Goal: Task Accomplishment & Management: Manage account settings

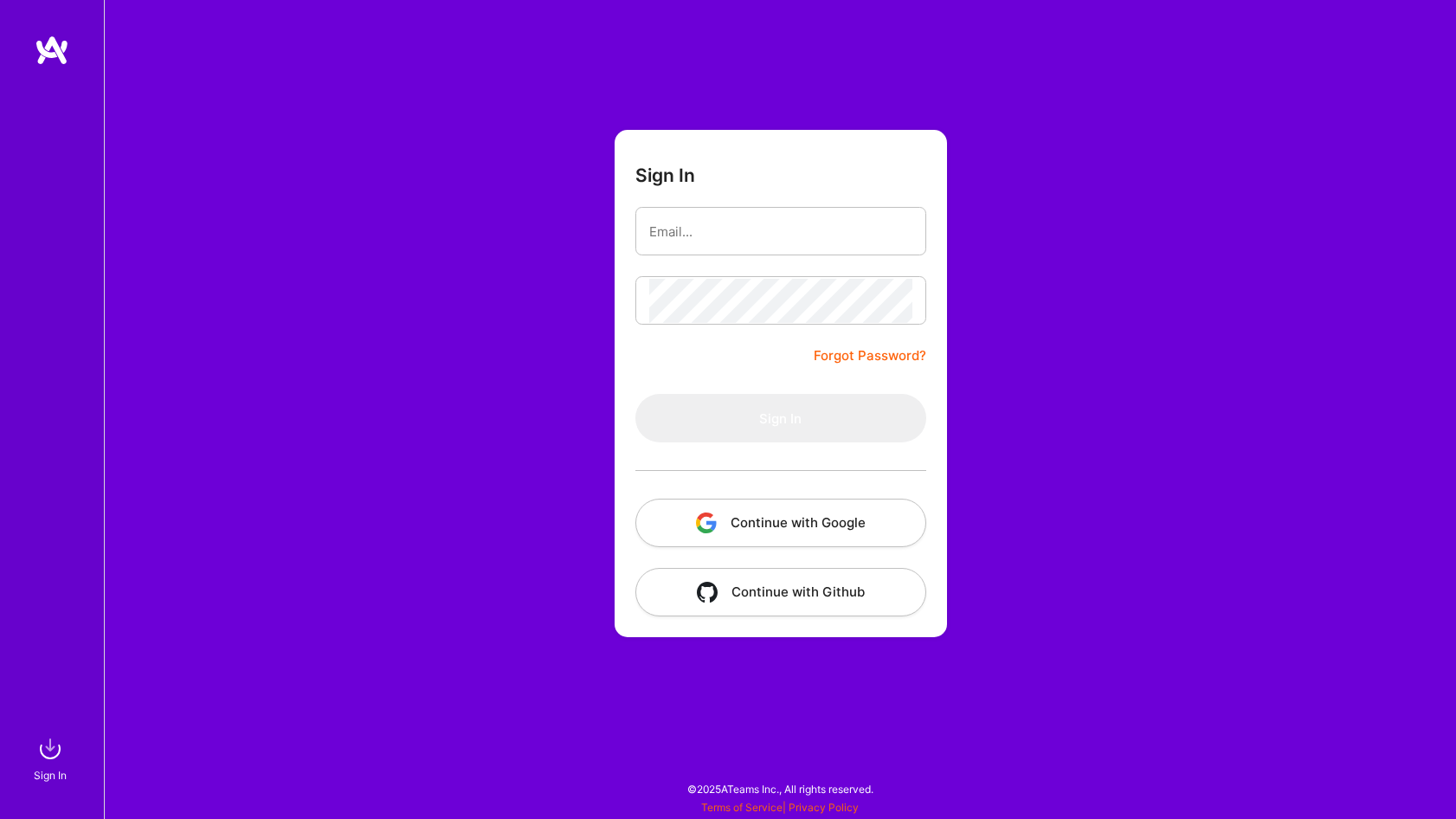
type input "[EMAIL_ADDRESS][DOMAIN_NAME]"
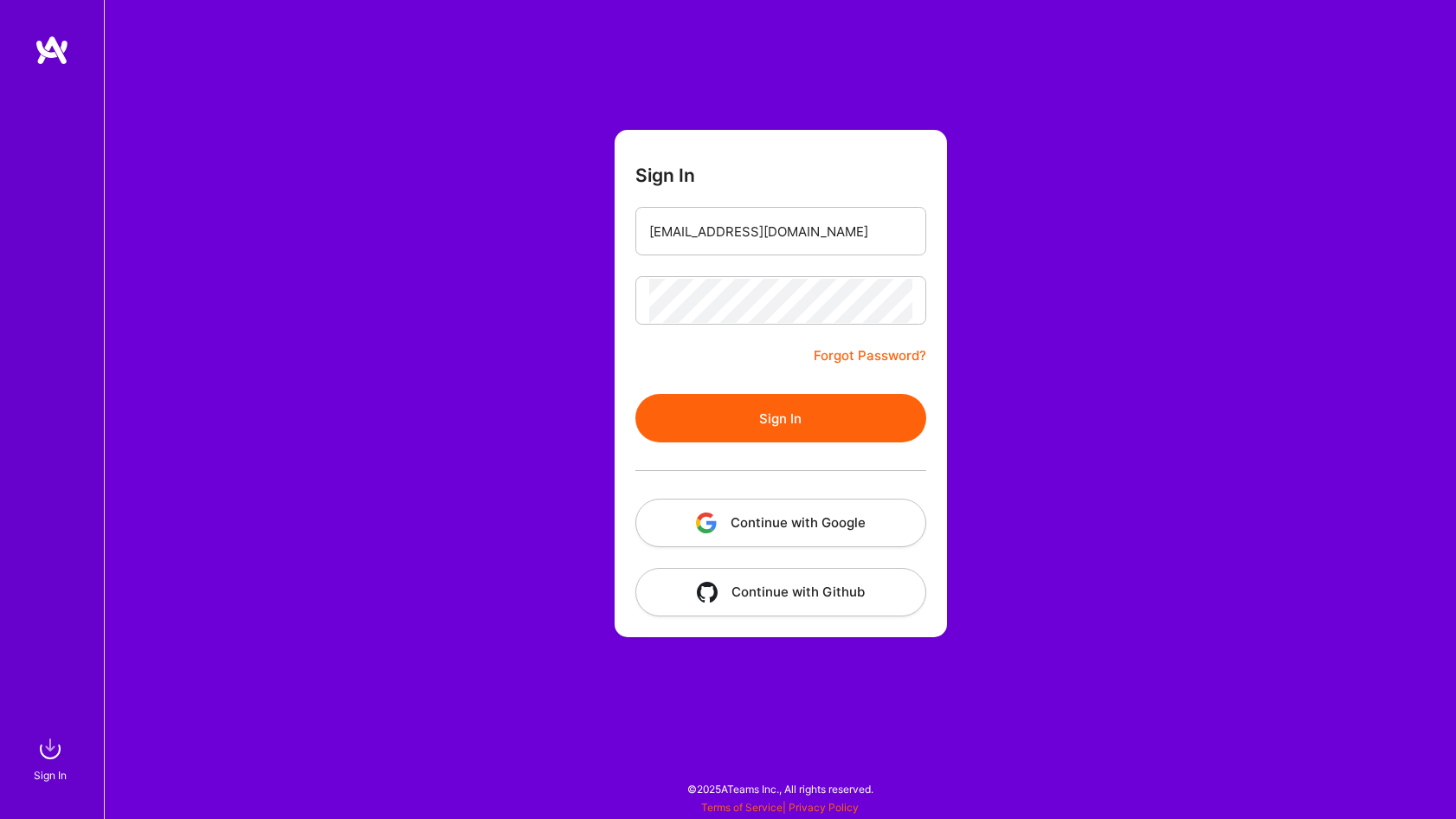
click at [709, 413] on button "Sign In" at bounding box center [781, 418] width 291 height 48
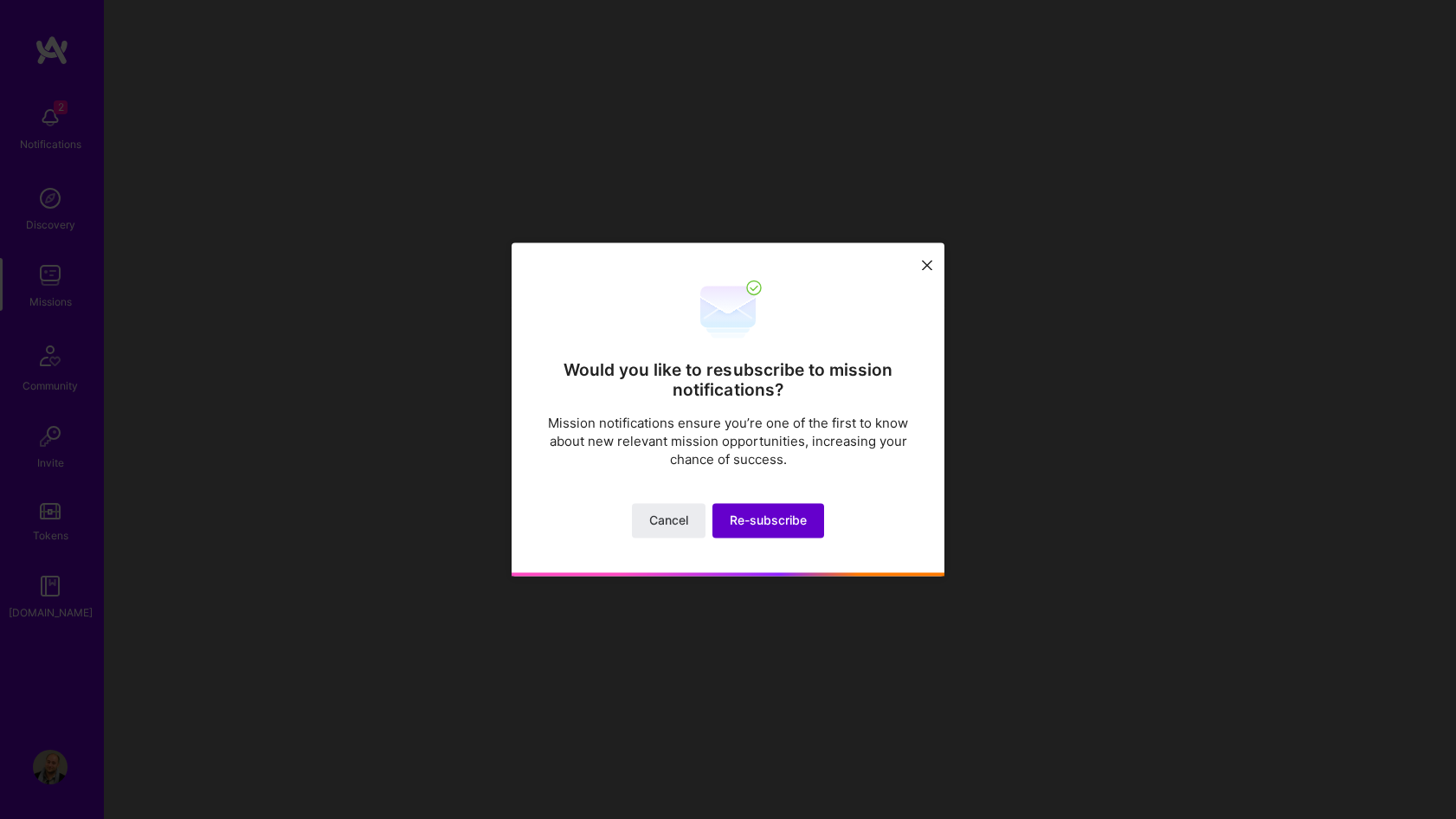
click at [749, 519] on span "Re-subscribe" at bounding box center [768, 521] width 77 height 17
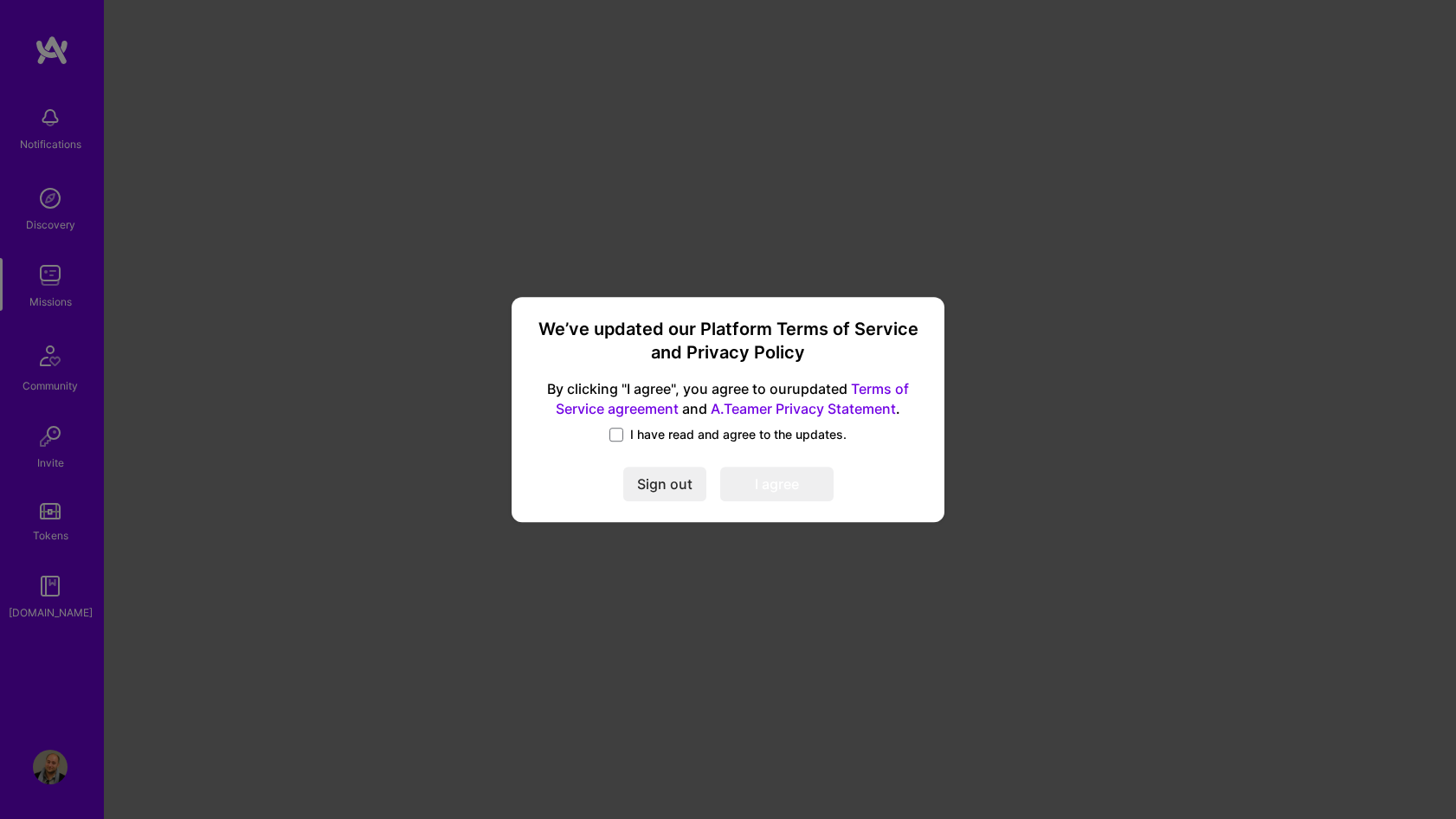
click at [693, 423] on div "We’ve updated our Platform Terms of Service and Privacy Policy By clicking "I a…" at bounding box center [728, 409] width 419 height 211
click at [700, 434] on span "I have read and agree to the updates." at bounding box center [738, 434] width 217 height 17
click at [0, 0] on input "I have read and agree to the updates." at bounding box center [0, 0] width 0 height 0
click at [752, 475] on button "I agree" at bounding box center [777, 484] width 113 height 34
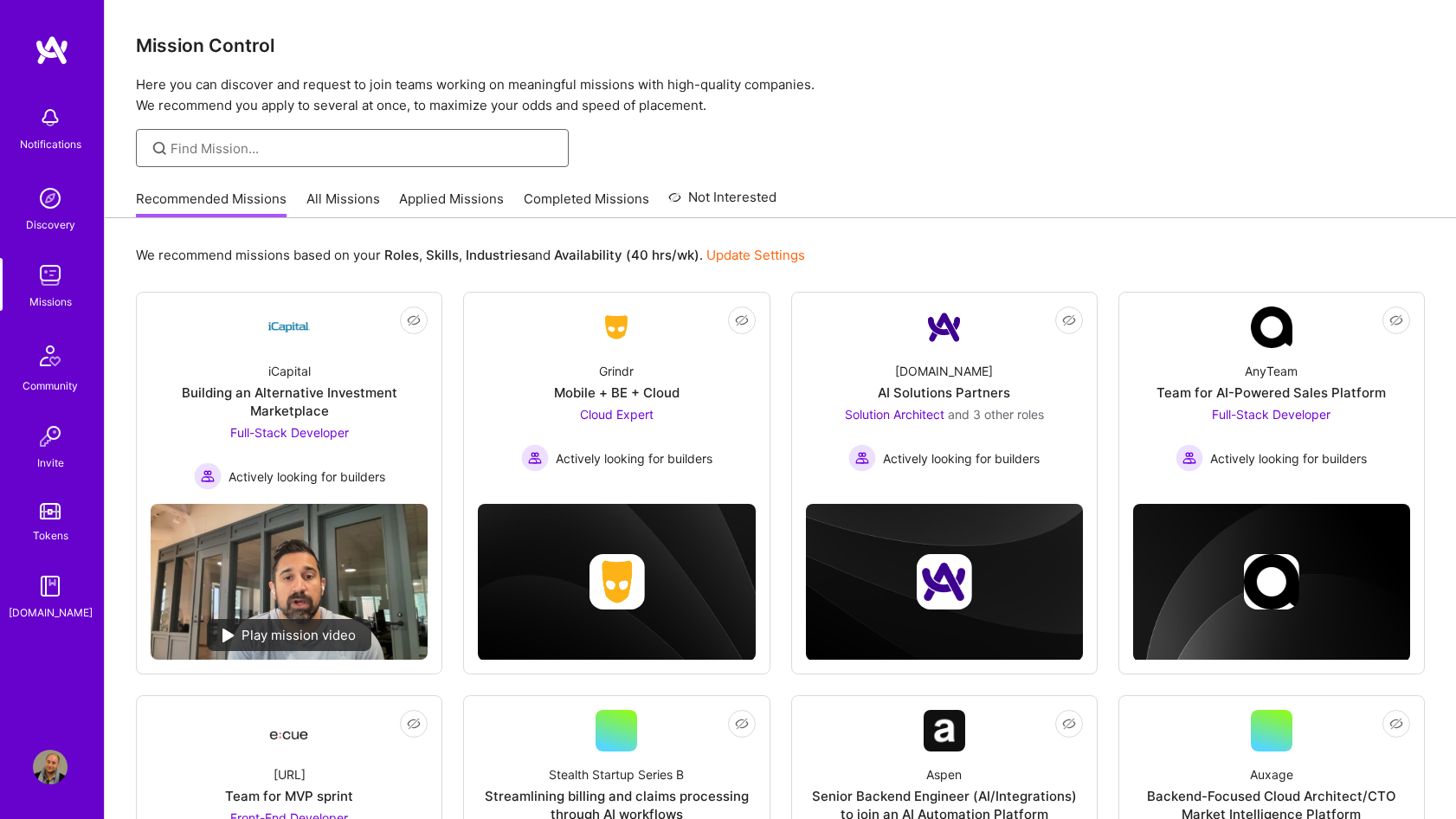
click at [286, 153] on input at bounding box center [363, 149] width 385 height 18
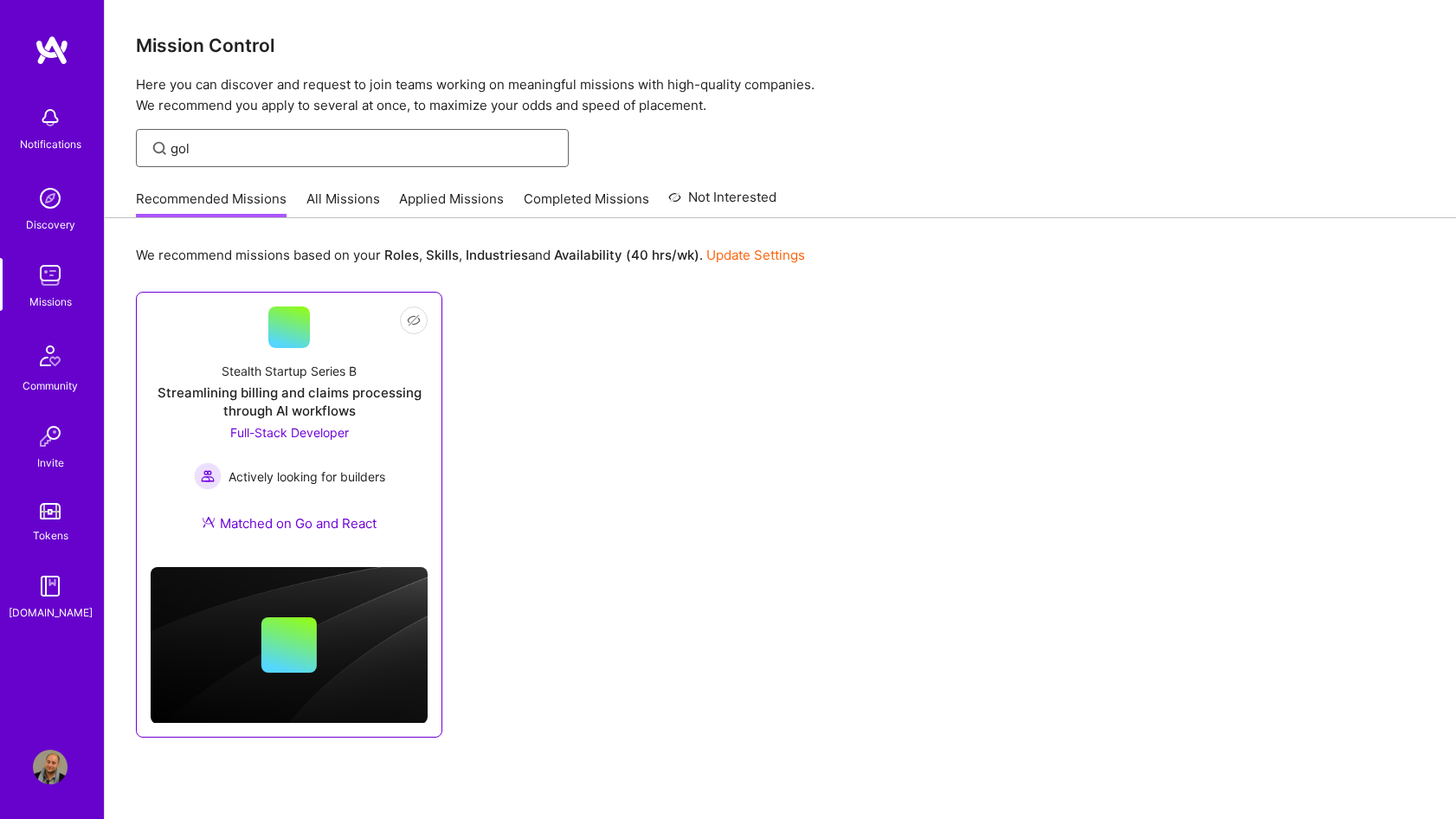
type input "gol"
click at [291, 394] on div "Streamlining billing and claims processing through AI workflows" at bounding box center [289, 402] width 277 height 36
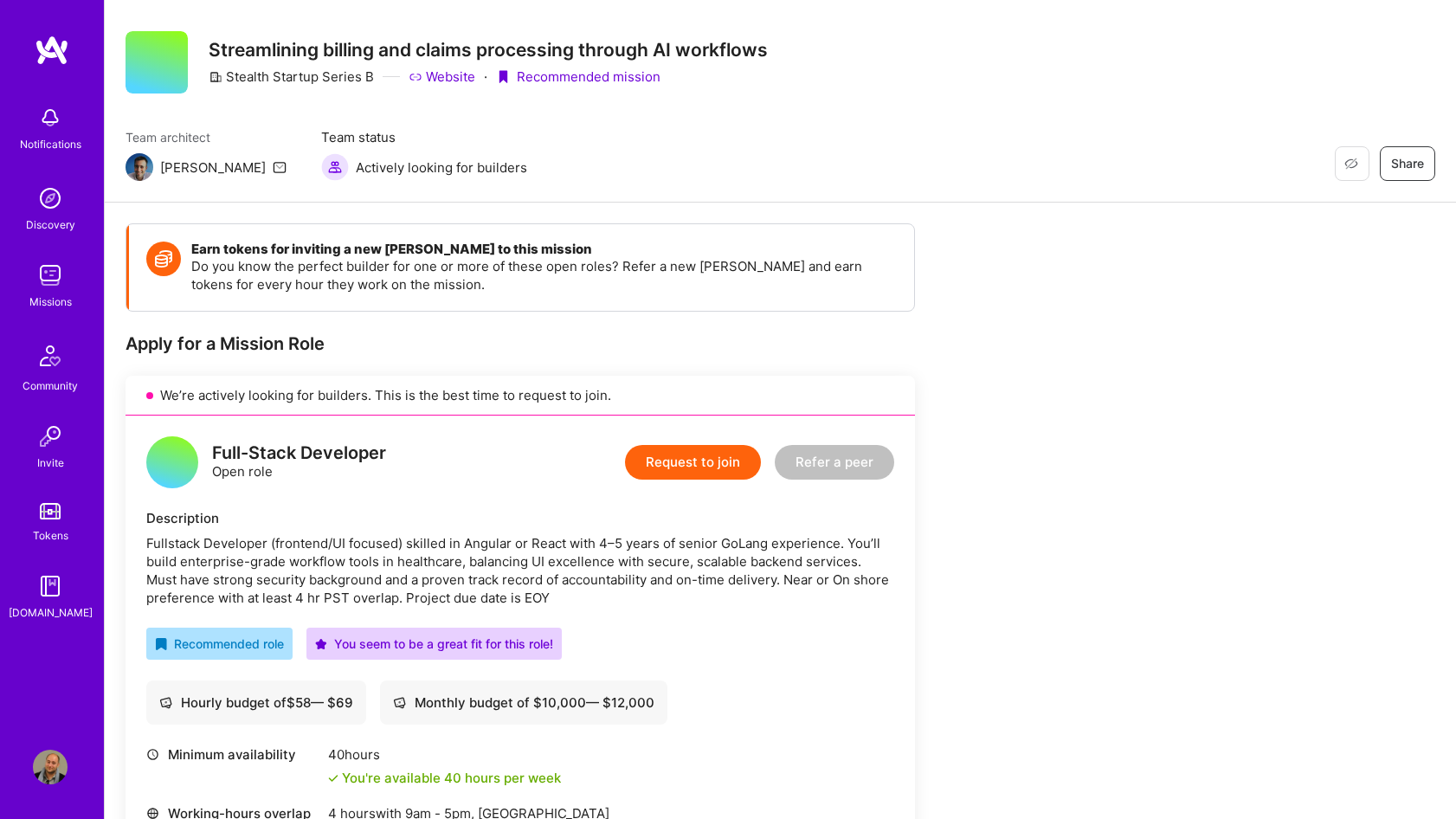
scroll to position [45, 0]
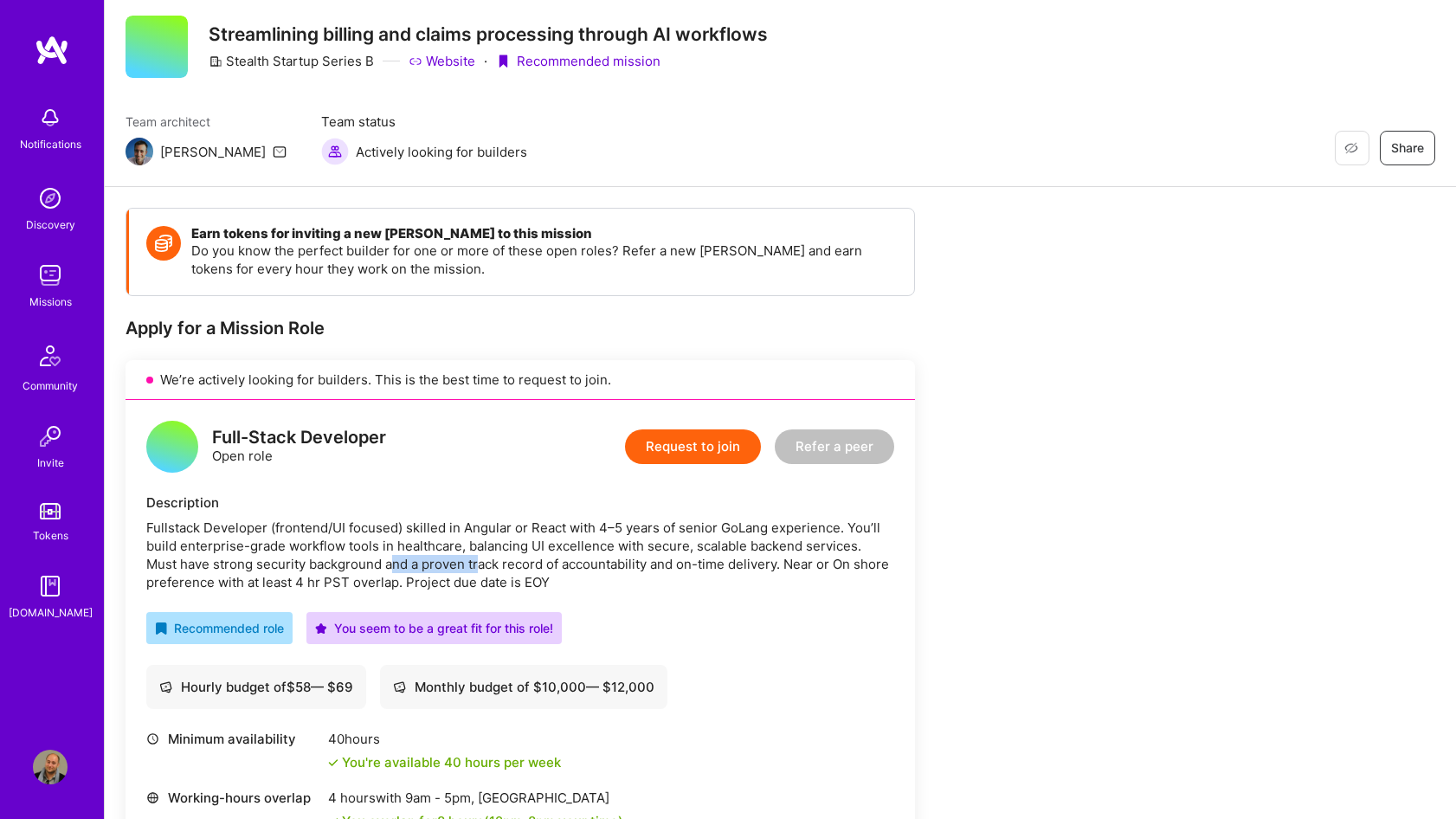
drag, startPoint x: 366, startPoint y: 570, endPoint x: 445, endPoint y: 565, distance: 79.2
click at [445, 565] on div "Fullstack Developer (frontend/UI focused) skilled in Angular or React with 4–5 …" at bounding box center [519, 555] width 748 height 73
click at [462, 585] on div "Fullstack Developer (frontend/UI focused) skilled in Angular or React with 4–5 …" at bounding box center [519, 555] width 748 height 73
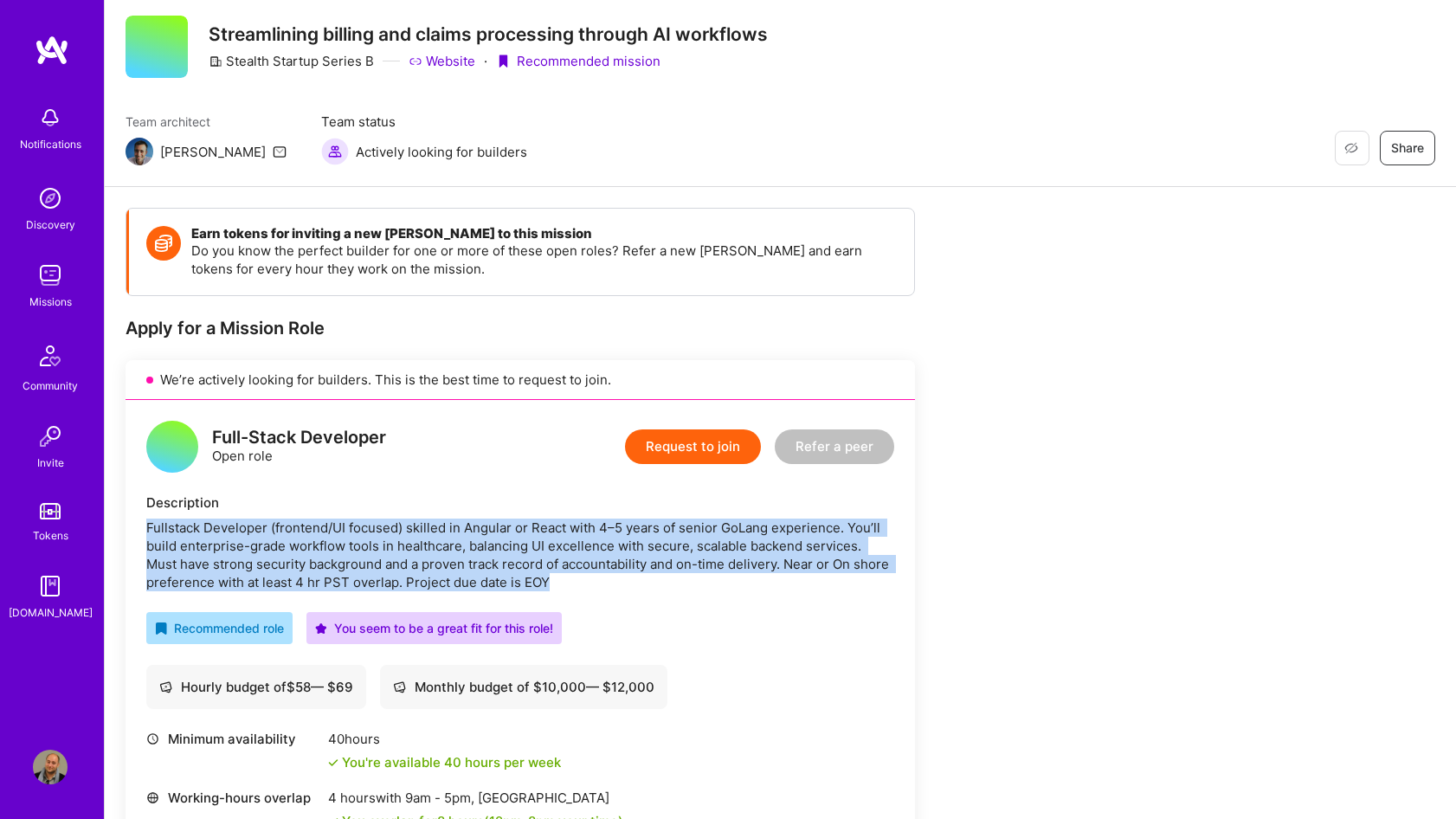
click at [462, 585] on div "Fullstack Developer (frontend/UI focused) skilled in Angular or React with 4–5 …" at bounding box center [519, 555] width 748 height 73
click at [510, 530] on div "Fullstack Developer (frontend/UI focused) skilled in Angular or React with 4–5 …" at bounding box center [519, 555] width 748 height 73
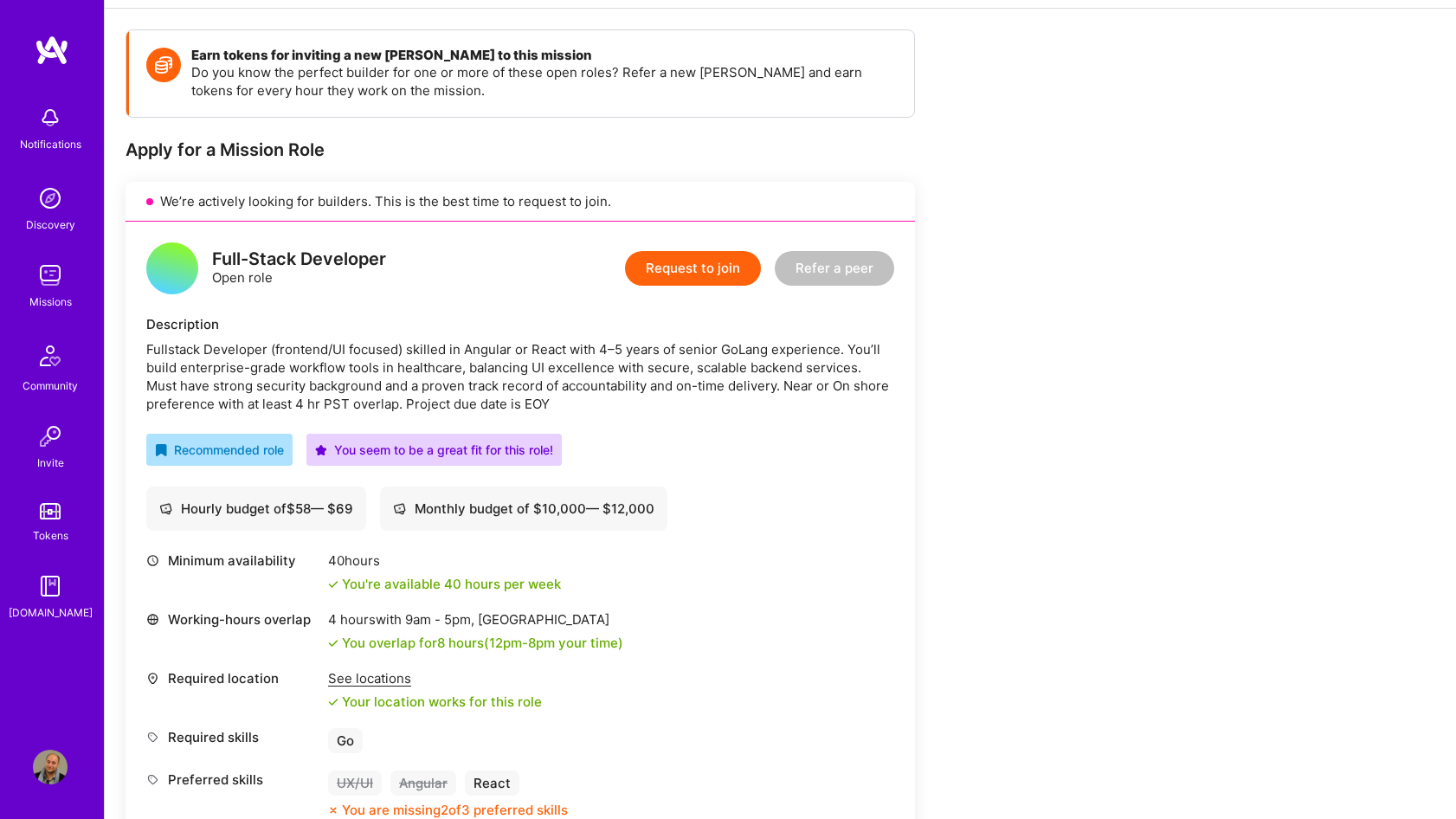
scroll to position [241, 0]
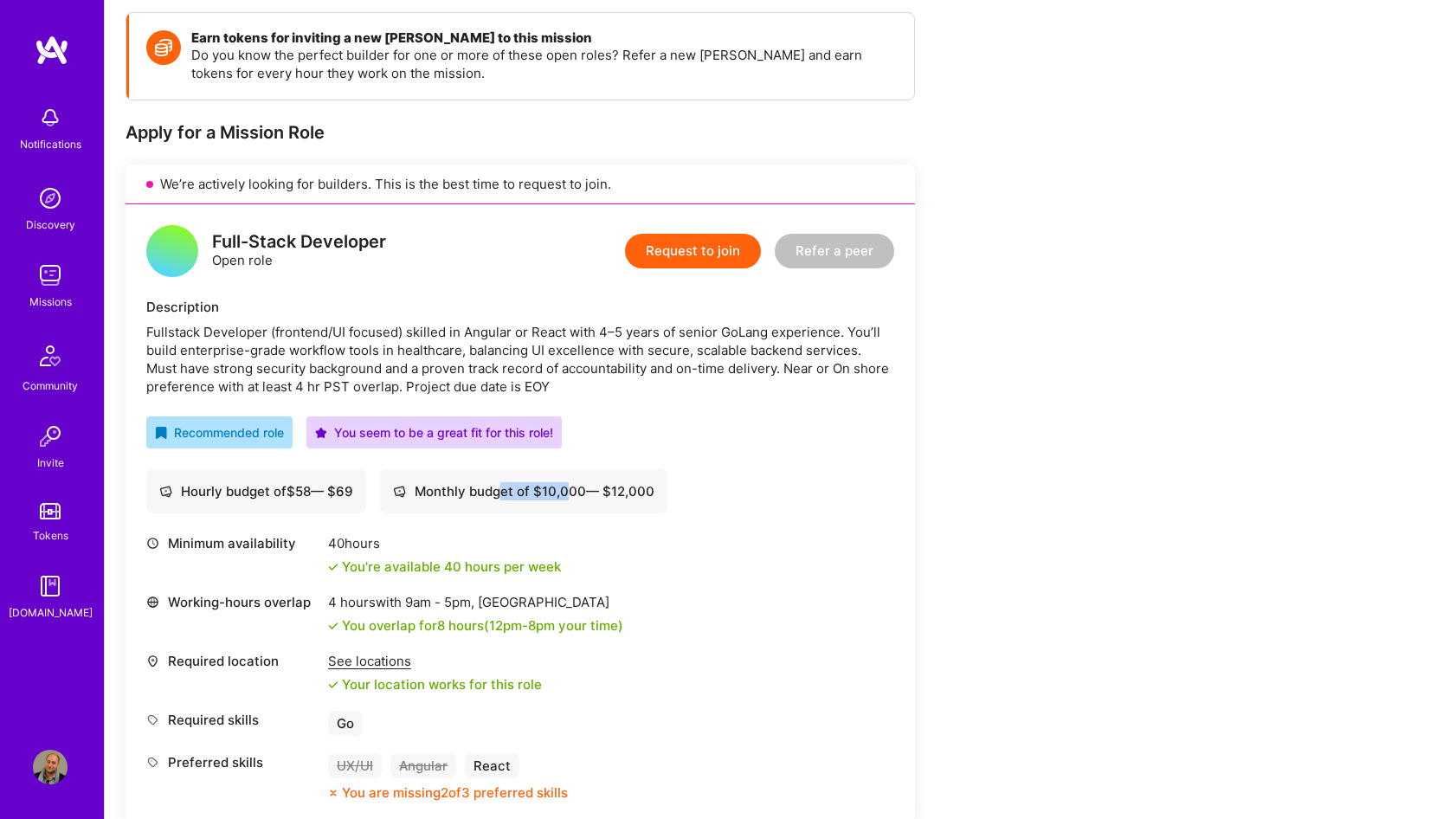
drag, startPoint x: 507, startPoint y: 487, endPoint x: 576, endPoint y: 497, distance: 69.7
click at [576, 497] on div "Monthly budget of $ 10,000 — $ 12,000" at bounding box center [524, 492] width 261 height 18
click at [576, 498] on div "Monthly budget of $ 10,000 — $ 12,000" at bounding box center [524, 492] width 261 height 18
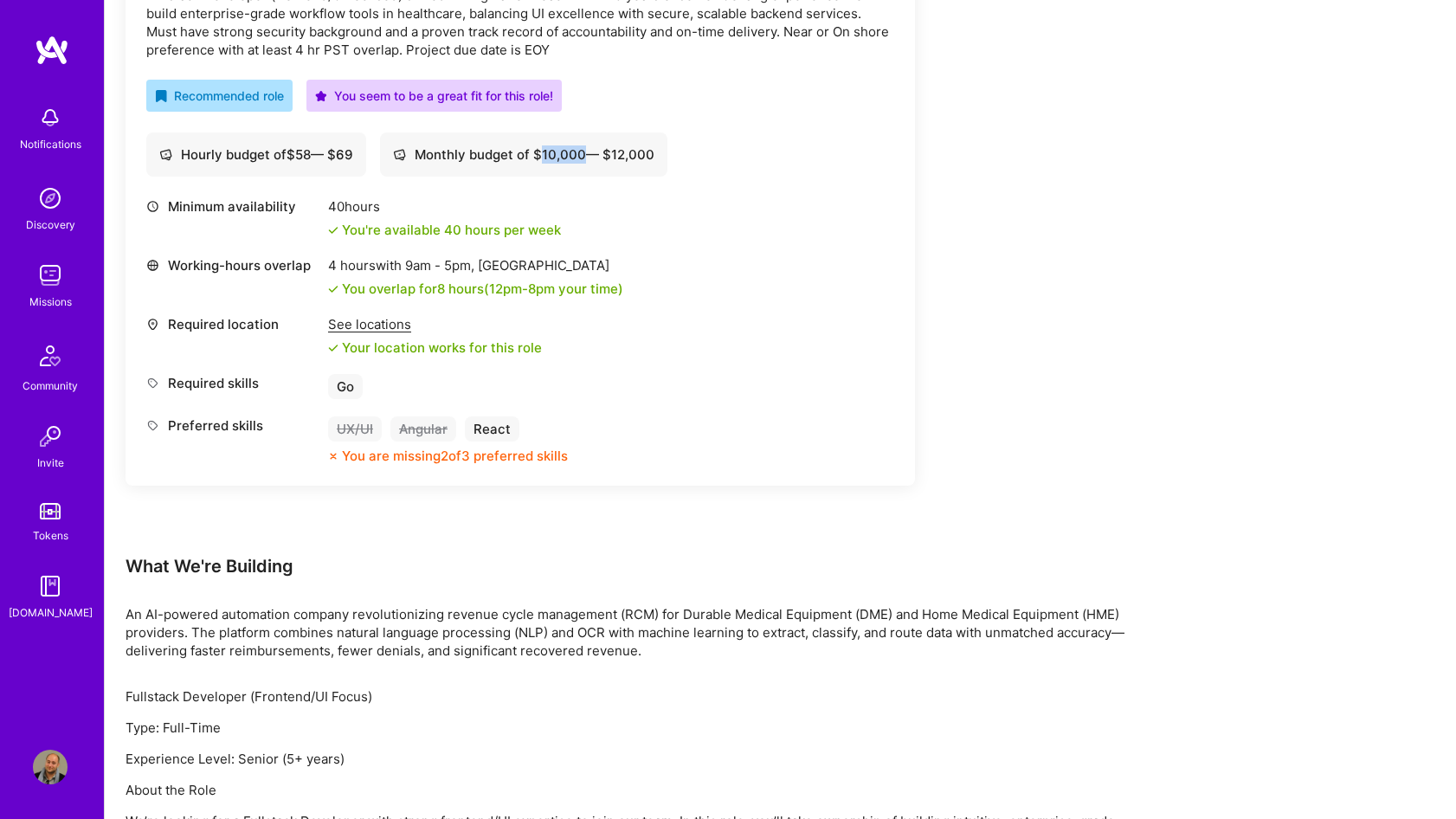
scroll to position [754, 0]
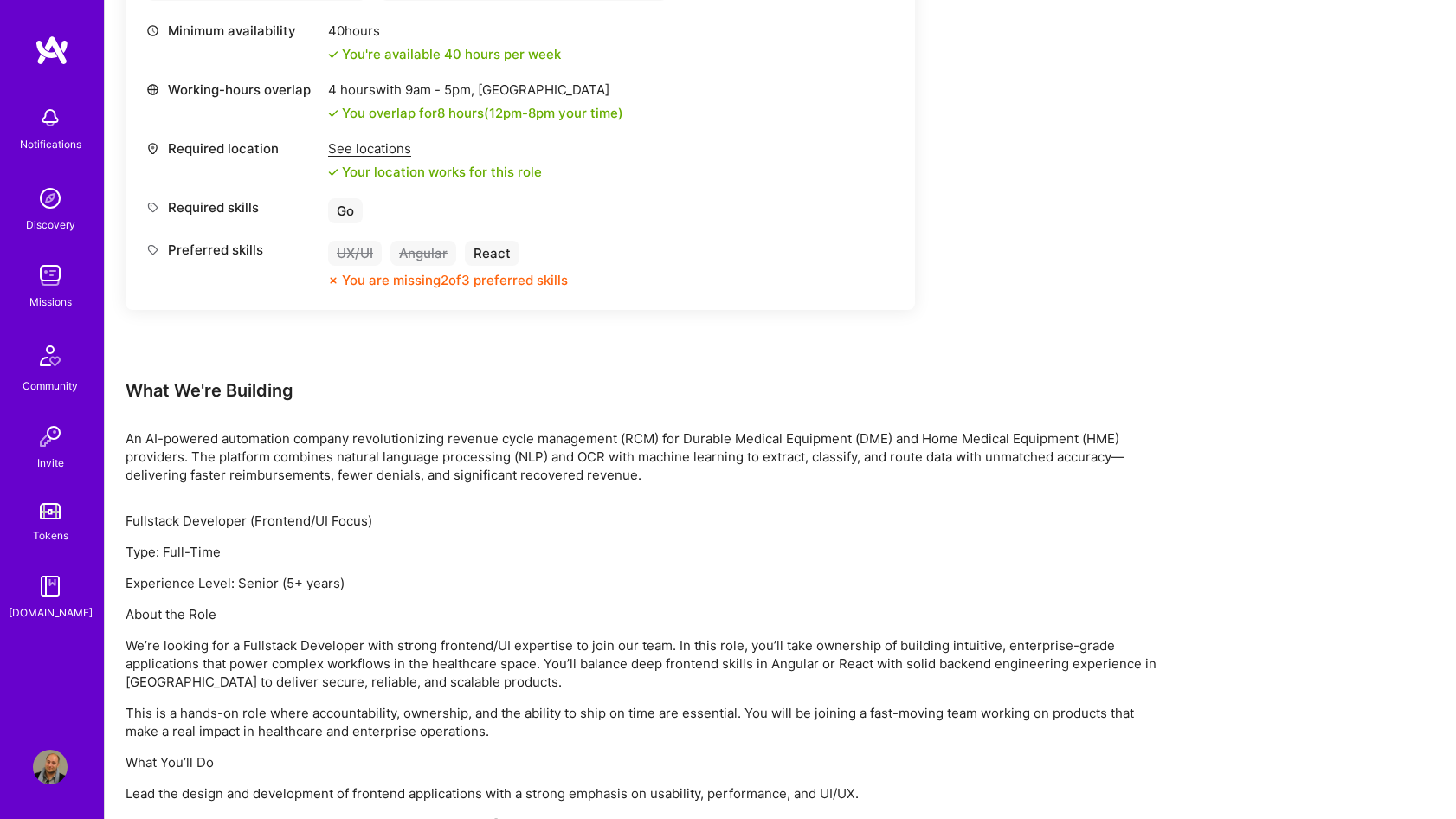
click at [475, 426] on div "Earn tokens for inviting a new [PERSON_NAME] to this mission Do you know the pe…" at bounding box center [645, 354] width 1039 height 1709
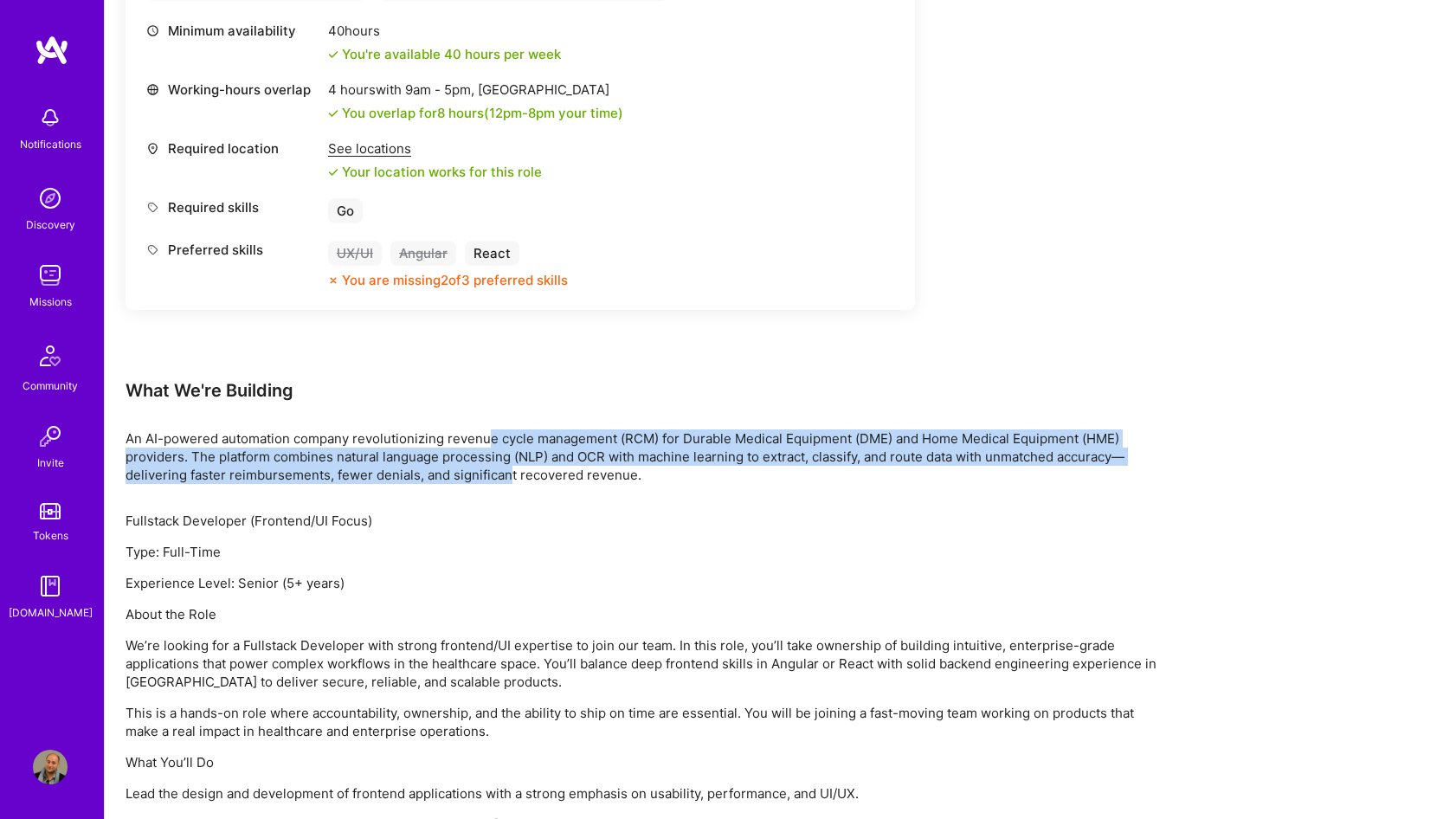
drag, startPoint x: 487, startPoint y: 446, endPoint x: 510, endPoint y: 479, distance: 40.2
click at [510, 479] on p "An AI-powered automation company revolutionizing revenue cycle management (RCM)…" at bounding box center [645, 457] width 1039 height 54
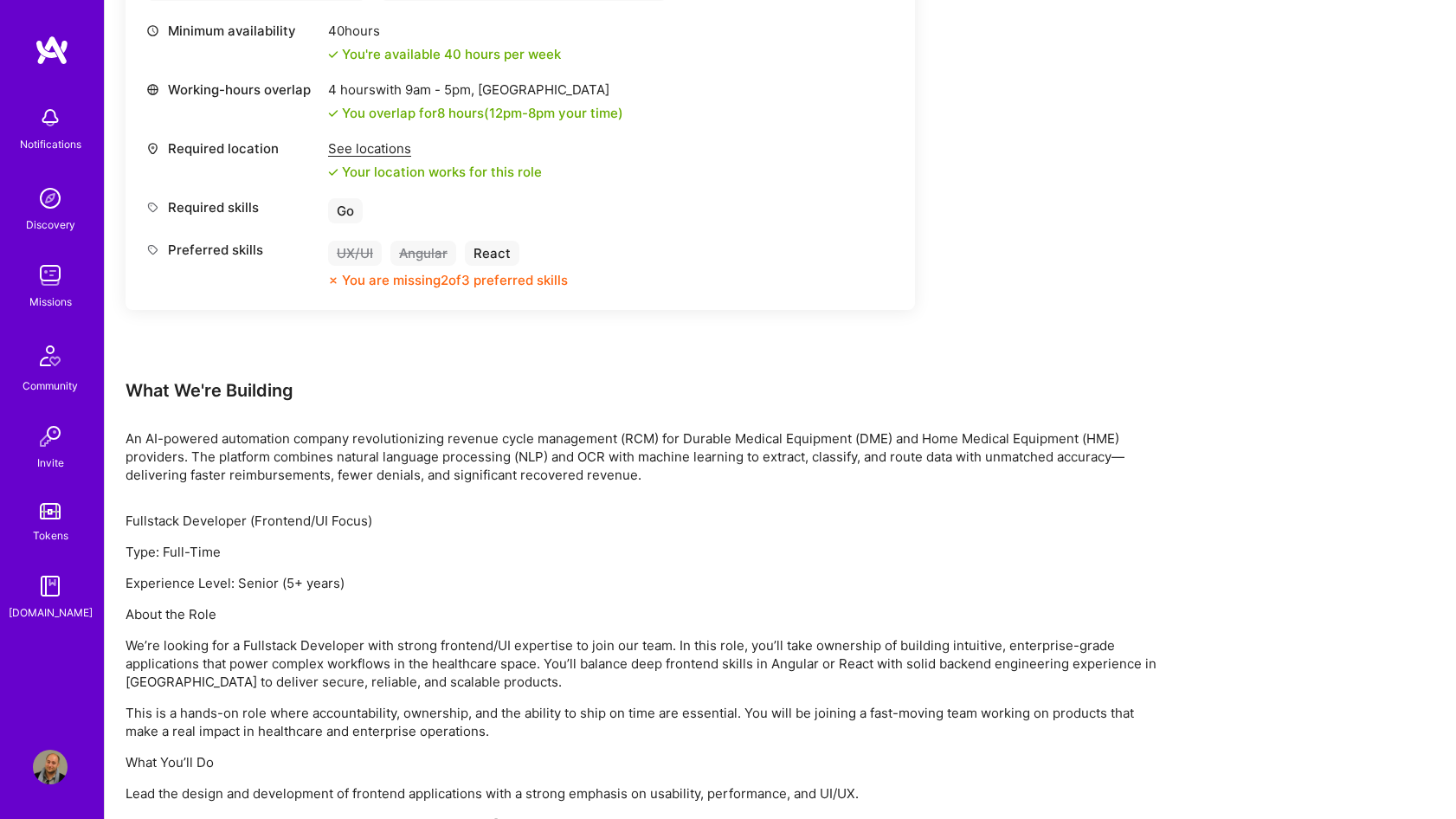
click at [510, 479] on p "An AI-powered automation company revolutionizing revenue cycle management (RCM)…" at bounding box center [645, 457] width 1039 height 54
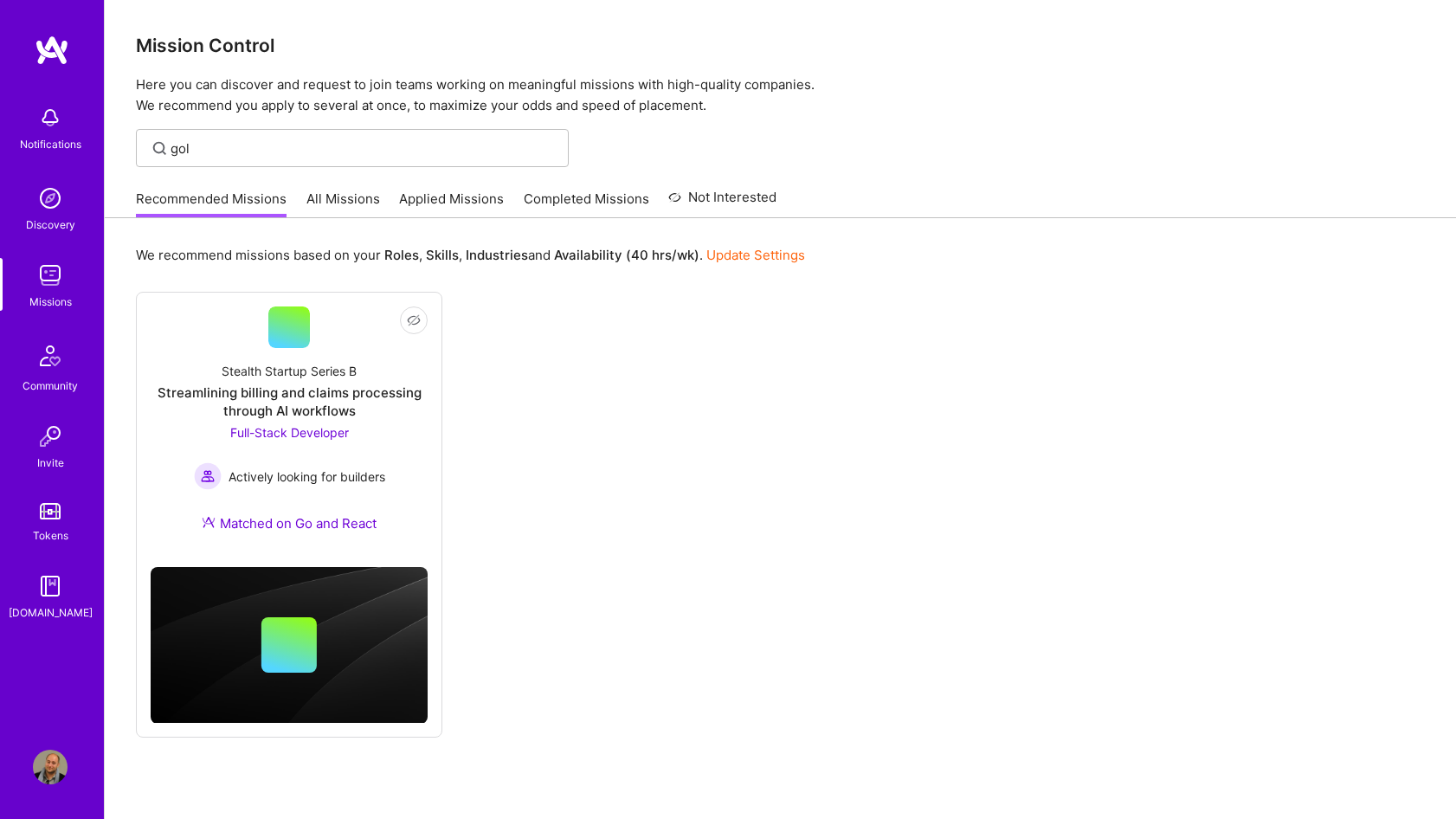
click at [51, 52] on img at bounding box center [52, 50] width 34 height 31
click at [57, 114] on img at bounding box center [50, 118] width 34 height 34
click at [55, 171] on div "Notifications Discovery Missions Community Invite Tokens [DOMAIN_NAME]" at bounding box center [52, 359] width 104 height 525
click at [48, 217] on div "Discovery" at bounding box center [51, 225] width 49 height 18
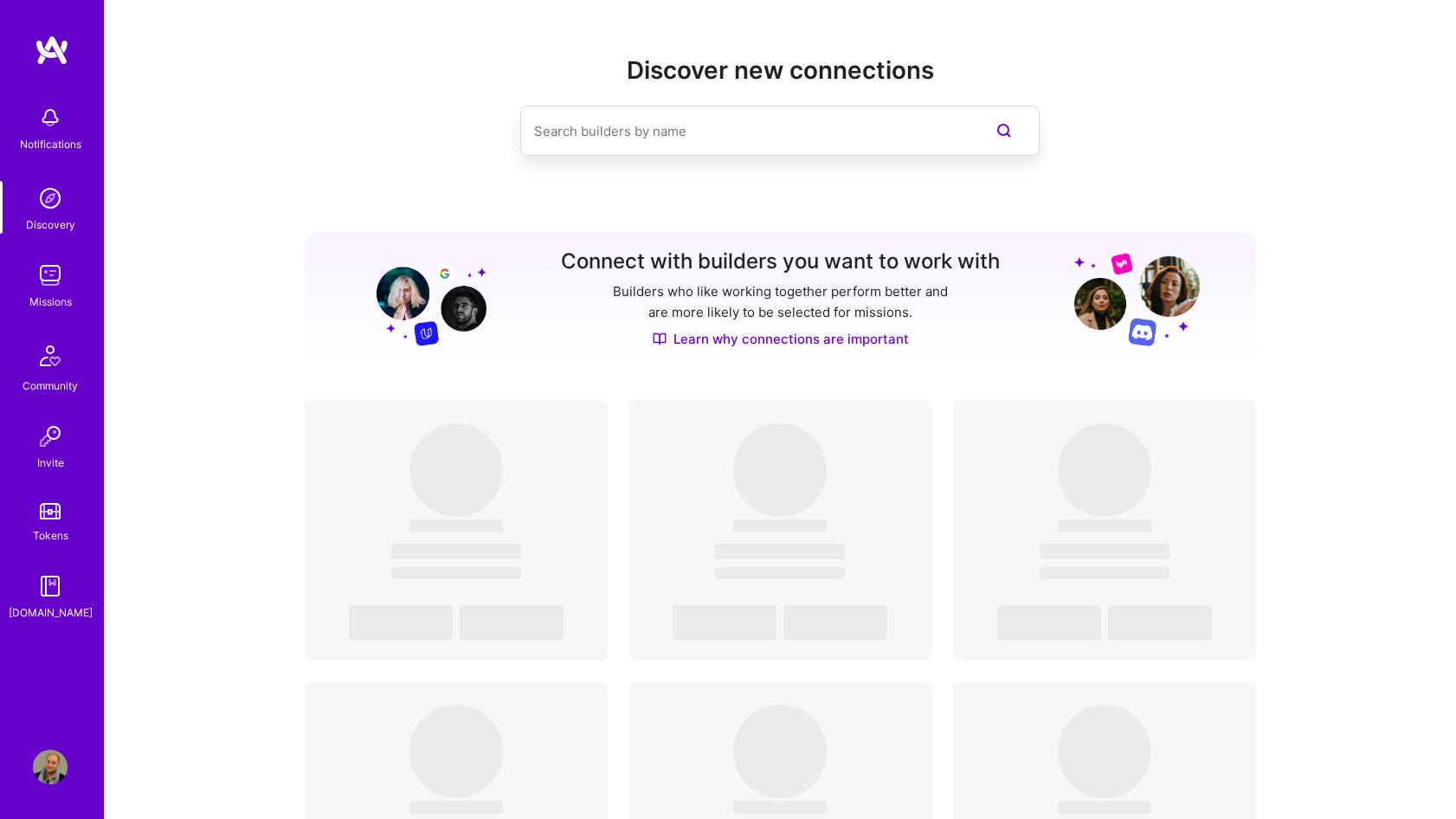
click at [73, 296] on link "Missions" at bounding box center [50, 285] width 107 height 53
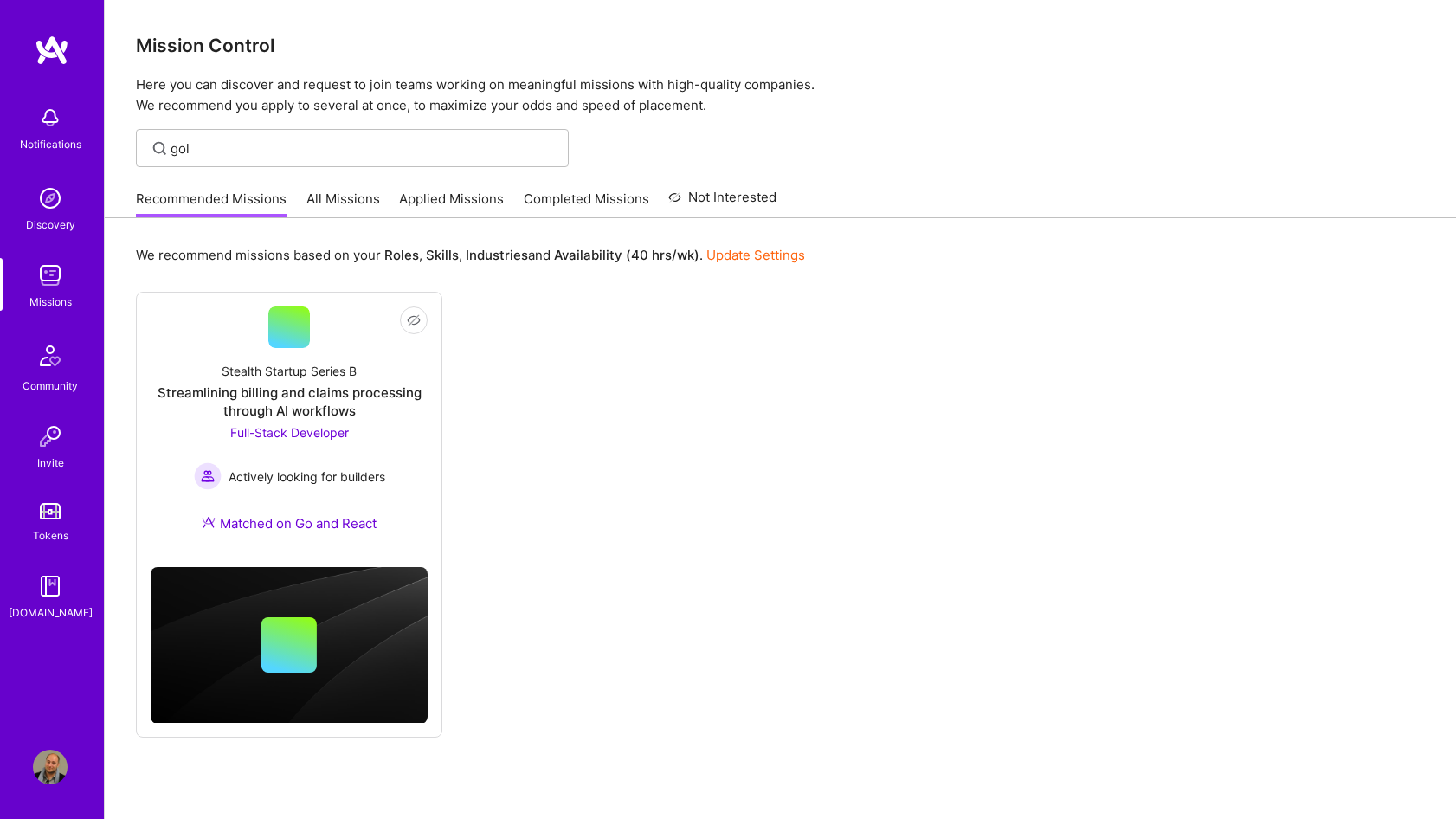
click at [255, 197] on link "Recommended Missions" at bounding box center [211, 204] width 150 height 29
click at [273, 149] on input "gol" at bounding box center [363, 149] width 385 height 18
click at [273, 150] on input "gol" at bounding box center [363, 149] width 385 height 18
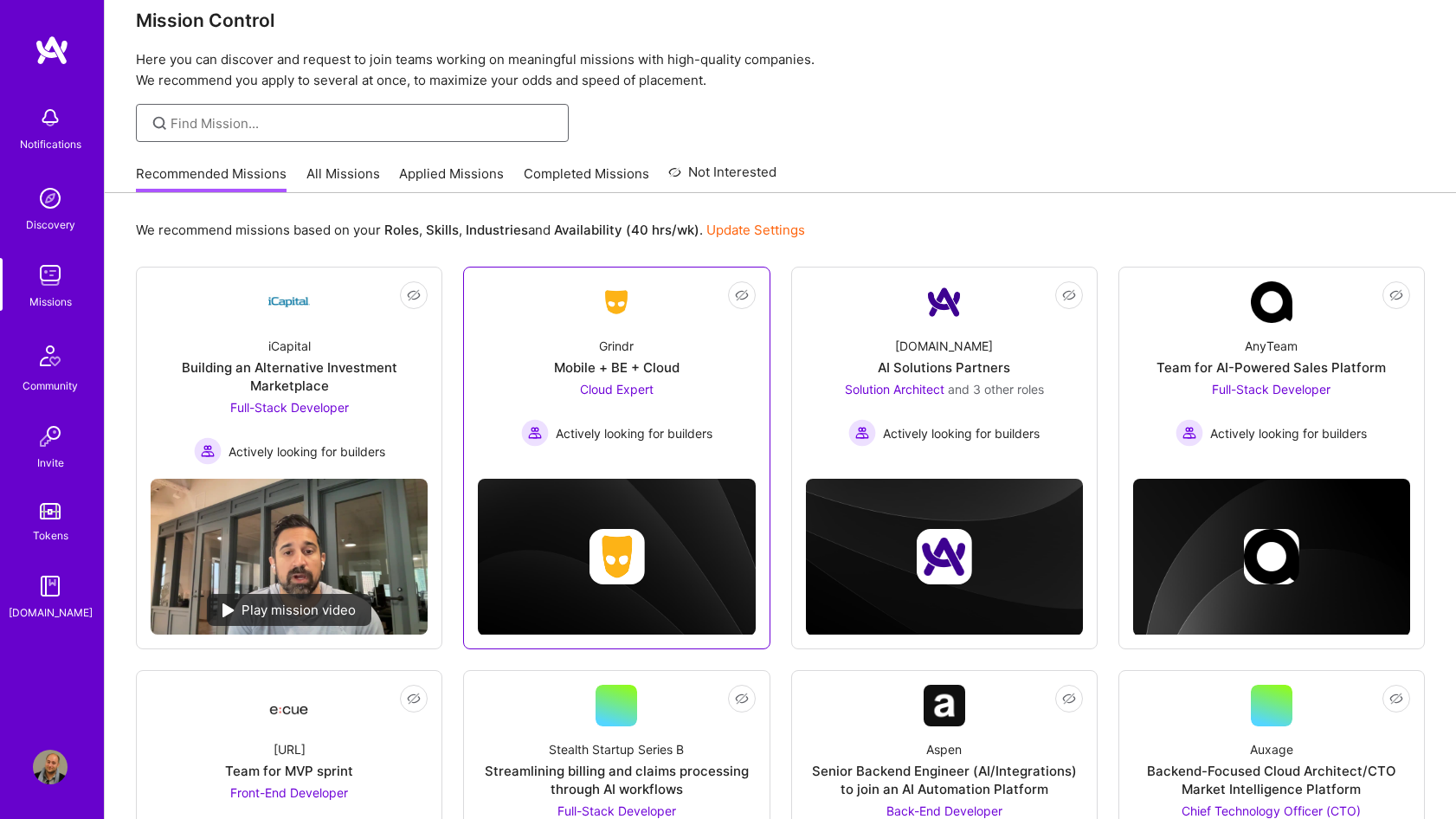
scroll to position [194, 0]
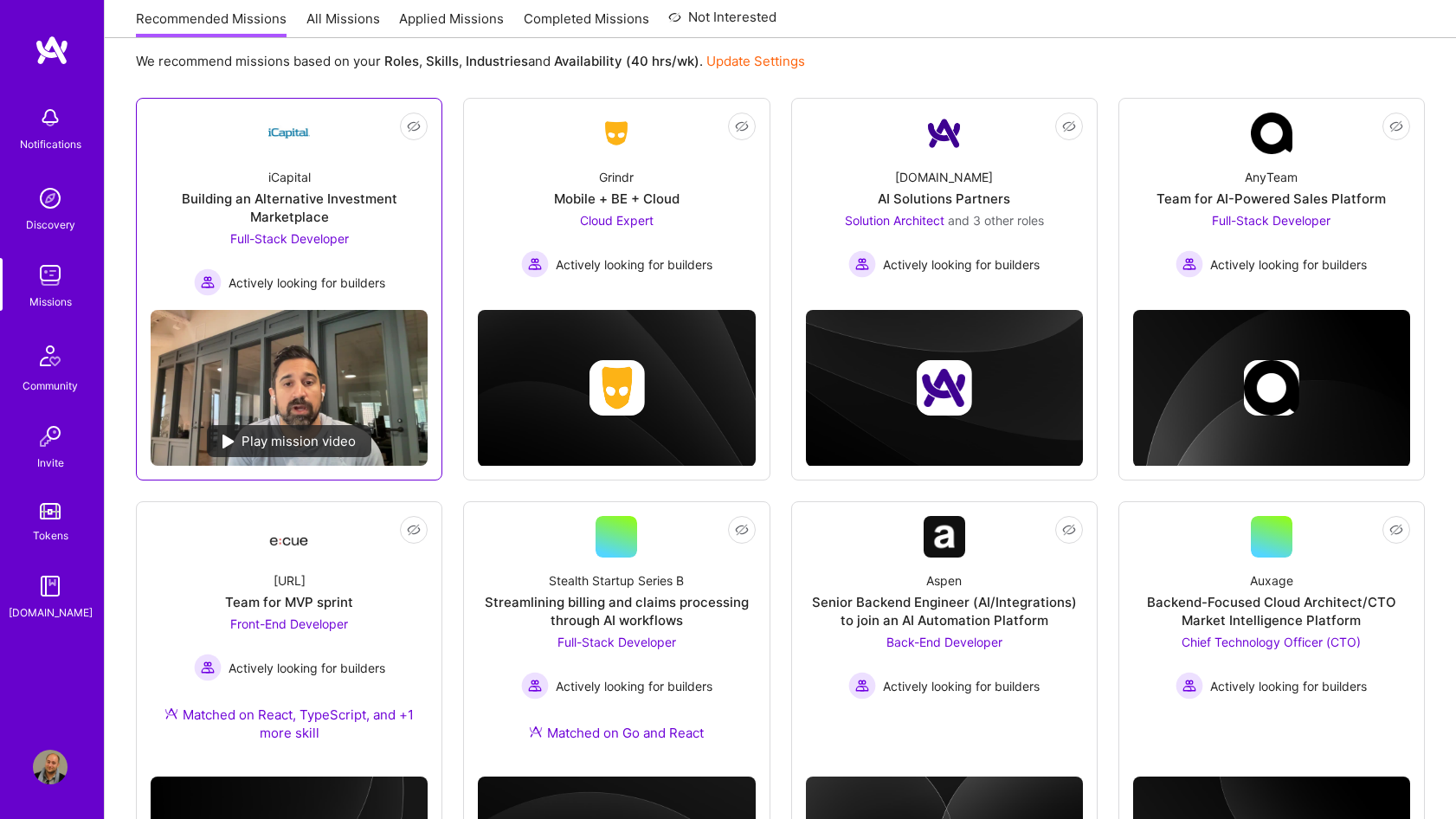
click at [393, 206] on div "Building an Alternative Investment Marketplace" at bounding box center [289, 208] width 277 height 36
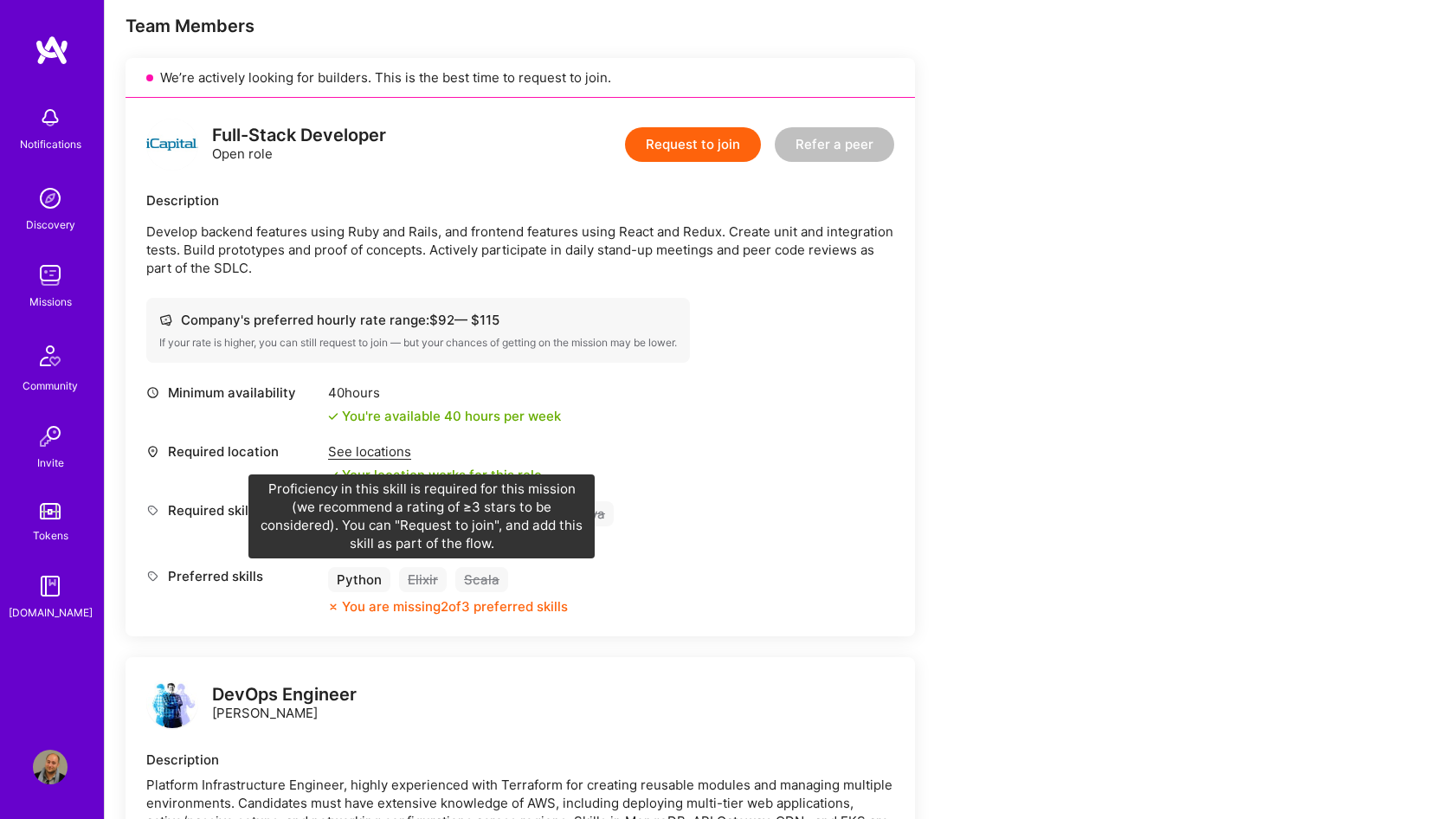
scroll to position [361, 0]
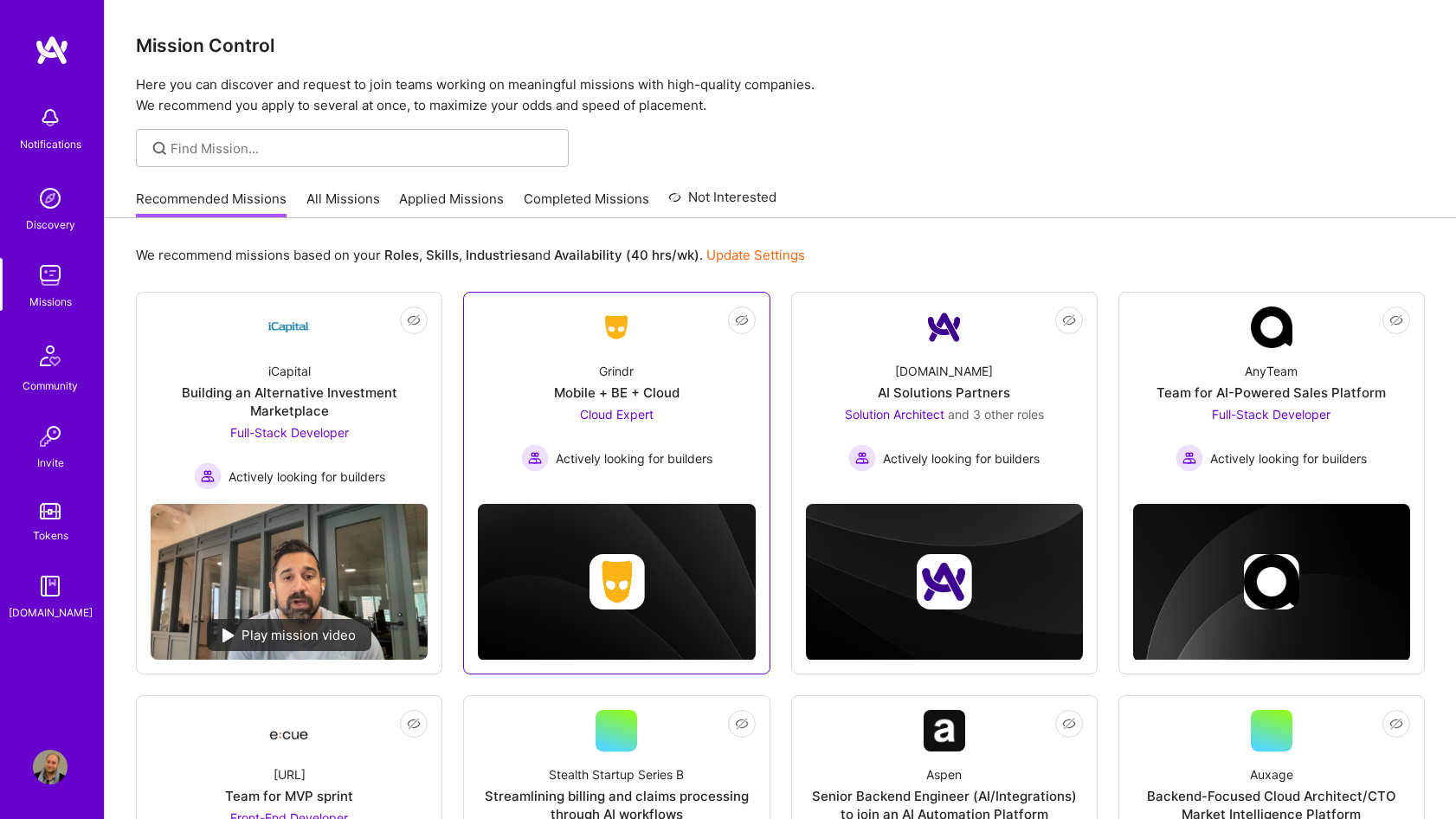
click at [710, 385] on div "Grindr Mobile + BE + Cloud Cloud Expert Actively looking for builders" at bounding box center [616, 410] width 277 height 124
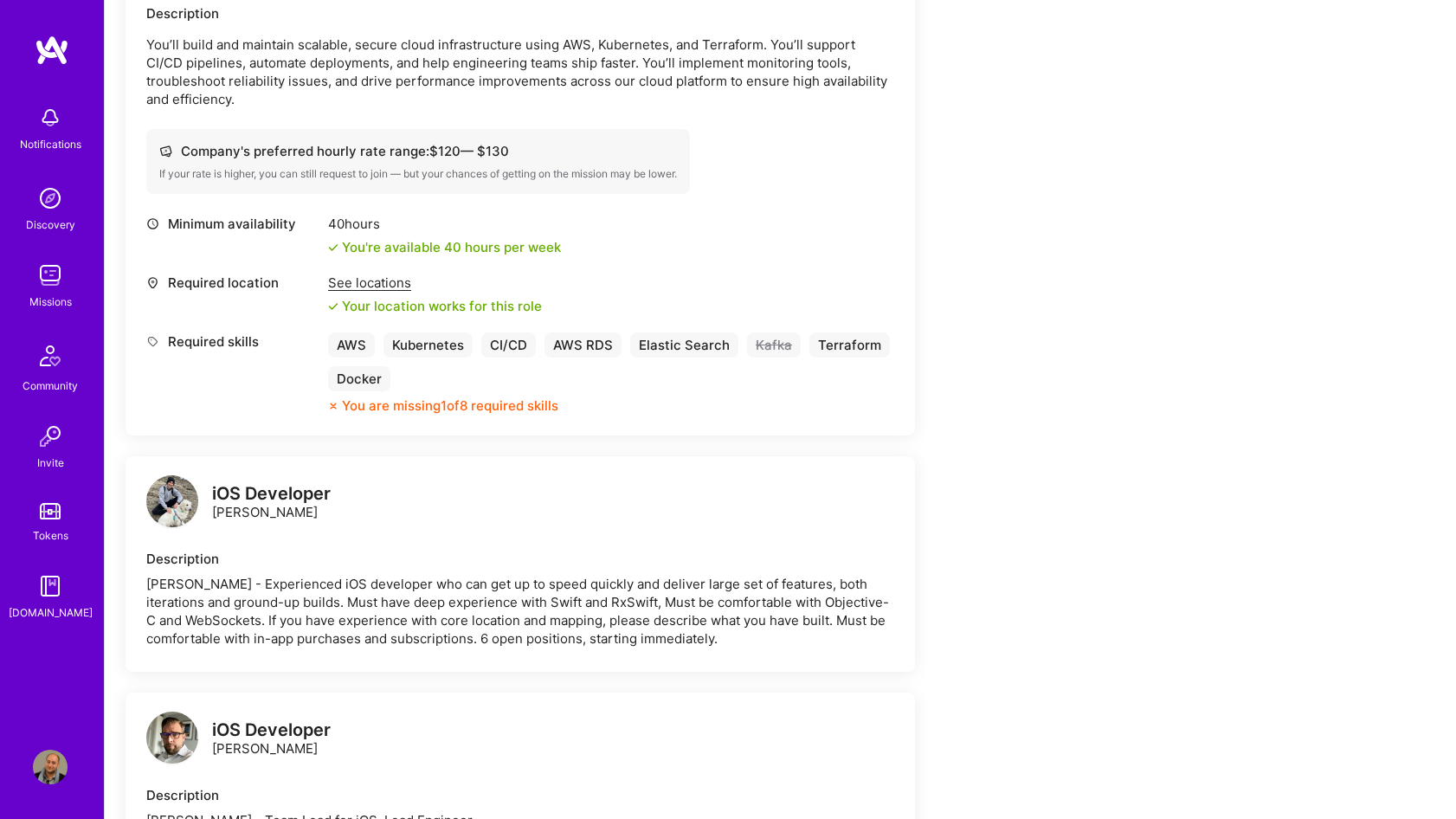
scroll to position [590, 0]
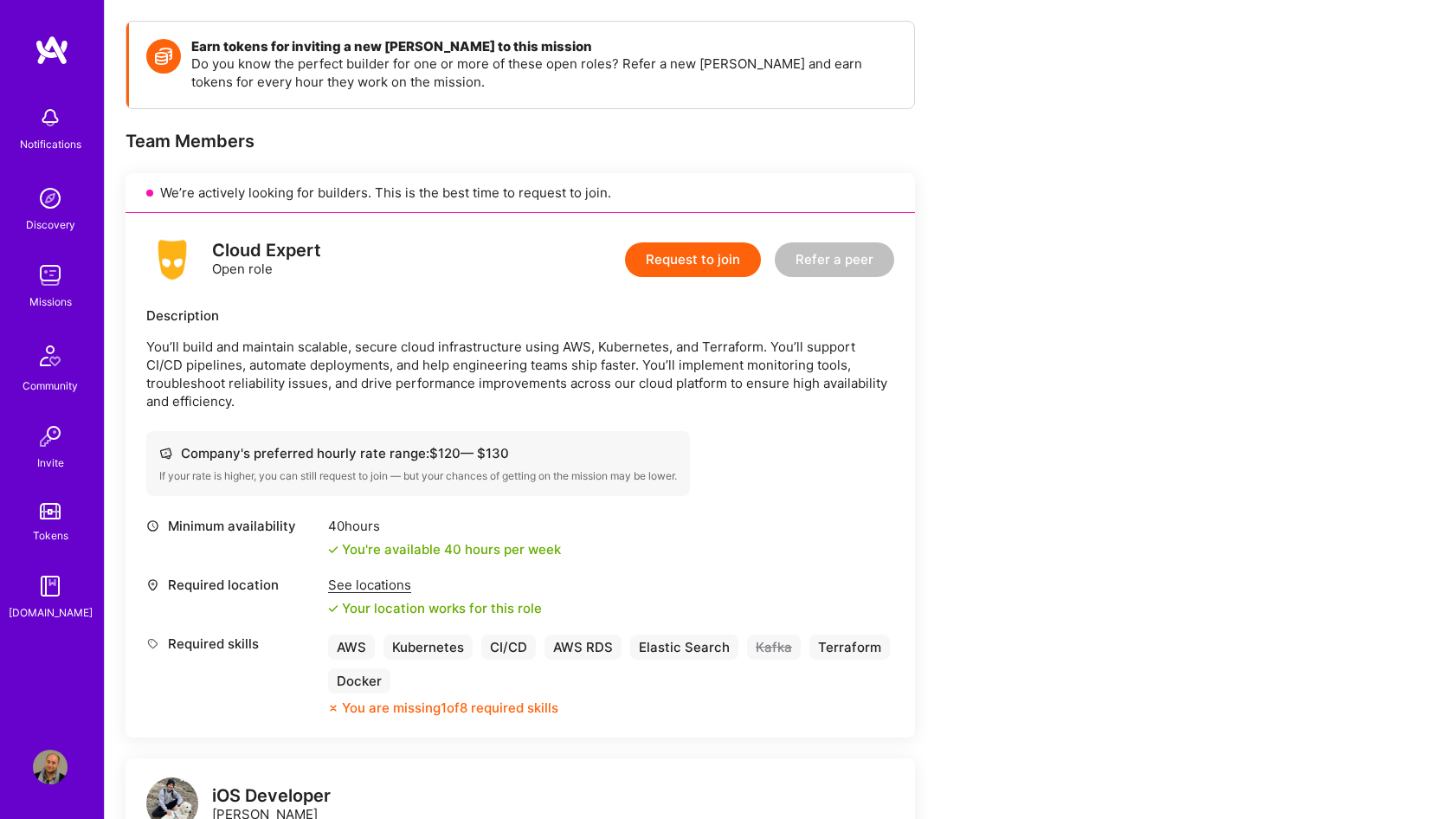
scroll to position [0, 0]
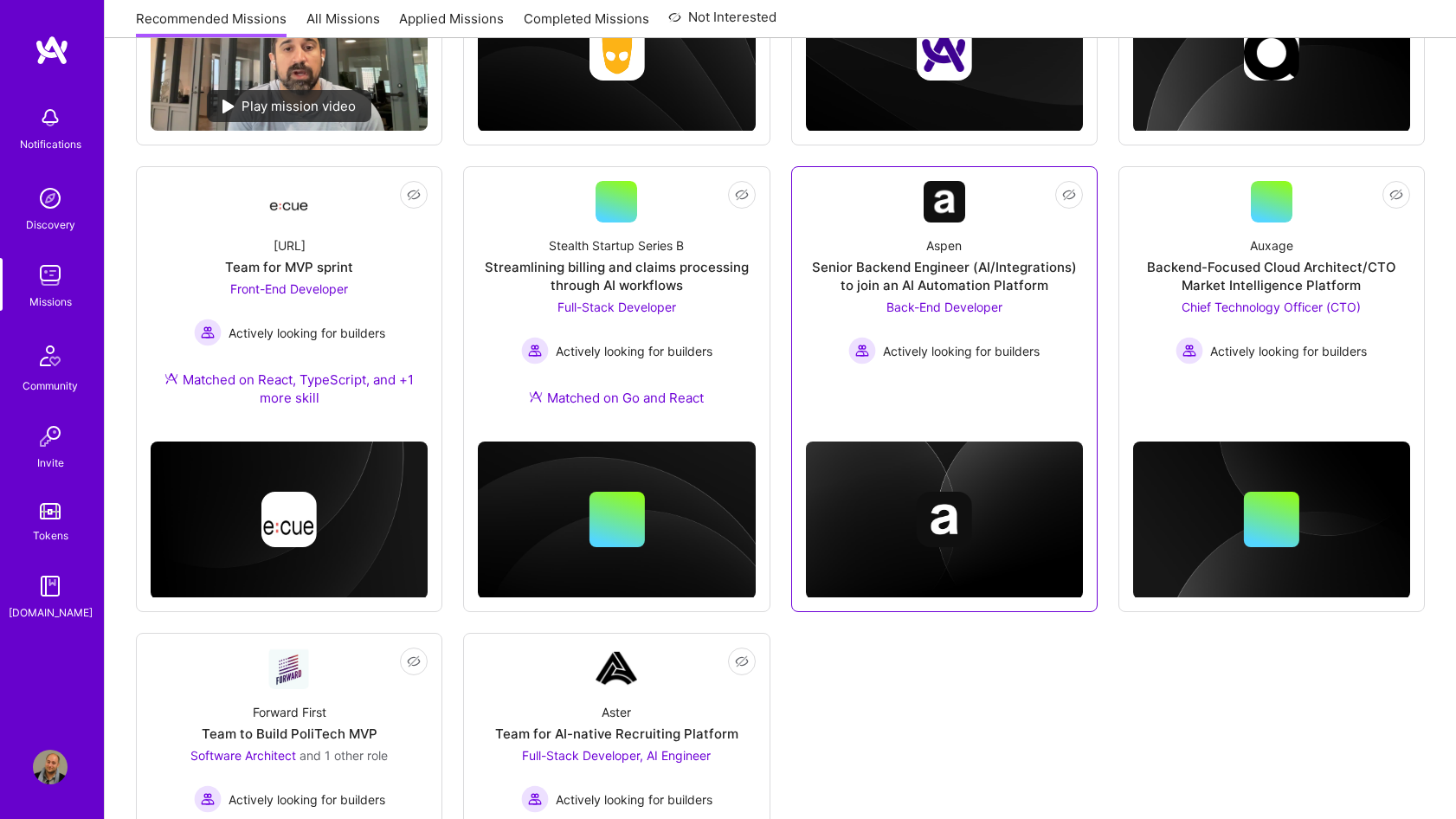
scroll to position [530, 0]
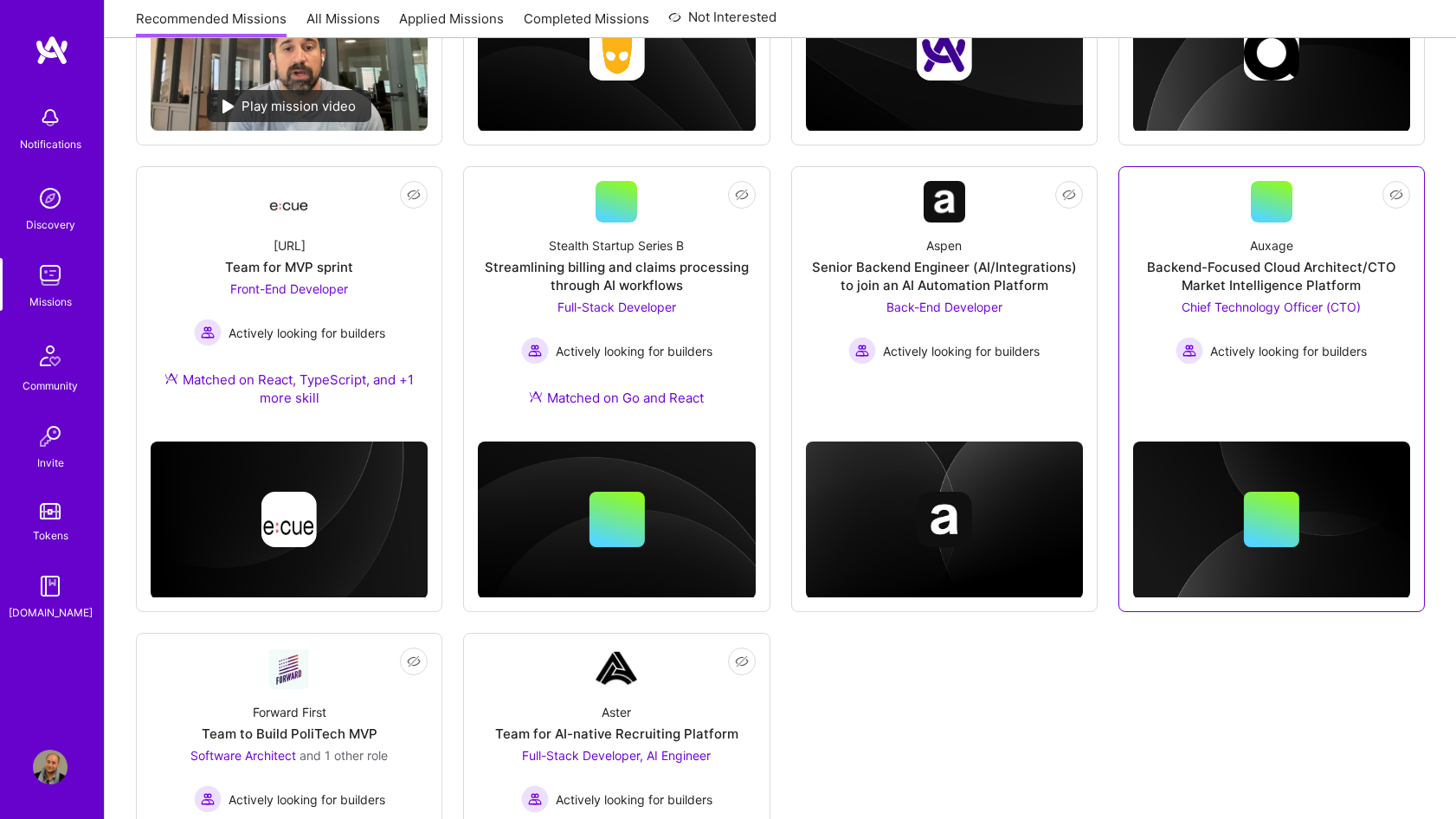
click at [1323, 319] on div "Chief Technology Officer (CTO) Actively looking for builders" at bounding box center [1271, 332] width 191 height 67
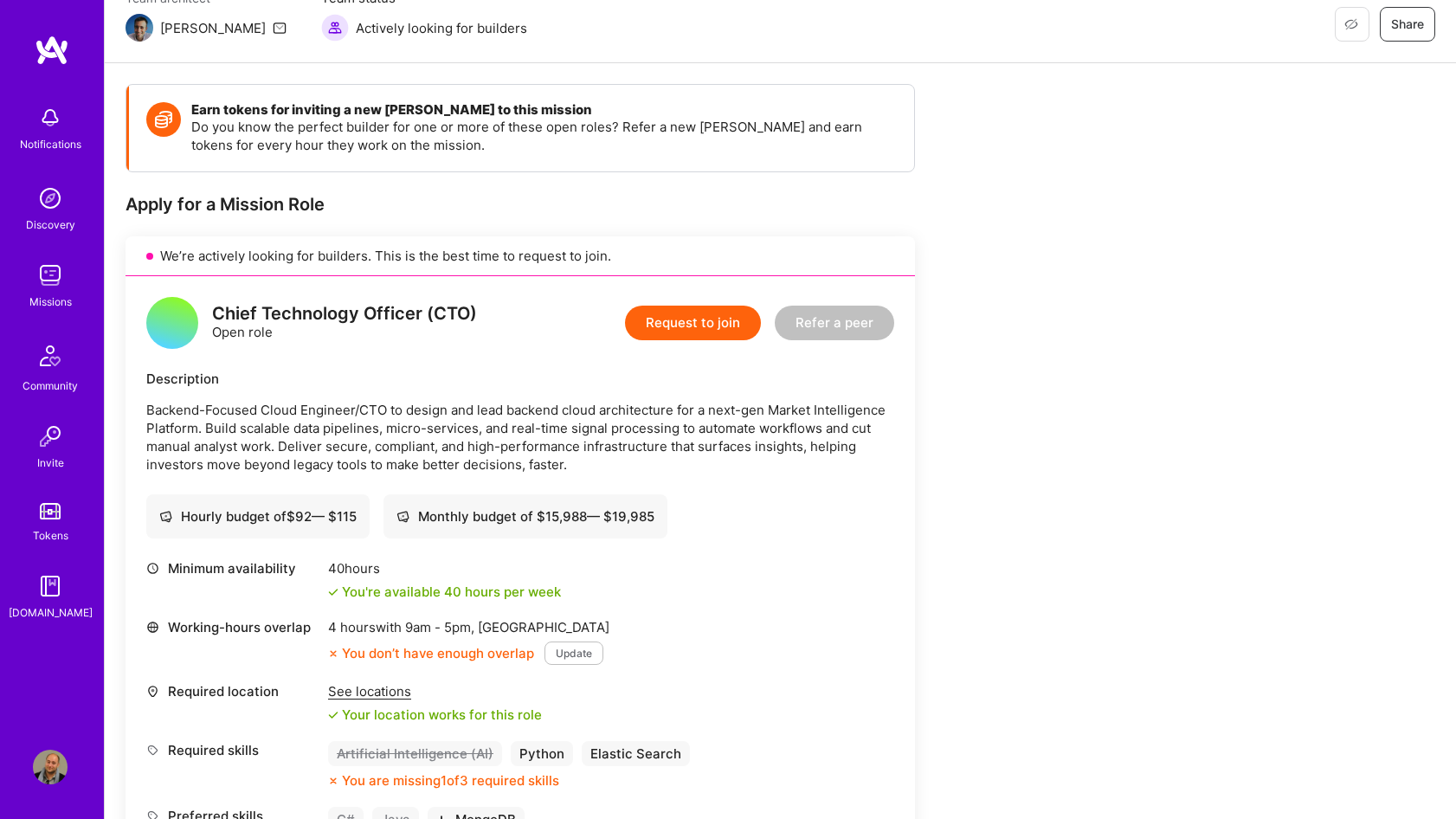
scroll to position [197, 0]
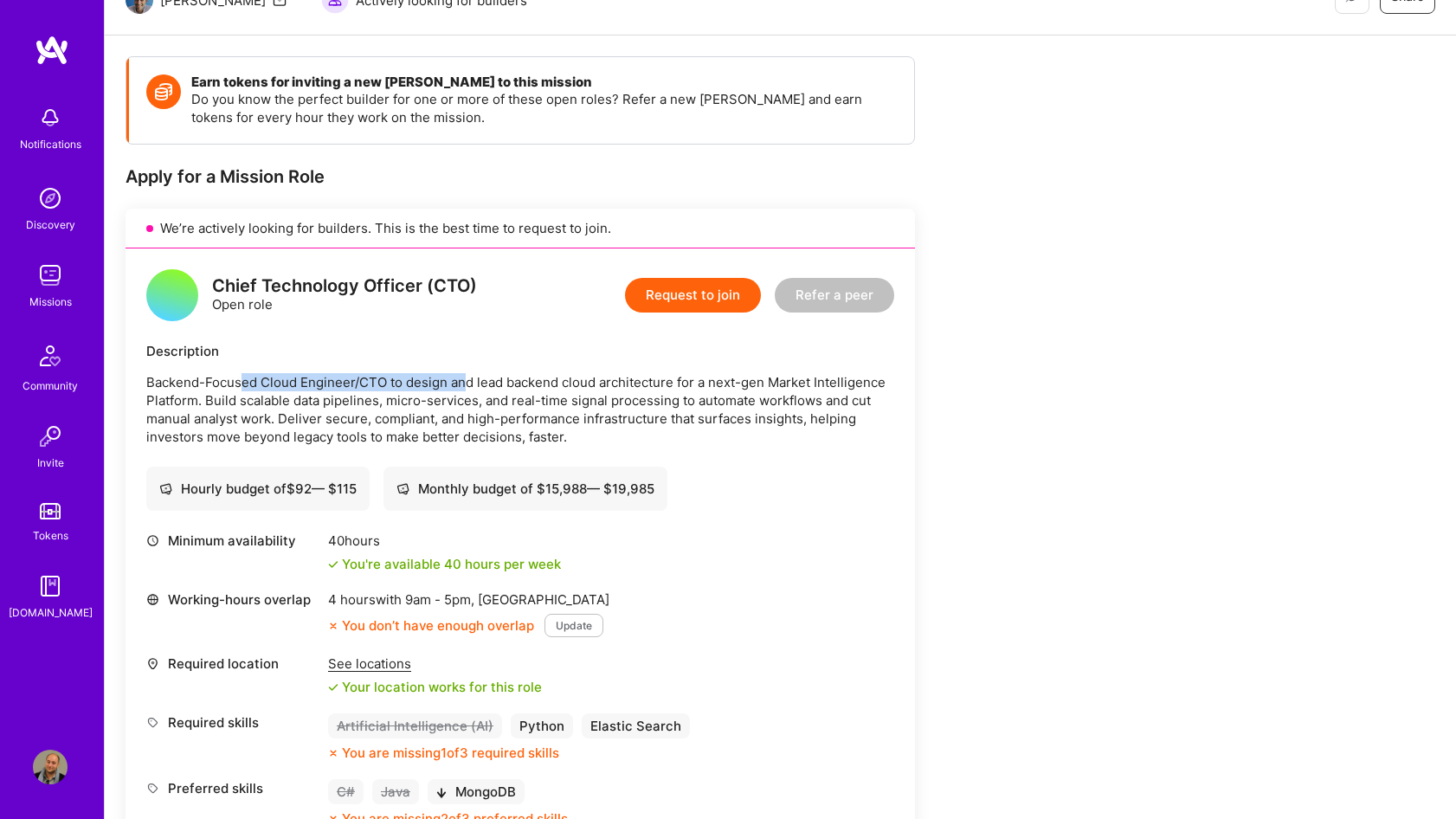
drag, startPoint x: 241, startPoint y: 384, endPoint x: 462, endPoint y: 385, distance: 221.0
click at [462, 385] on p "Backend-Focused Cloud Engineer/CTO to design and lead backend cloud architectur…" at bounding box center [519, 410] width 748 height 73
click at [463, 385] on p "Backend-Focused Cloud Engineer/CTO to design and lead backend cloud architectur…" at bounding box center [519, 410] width 748 height 73
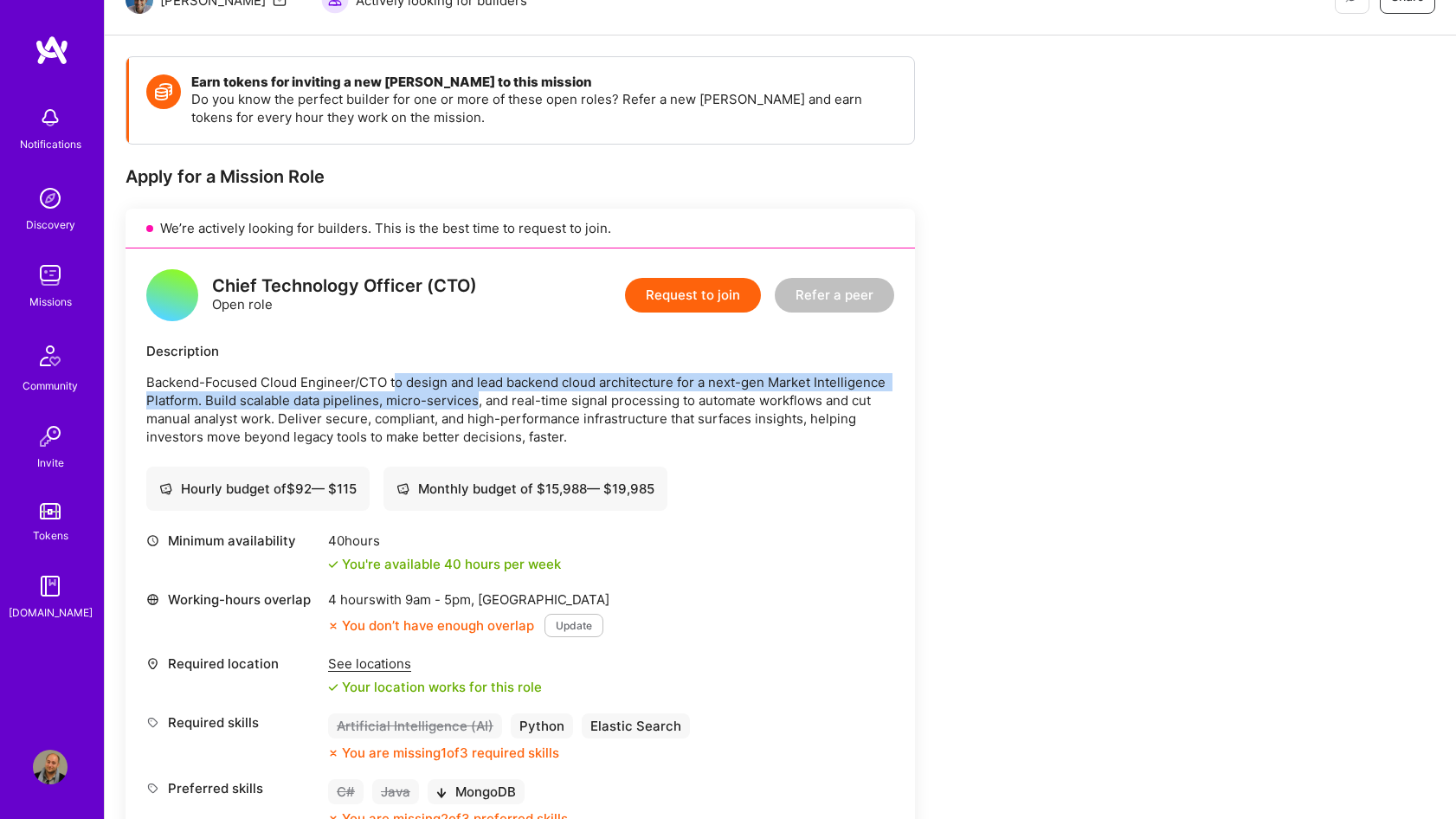
drag, startPoint x: 395, startPoint y: 386, endPoint x: 478, endPoint y: 406, distance: 85.4
click at [478, 406] on p "Backend-Focused Cloud Engineer/CTO to design and lead backend cloud architectur…" at bounding box center [519, 410] width 748 height 73
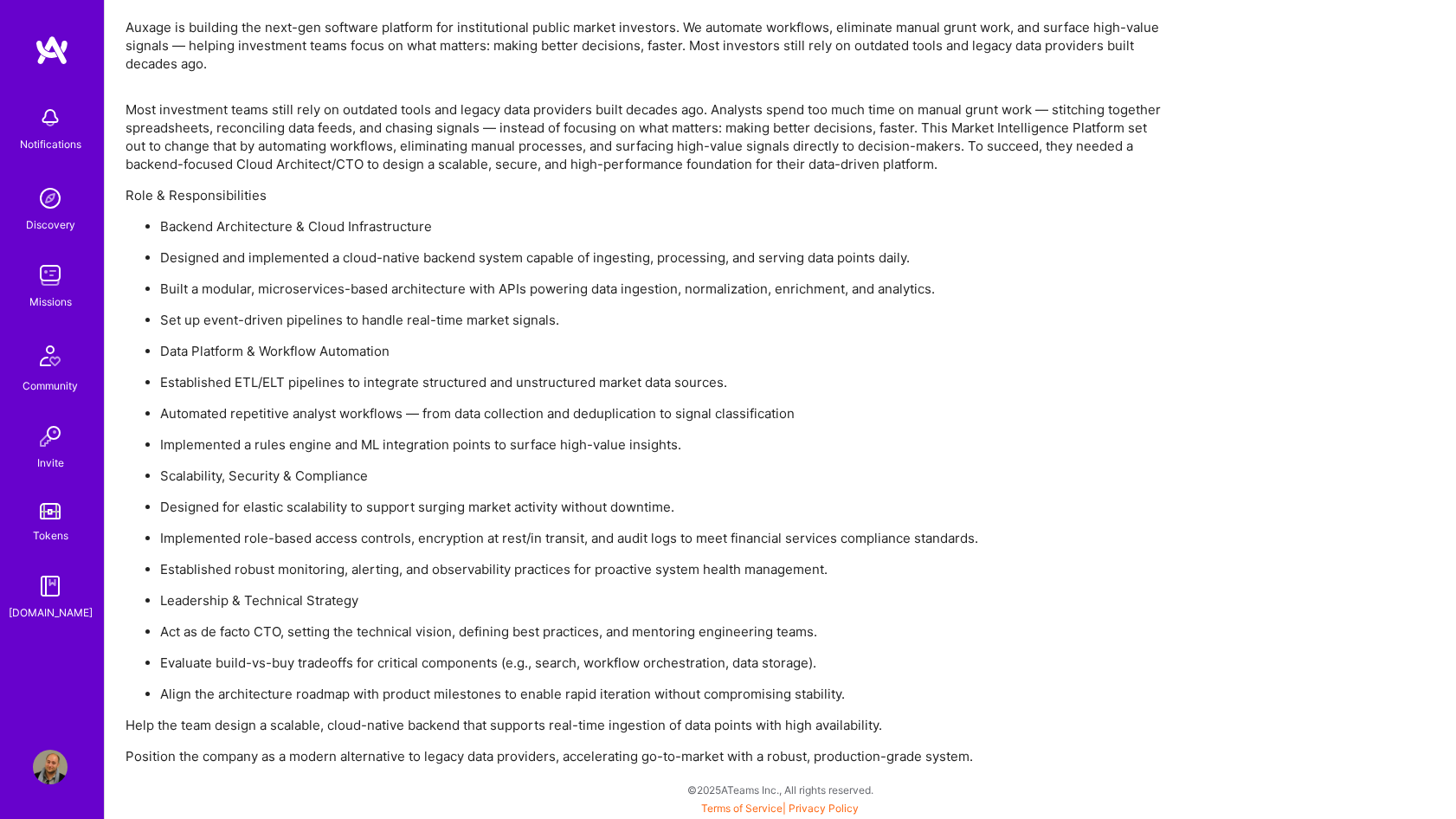
scroll to position [1147, 0]
drag, startPoint x: 335, startPoint y: 388, endPoint x: 404, endPoint y: 381, distance: 69.4
click at [404, 381] on p "Established ETL/ELT pipelines to integrate structured and unstructured market d…" at bounding box center [663, 382] width 1005 height 18
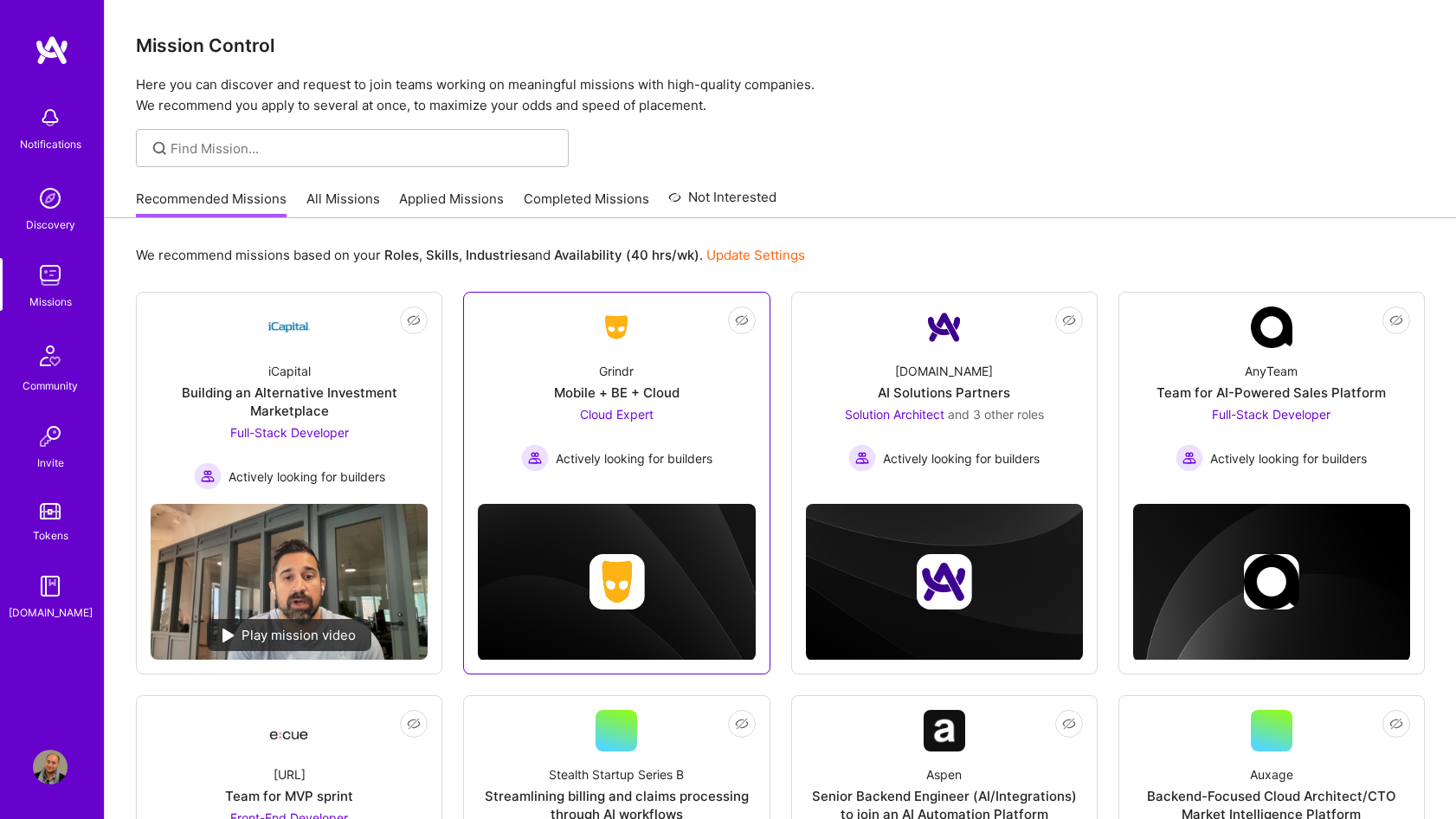
click at [626, 363] on div "Grindr" at bounding box center [616, 371] width 34 height 18
click at [770, 249] on link "Update Settings" at bounding box center [755, 255] width 99 height 16
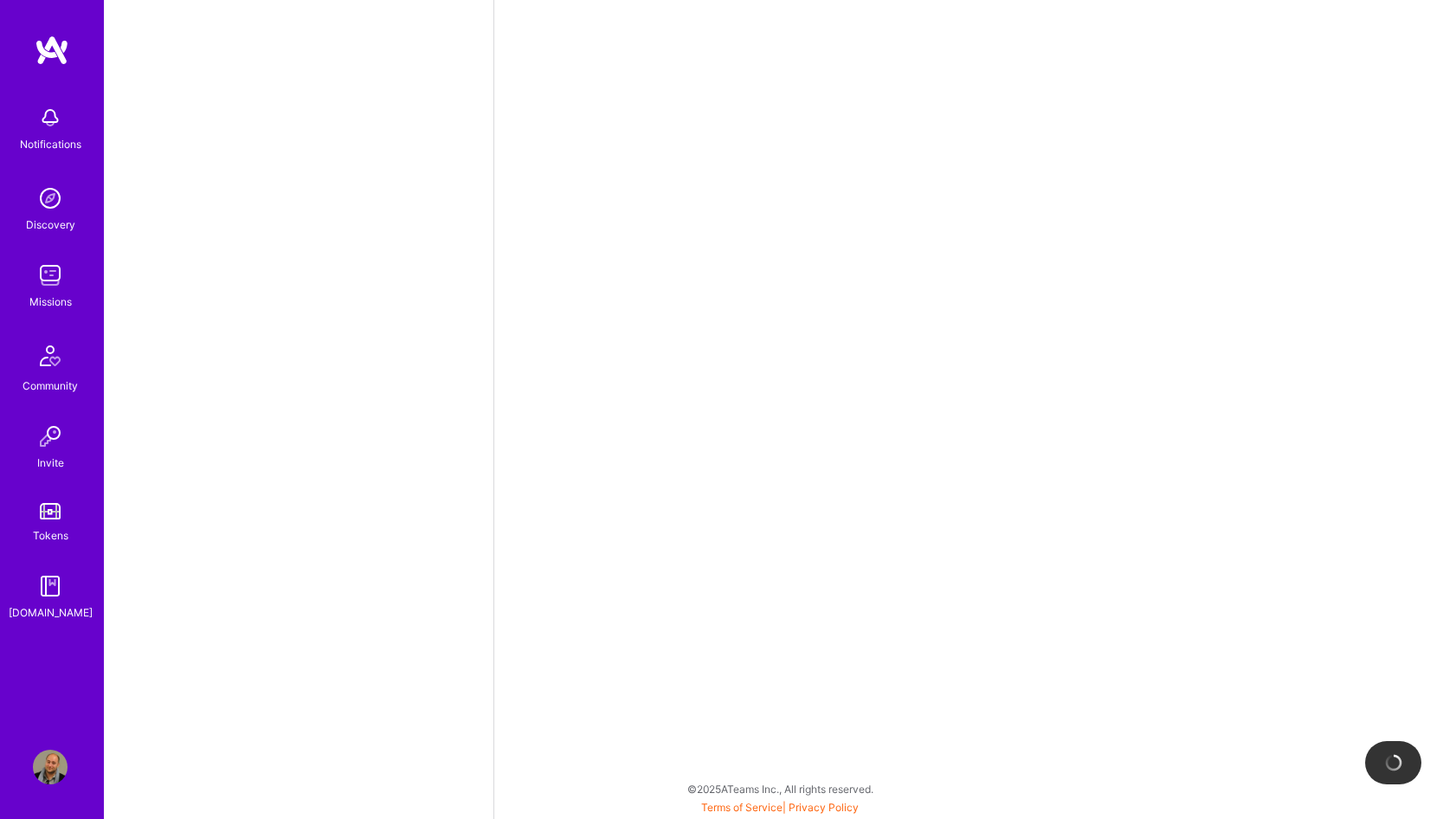
scroll to position [618, 0]
select select "US"
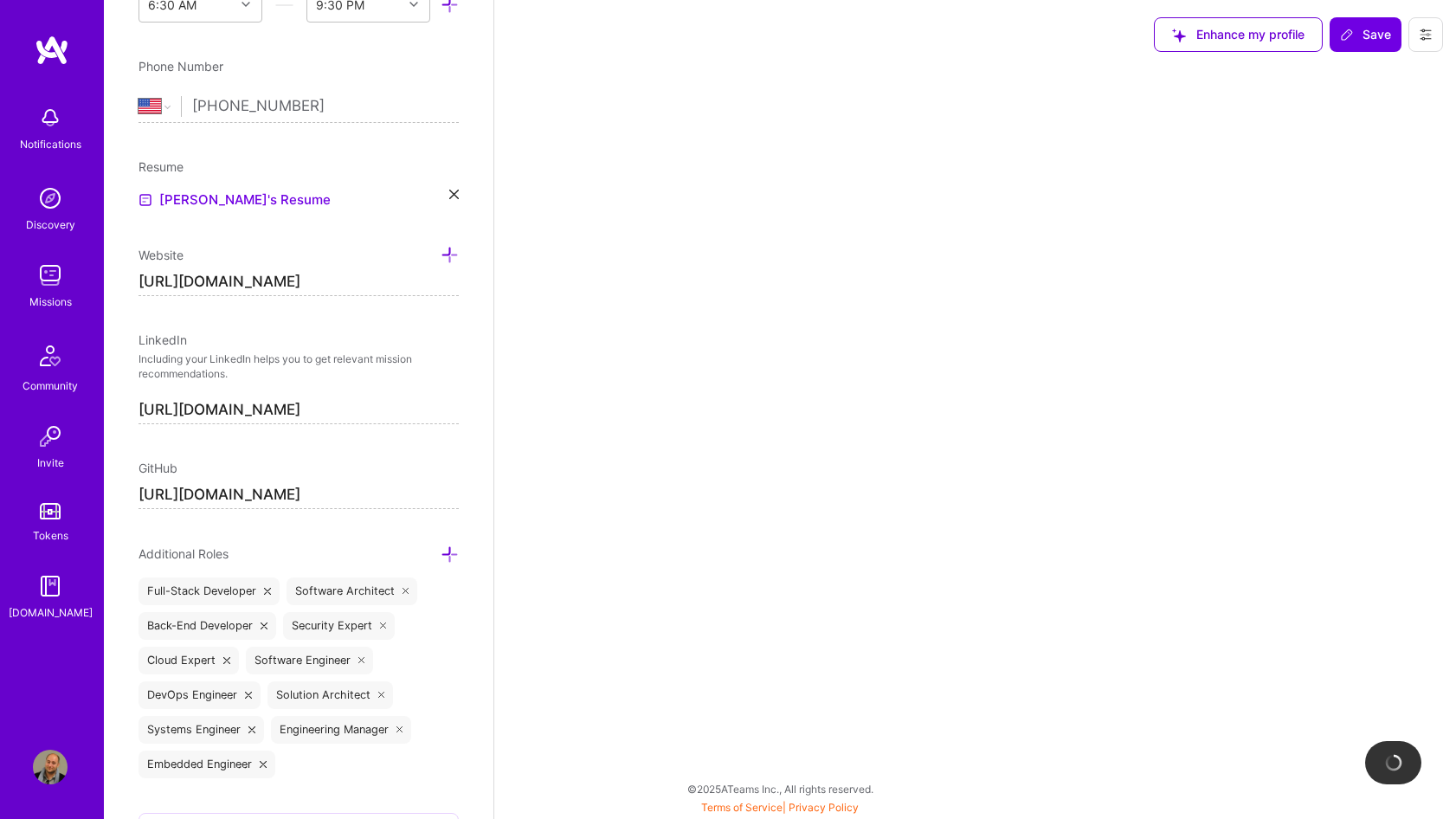
select select "Right Now"
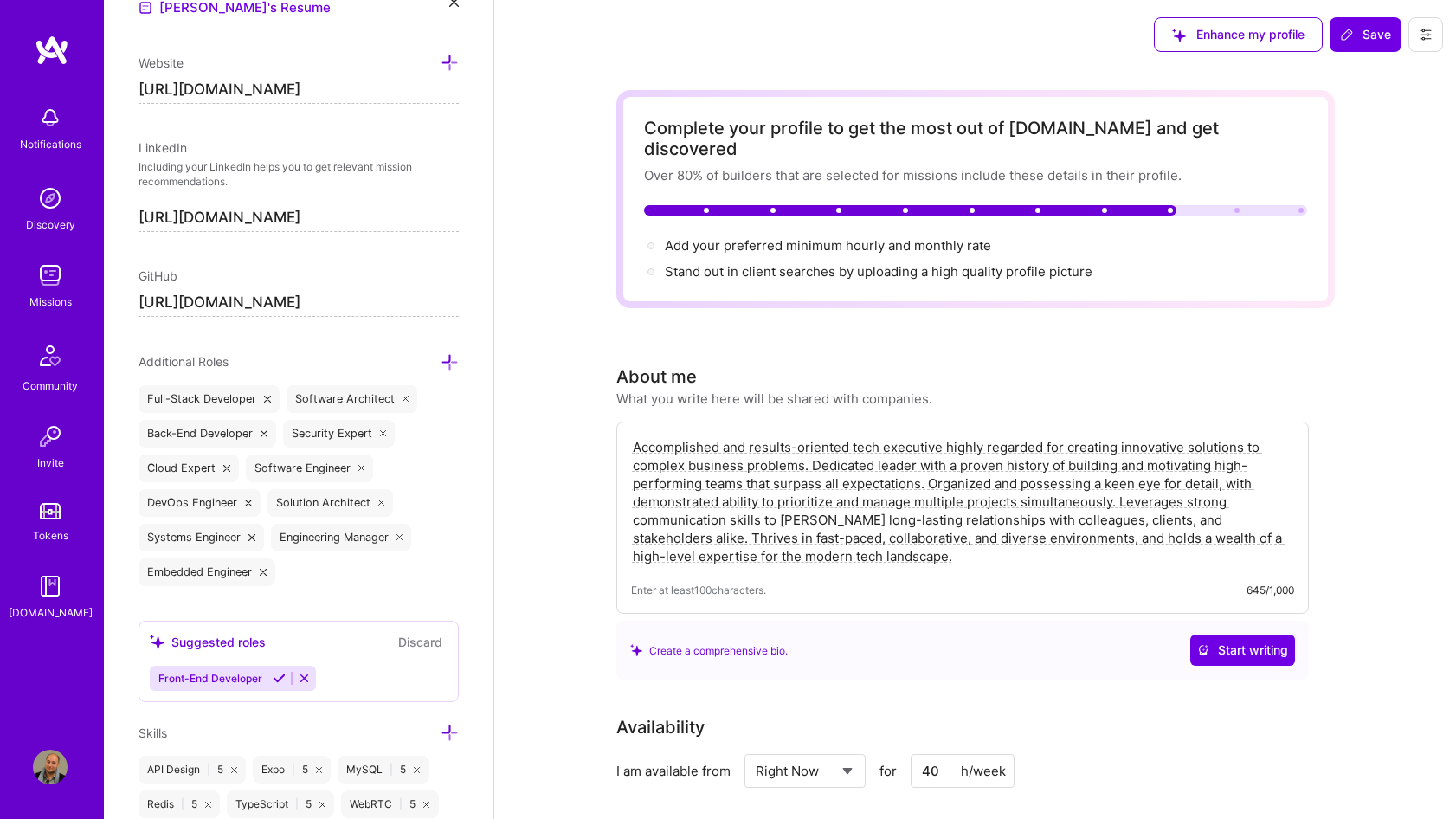
scroll to position [810, 0]
click at [452, 354] on icon at bounding box center [450, 363] width 18 height 18
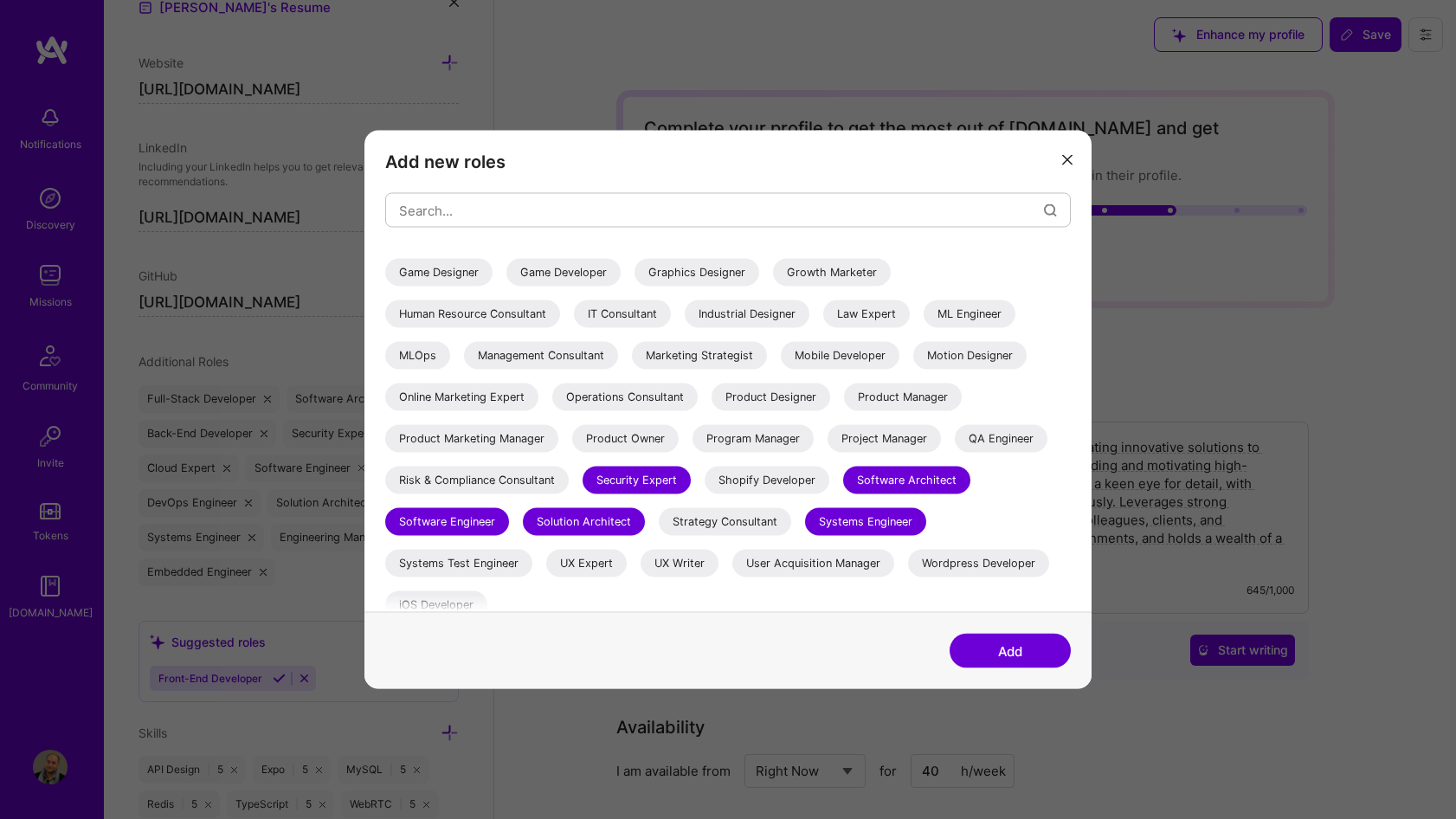
scroll to position [279, 0]
click at [267, 534] on div "Add new roles AI Architect AI Engineer AI Product Manager AI Researcher Algorit…" at bounding box center [728, 409] width 1456 height 819
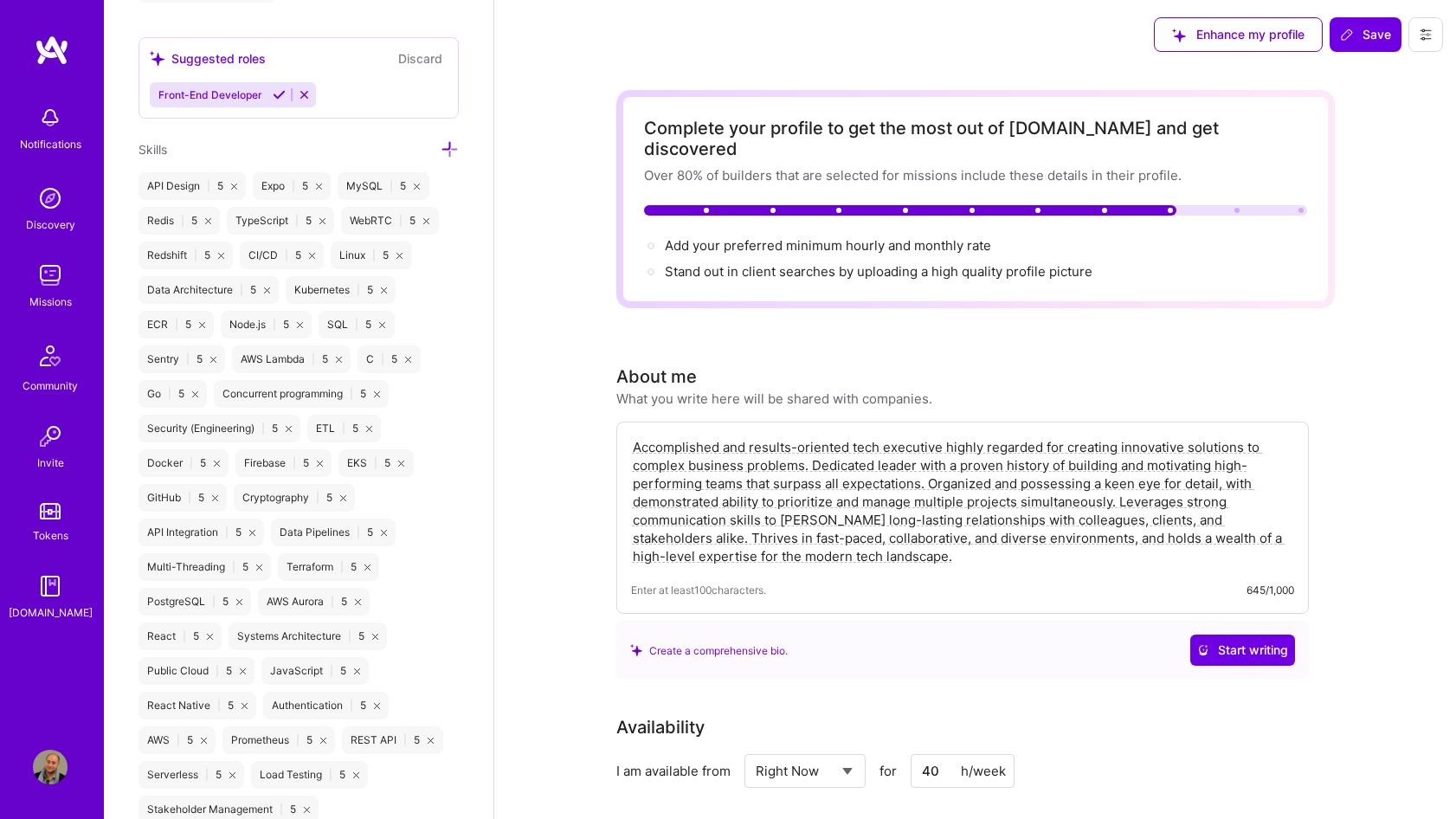
scroll to position [1372, 0]
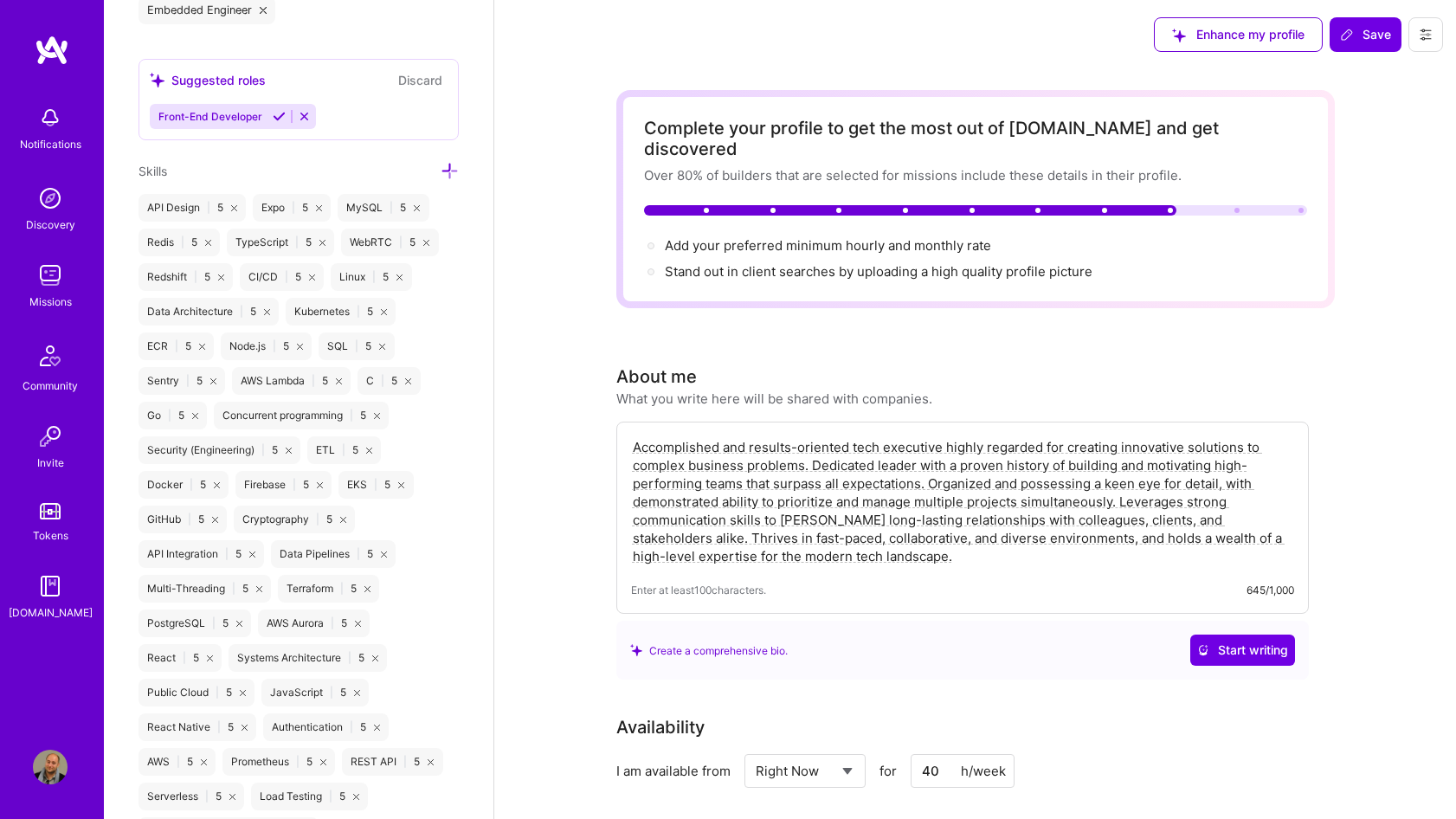
click at [450, 171] on icon at bounding box center [450, 171] width 18 height 18
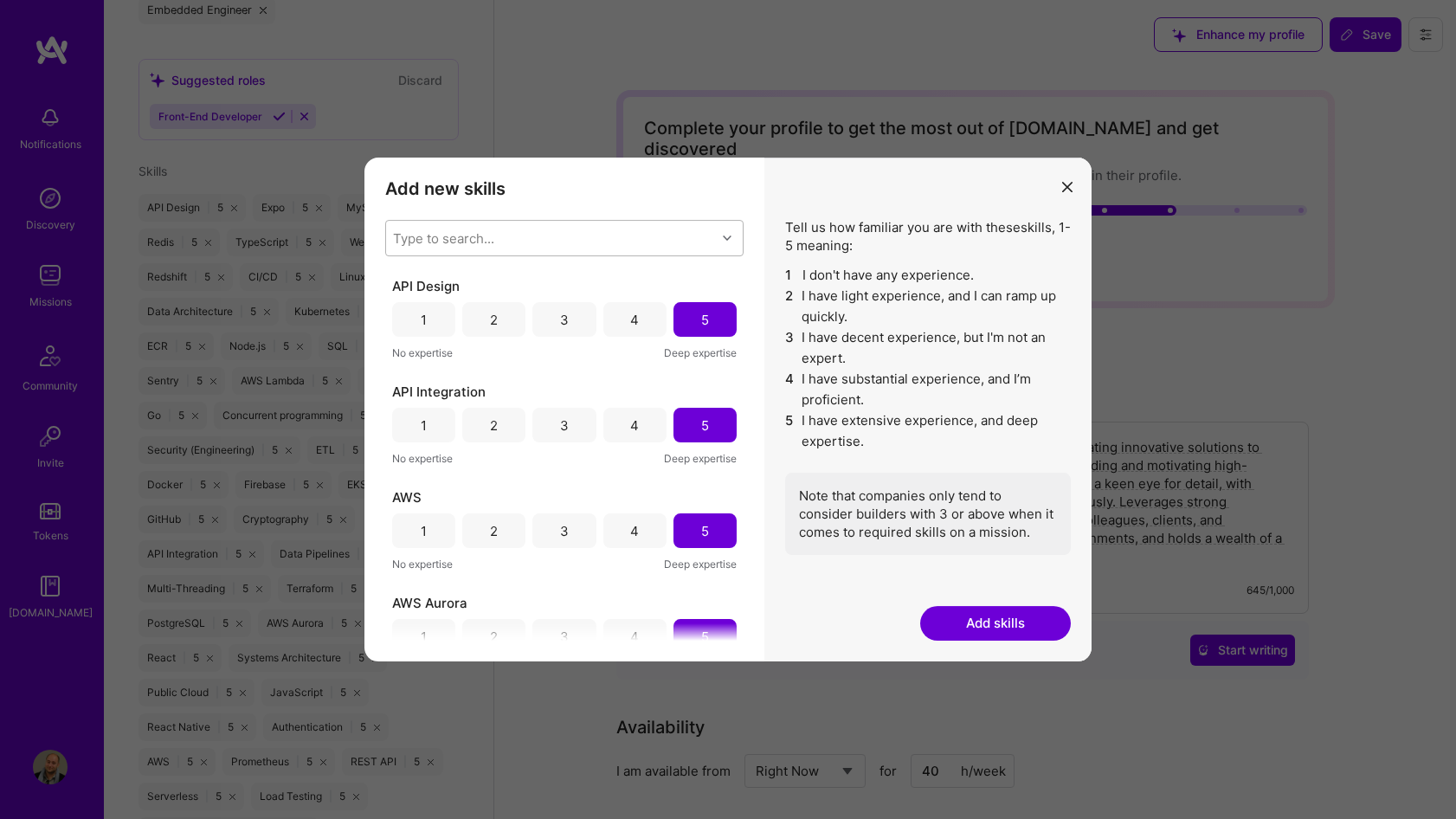
click at [650, 230] on div "Type to search..." at bounding box center [551, 239] width 330 height 34
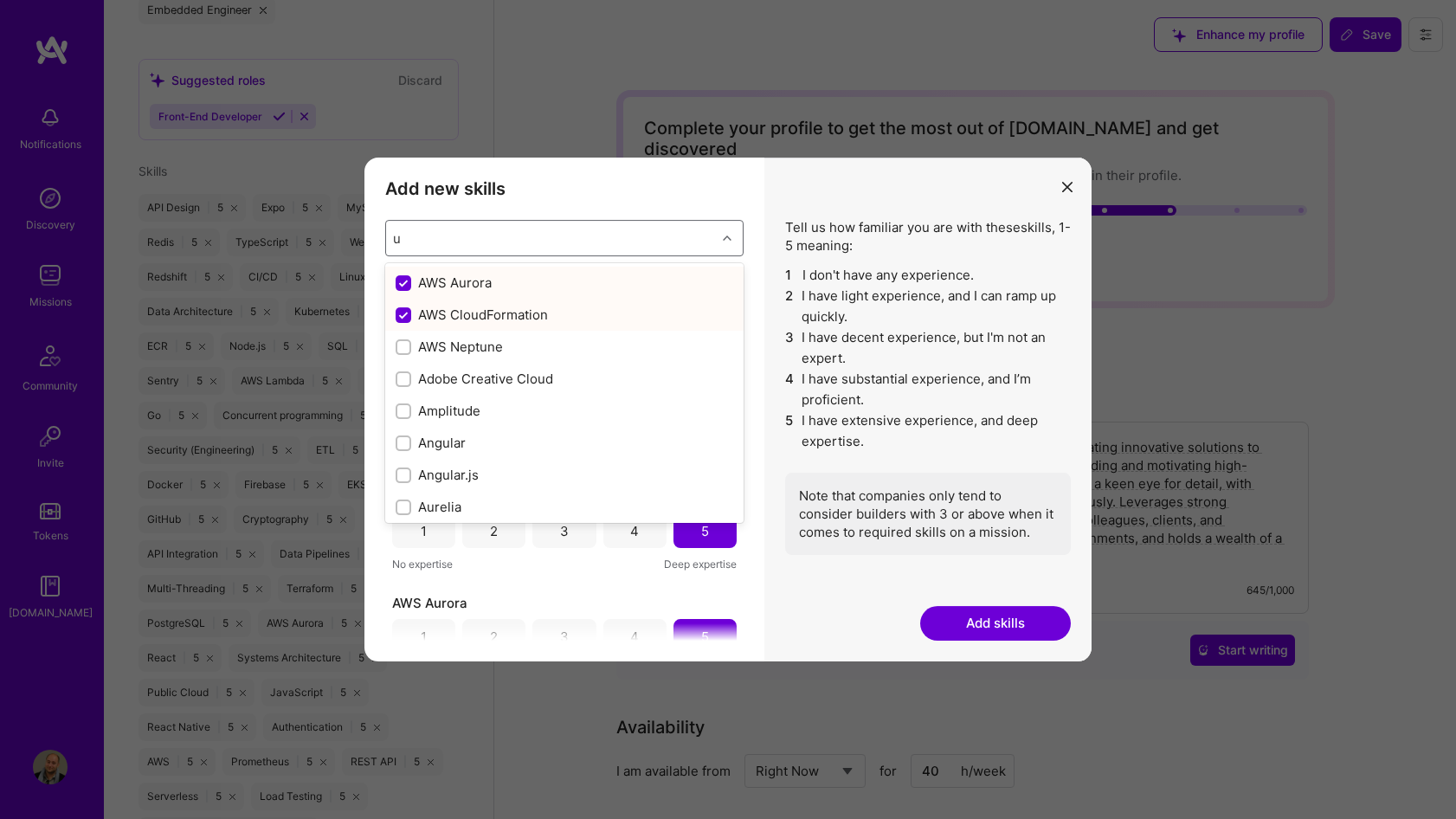
type input "ux"
checkbox input "false"
checkbox input "true"
click at [430, 450] on div "UX/UI" at bounding box center [564, 443] width 337 height 18
checkbox input "false"
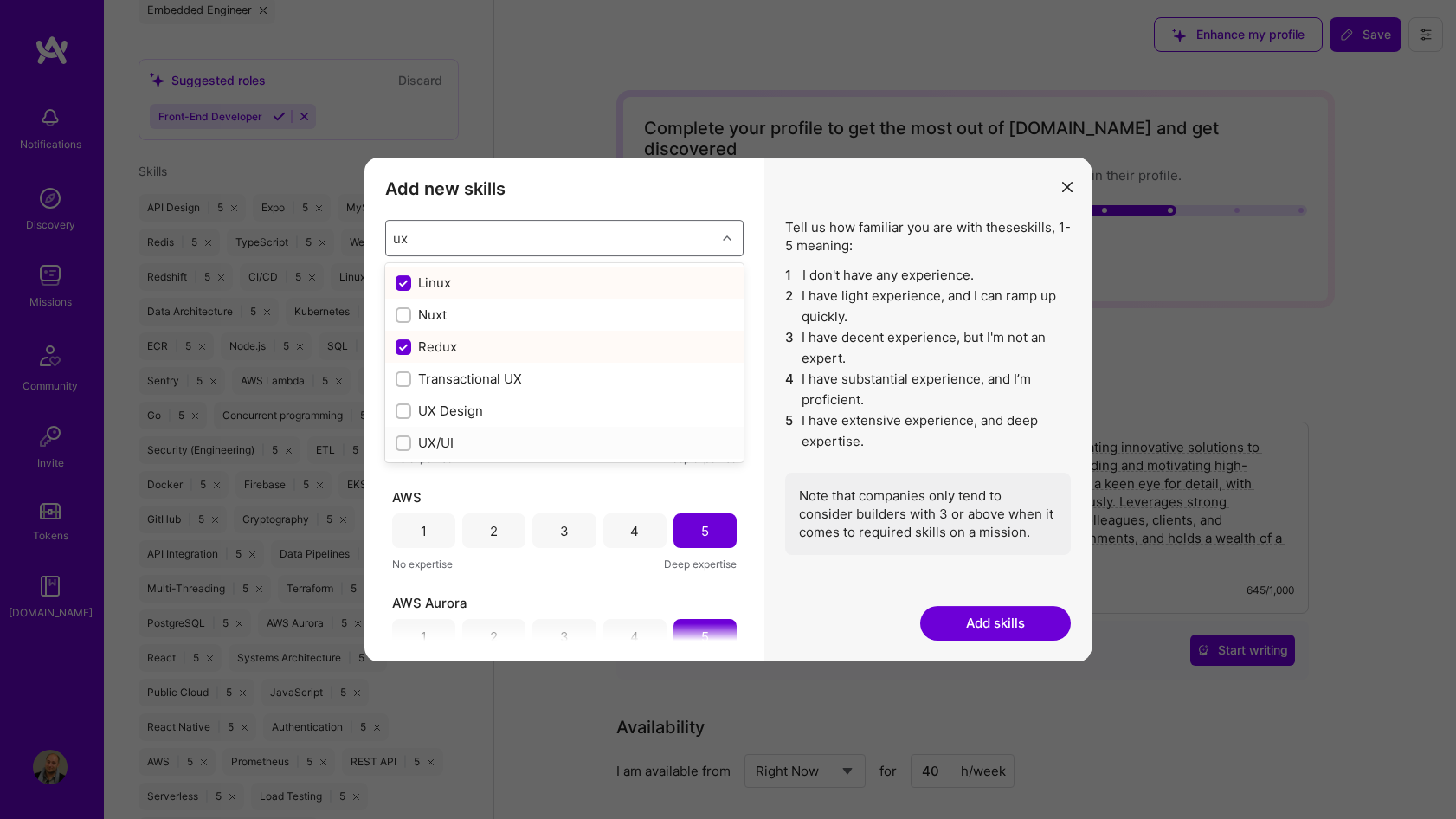
checkbox input "false"
checkbox input "true"
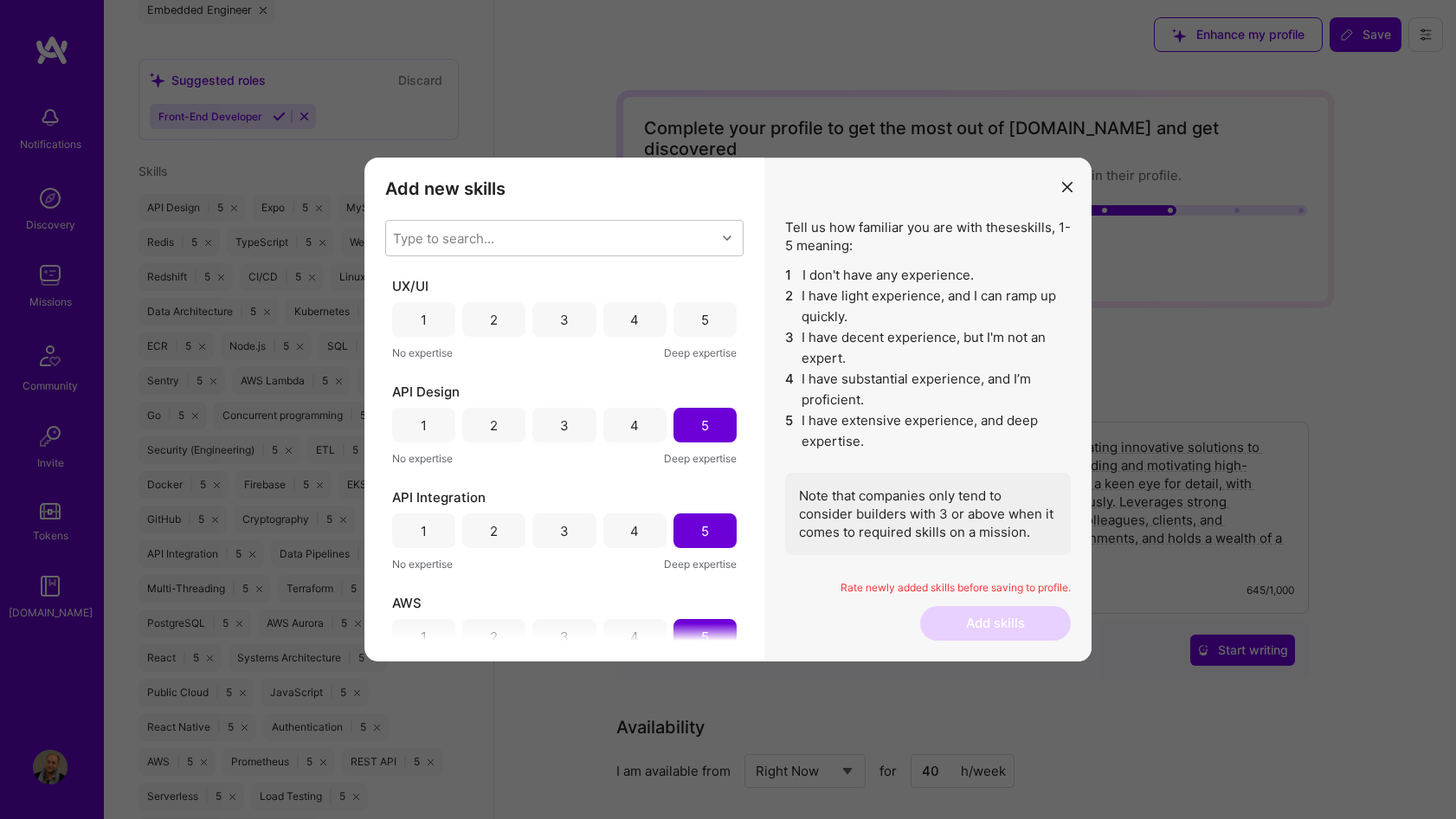
click at [518, 209] on div "Add new skills Tell us how familiar you are with given skills, using between 1 …" at bounding box center [564, 410] width 400 height 504
click at [527, 221] on div "Type to search..." at bounding box center [551, 239] width 330 height 34
type input "ai"
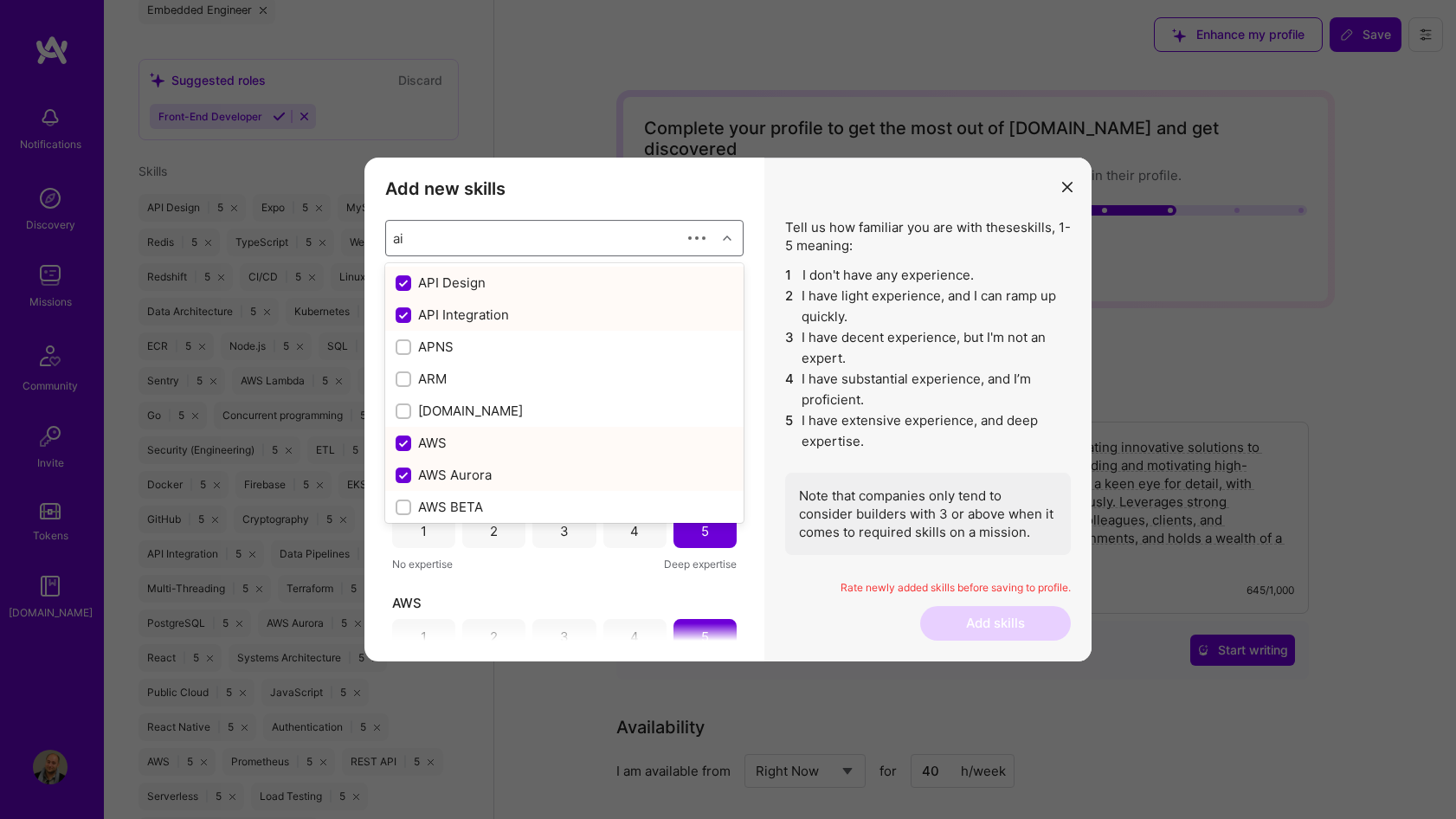
checkbox input "false"
checkbox input "true"
checkbox input "false"
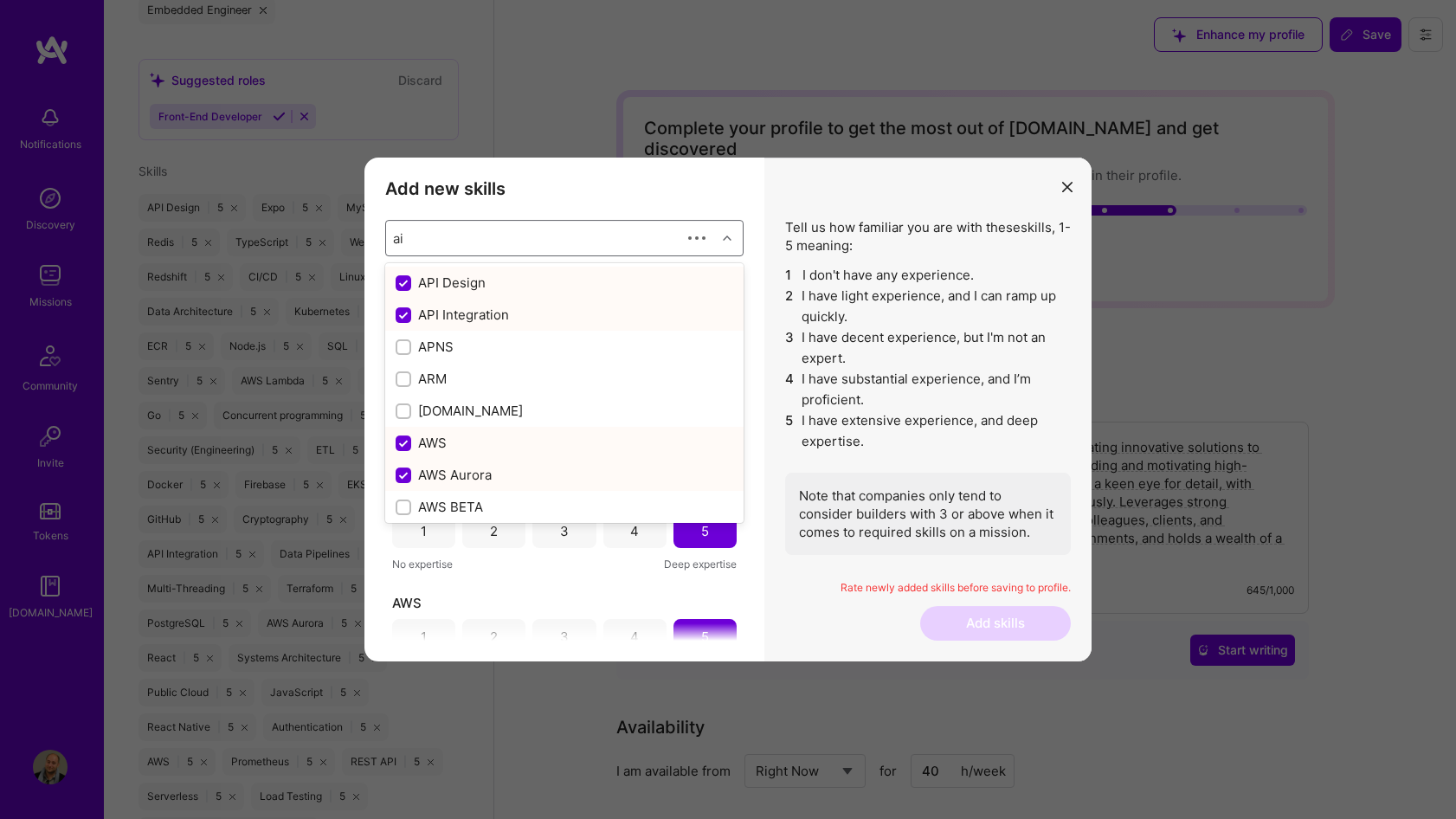
checkbox input "false"
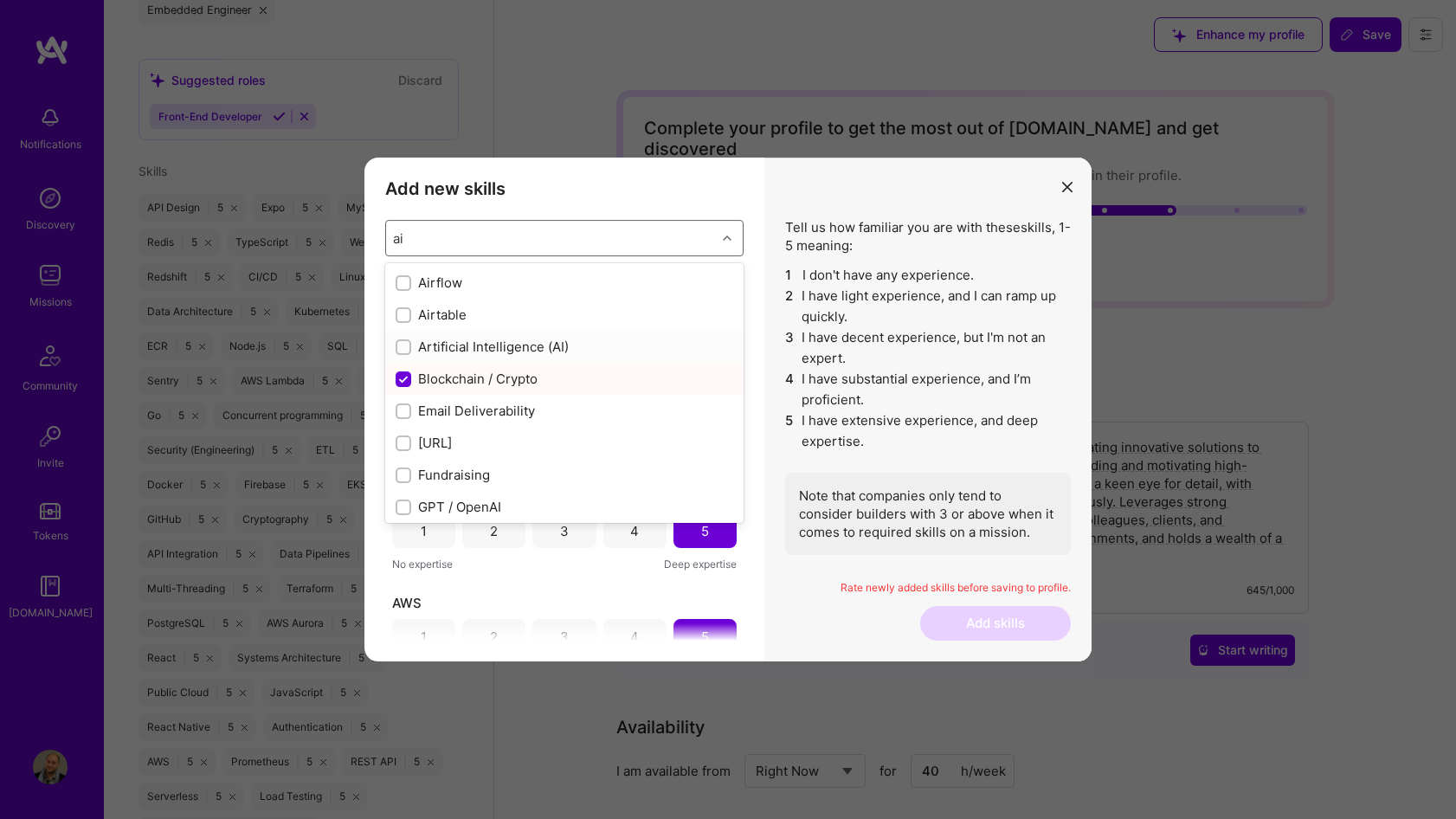
click at [500, 348] on div "Artificial Intelligence (AI)" at bounding box center [564, 346] width 337 height 18
checkbox input "true"
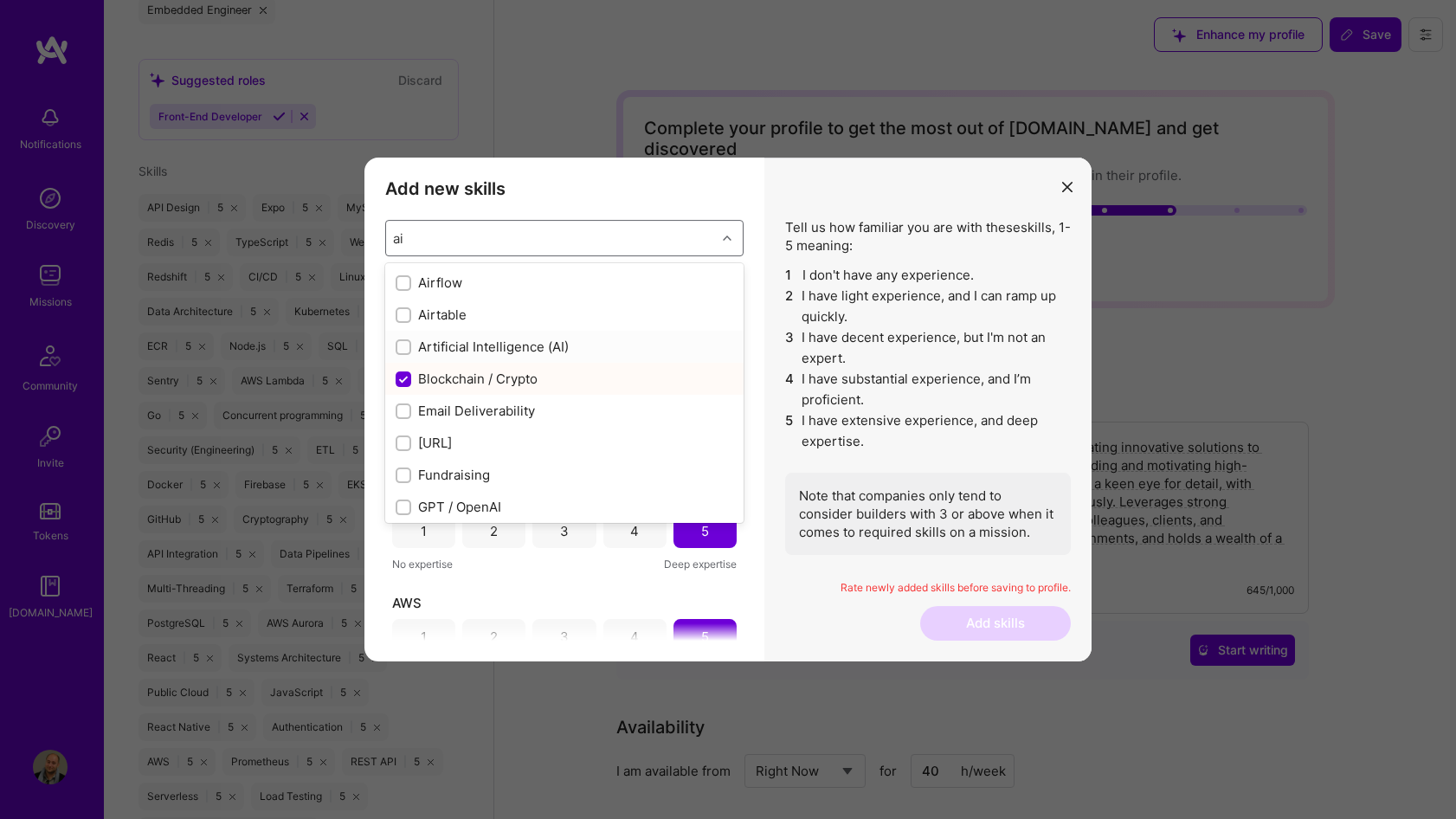
checkbox input "true"
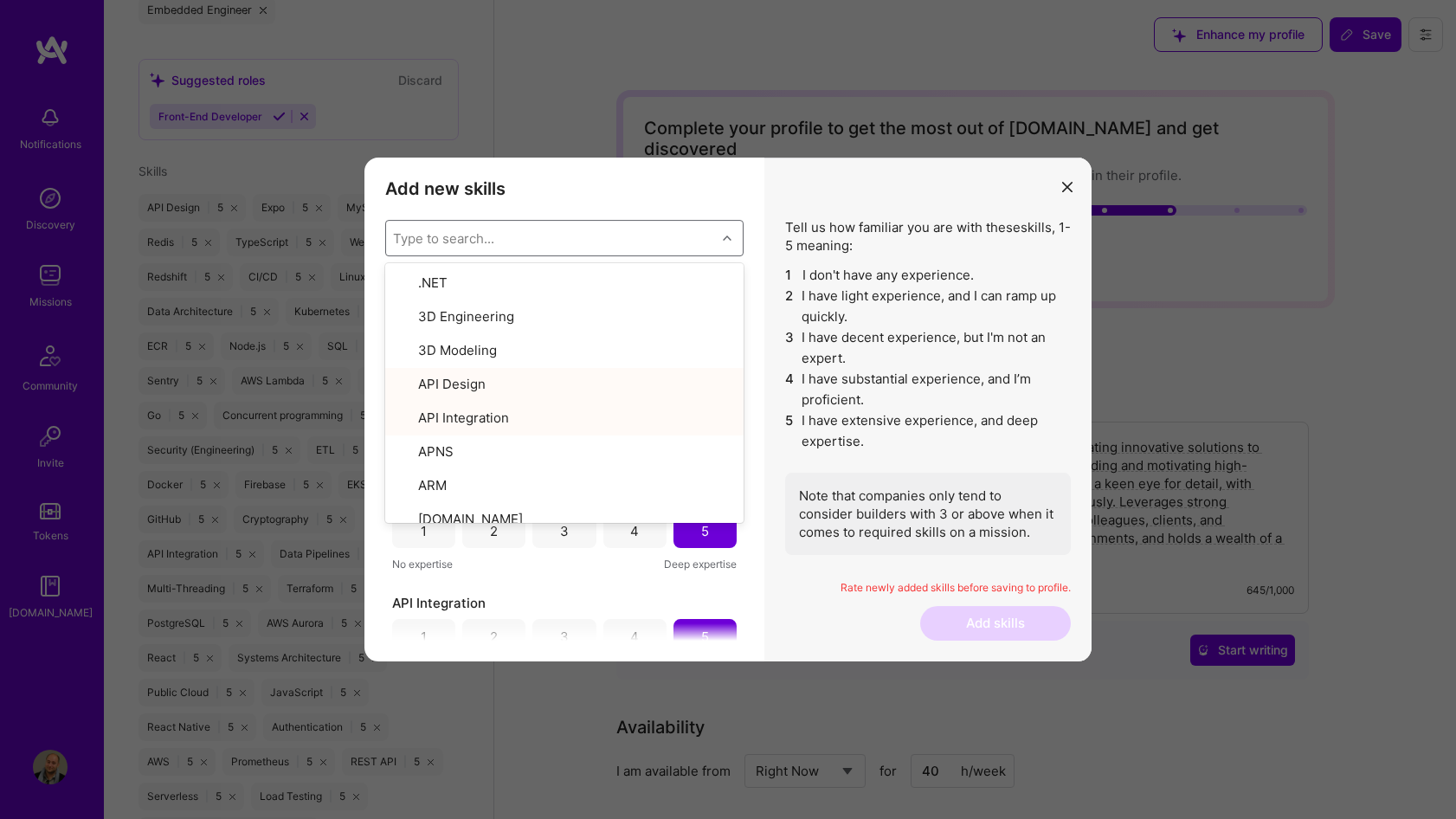
click at [850, 652] on div "Tell us how familiar you are with these skills , 1-5 meaning: 1 I don't have an…" at bounding box center [927, 410] width 327 height 504
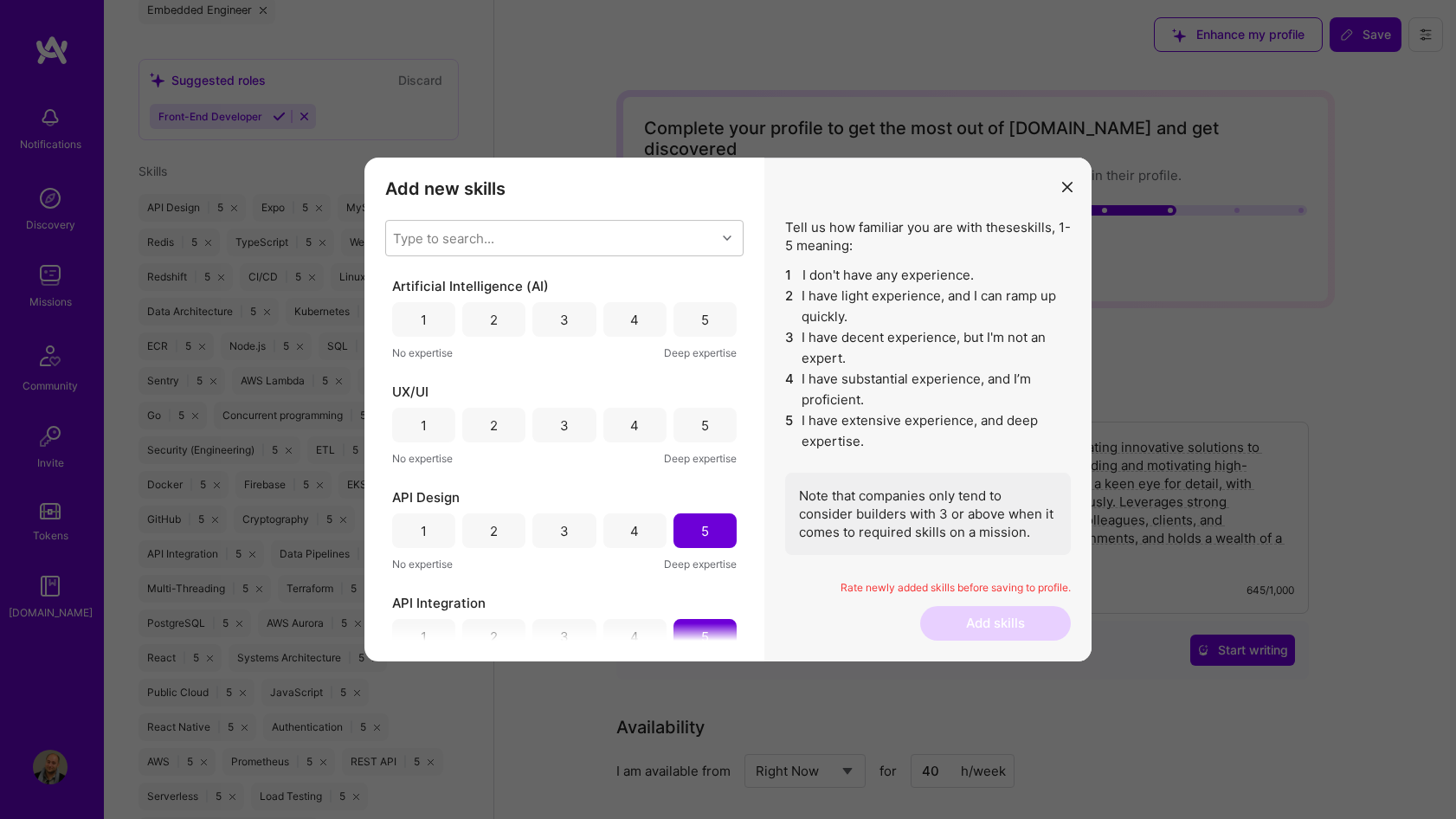
click at [633, 325] on div "4" at bounding box center [635, 320] width 9 height 18
click at [645, 435] on div "4" at bounding box center [636, 425] width 63 height 34
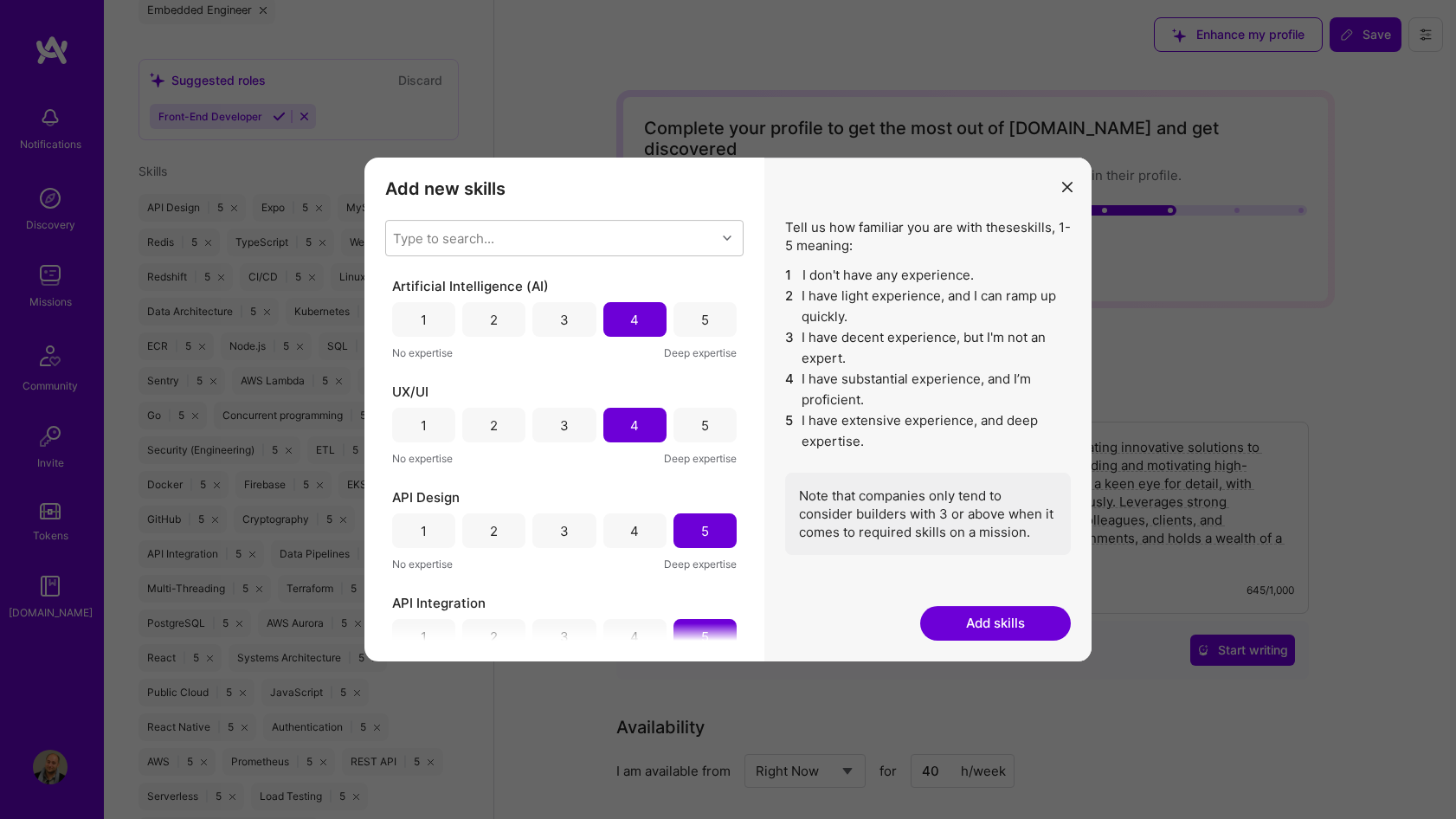
click at [967, 632] on button "Add skills" at bounding box center [995, 624] width 150 height 34
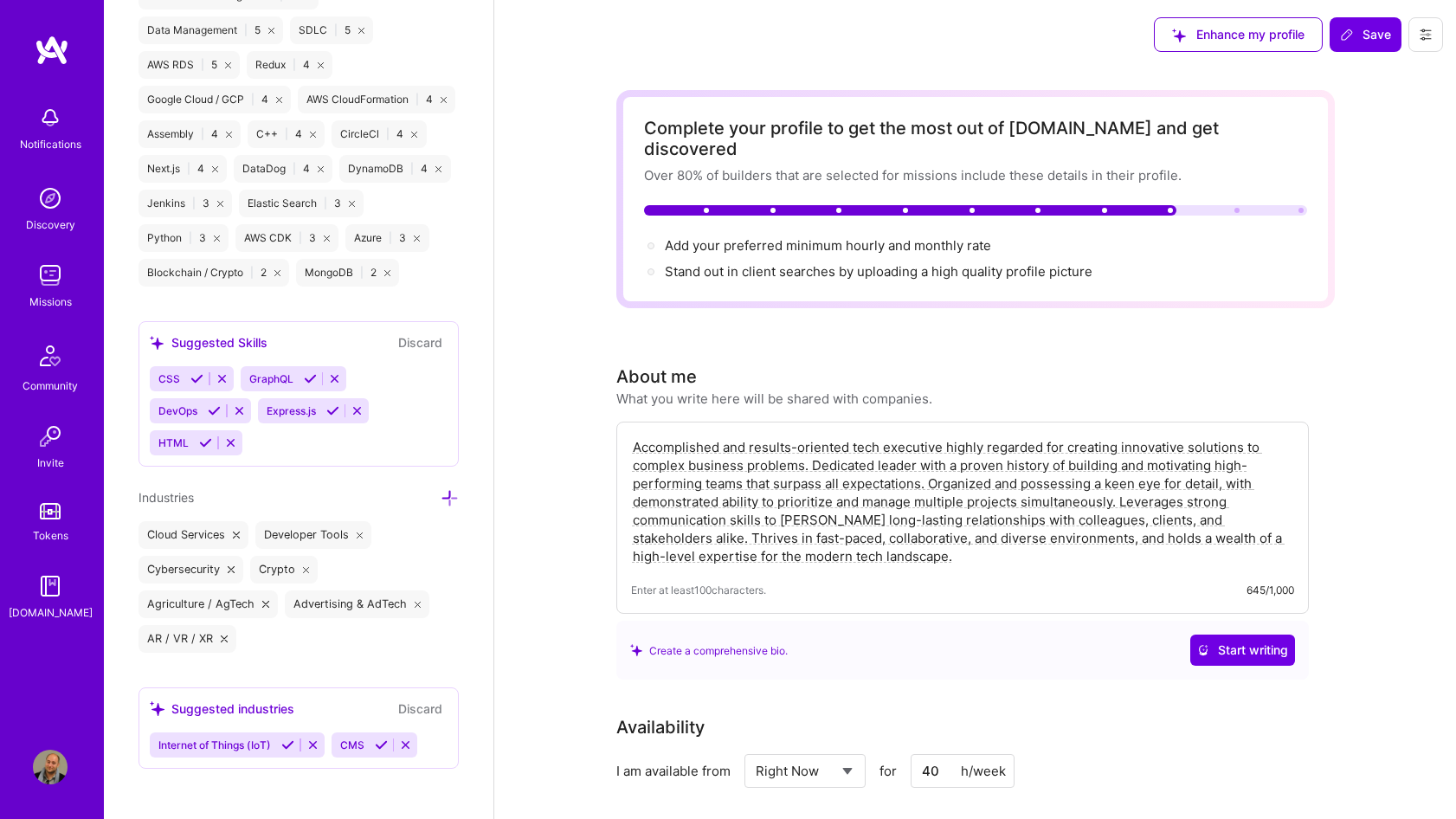
scroll to position [2211, 0]
click at [451, 484] on div at bounding box center [450, 494] width 18 height 20
click at [437, 493] on div "Industries" at bounding box center [298, 494] width 320 height 20
click at [461, 492] on div "Edit photo [PERSON_NAME] Chief Technology Officer (CTO) 16 Years Experience Loc…" at bounding box center [299, 409] width 390 height 819
click at [455, 492] on icon at bounding box center [450, 495] width 18 height 18
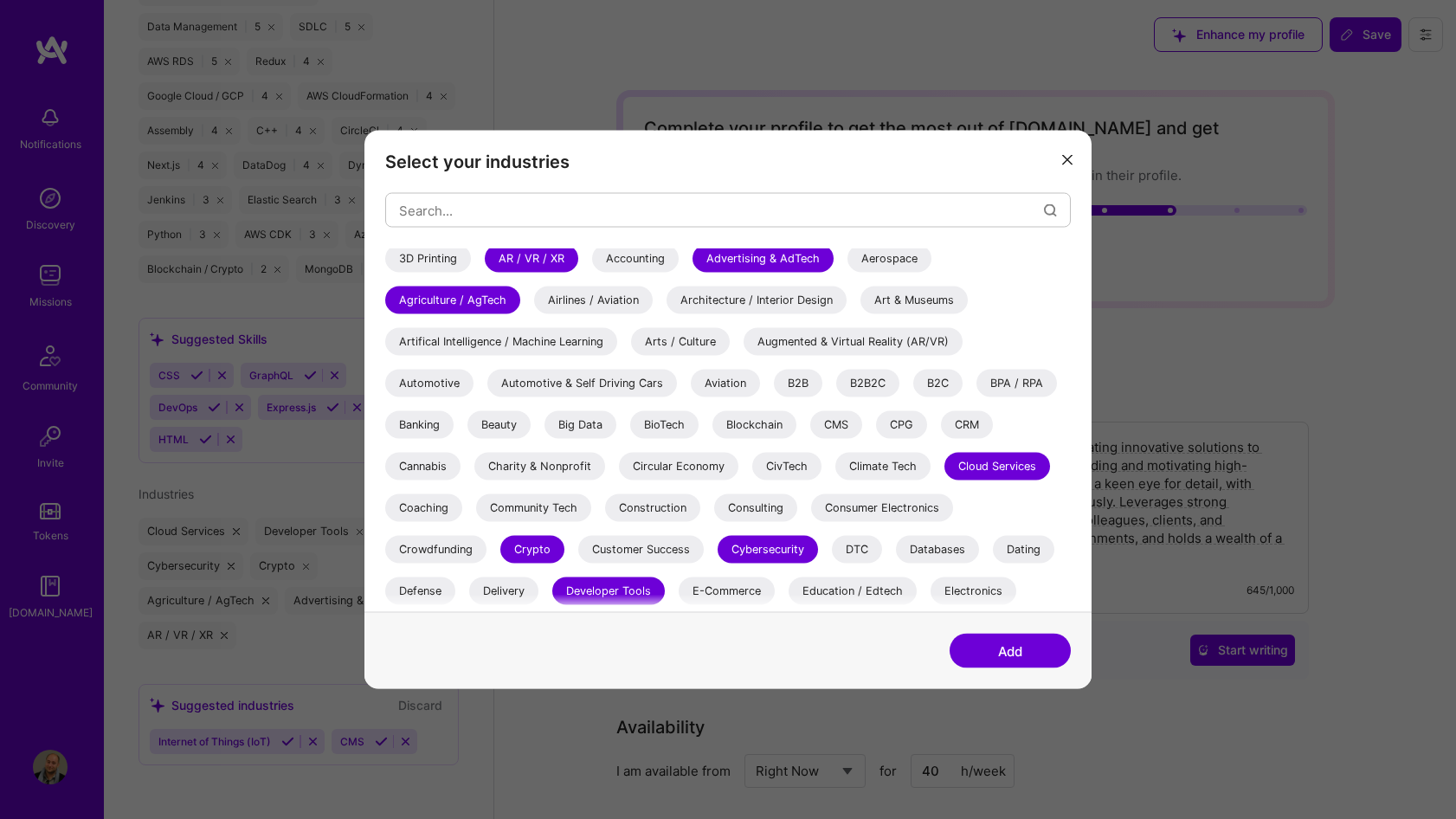
scroll to position [0, 0]
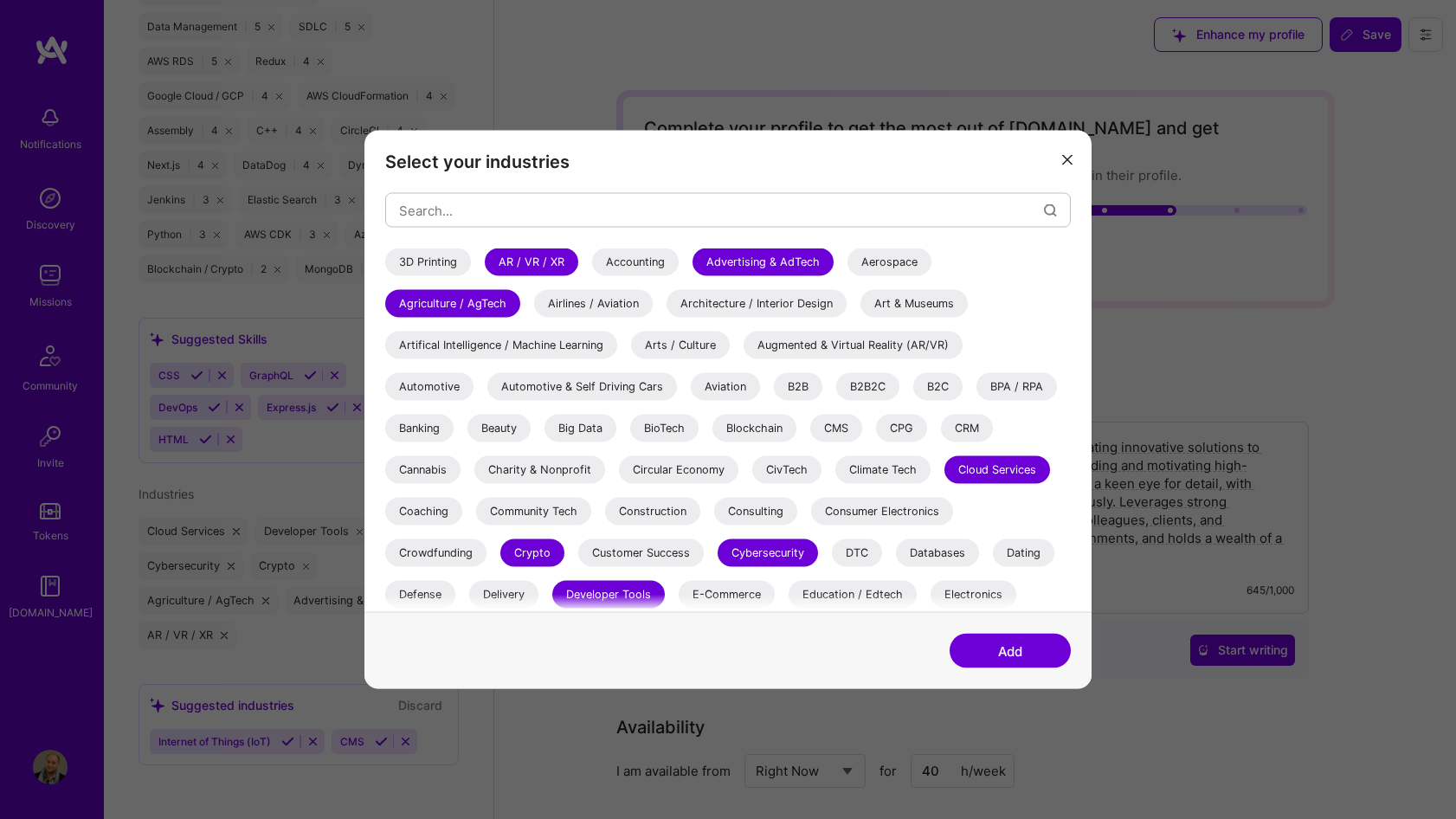
click at [422, 256] on div "3D Printing" at bounding box center [428, 262] width 86 height 28
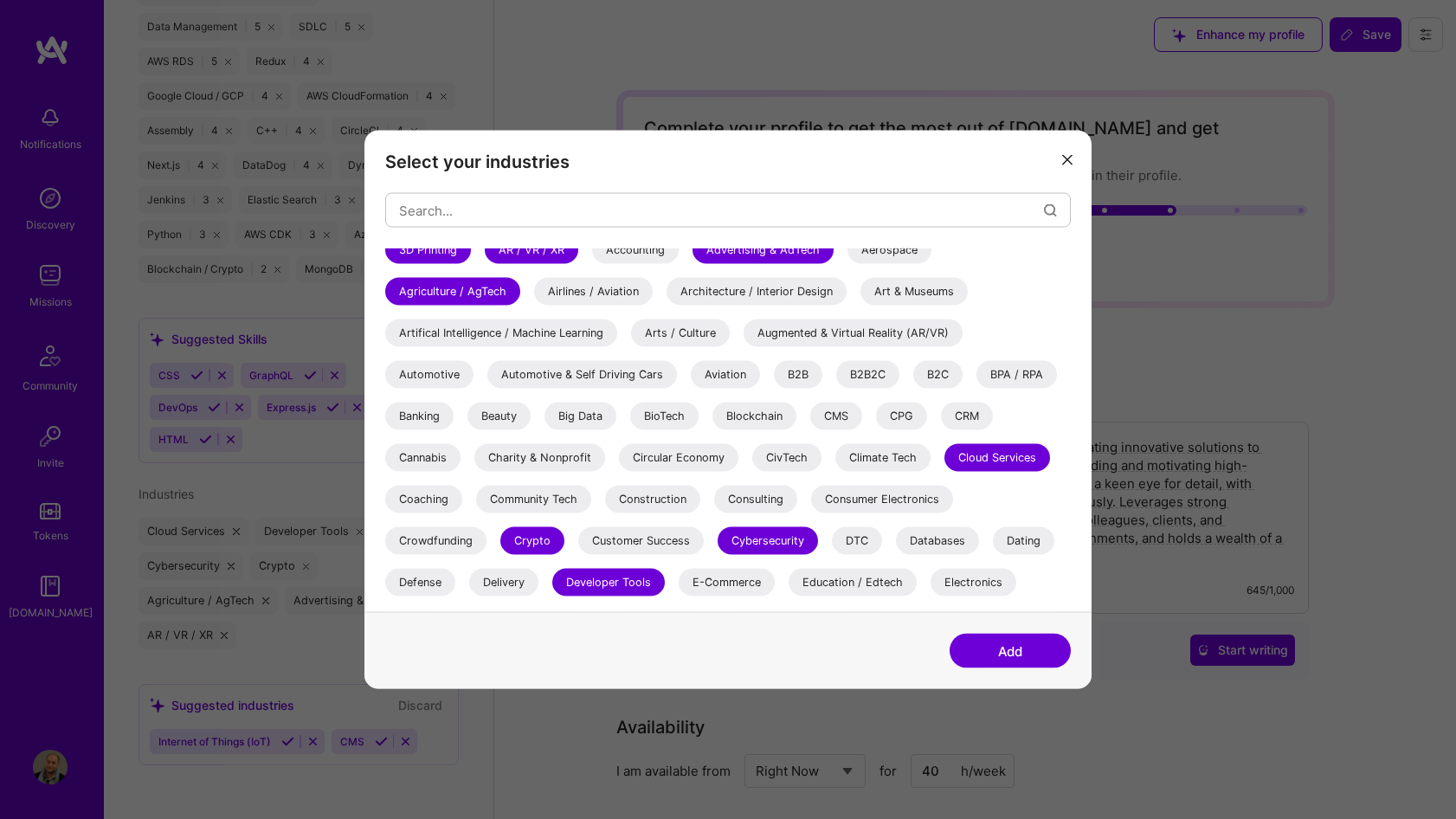
scroll to position [13, 0]
click at [442, 455] on div "Cannabis" at bounding box center [422, 457] width 75 height 28
click at [435, 409] on div "Banking" at bounding box center [419, 415] width 68 height 28
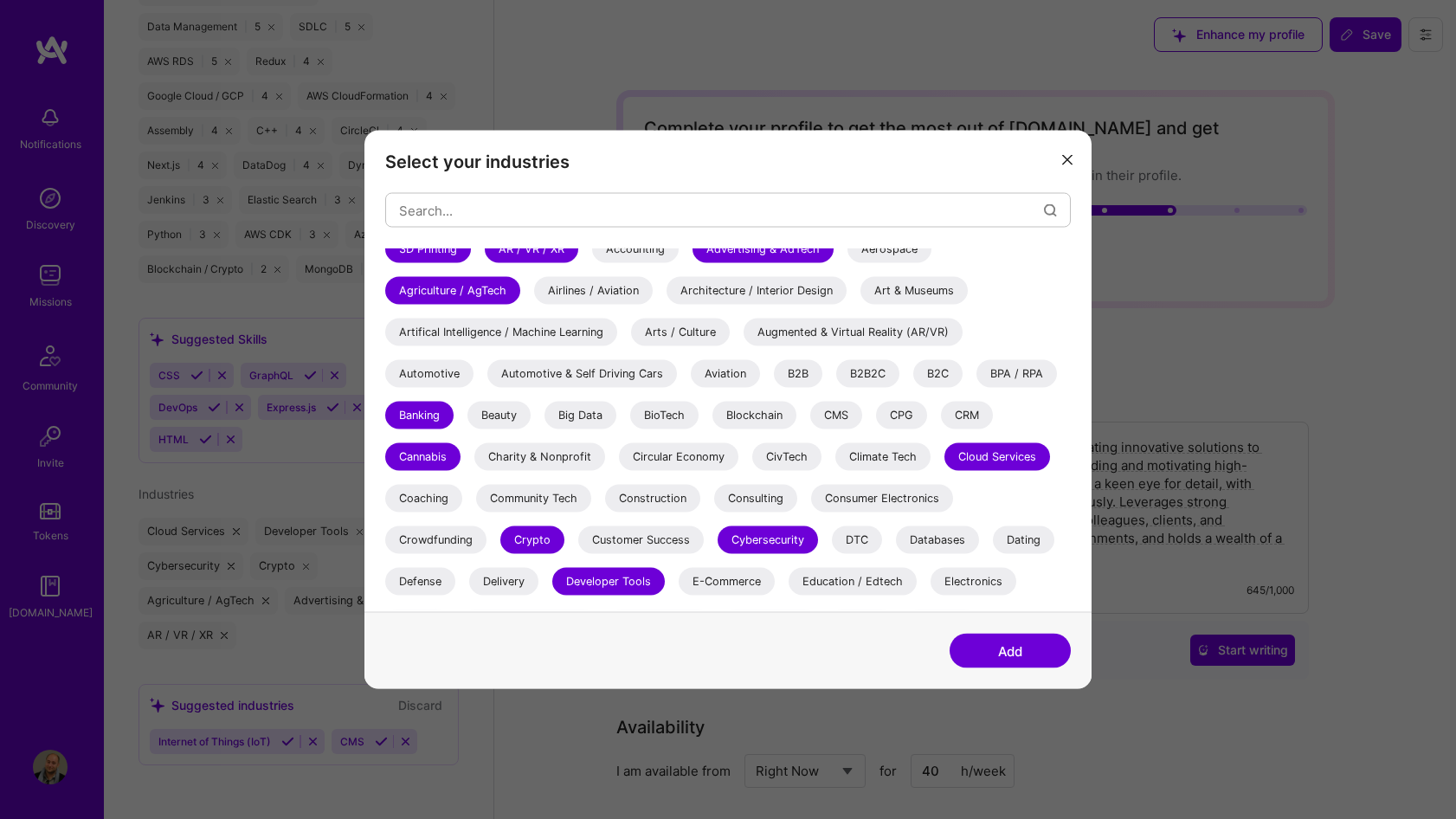
click at [764, 414] on div "Blockchain" at bounding box center [754, 415] width 84 height 28
click at [661, 411] on div "BioTech" at bounding box center [664, 415] width 68 height 28
click at [743, 374] on div "Aviation" at bounding box center [725, 374] width 69 height 28
click at [809, 379] on div "B2B" at bounding box center [798, 374] width 48 height 28
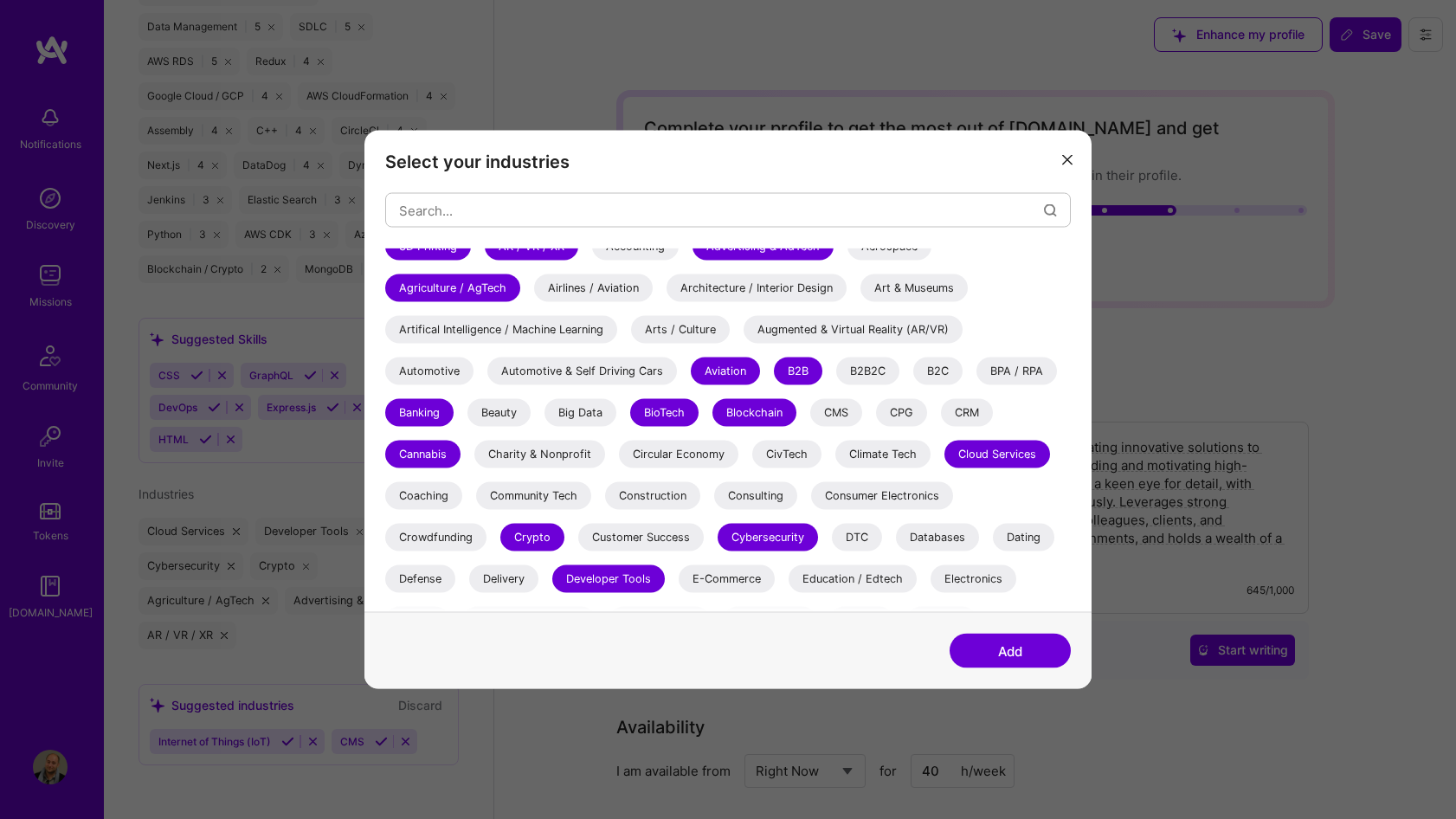
scroll to position [16, 0]
click at [819, 323] on div "Augmented & Virtual Reality (AR/VR)" at bounding box center [853, 329] width 219 height 28
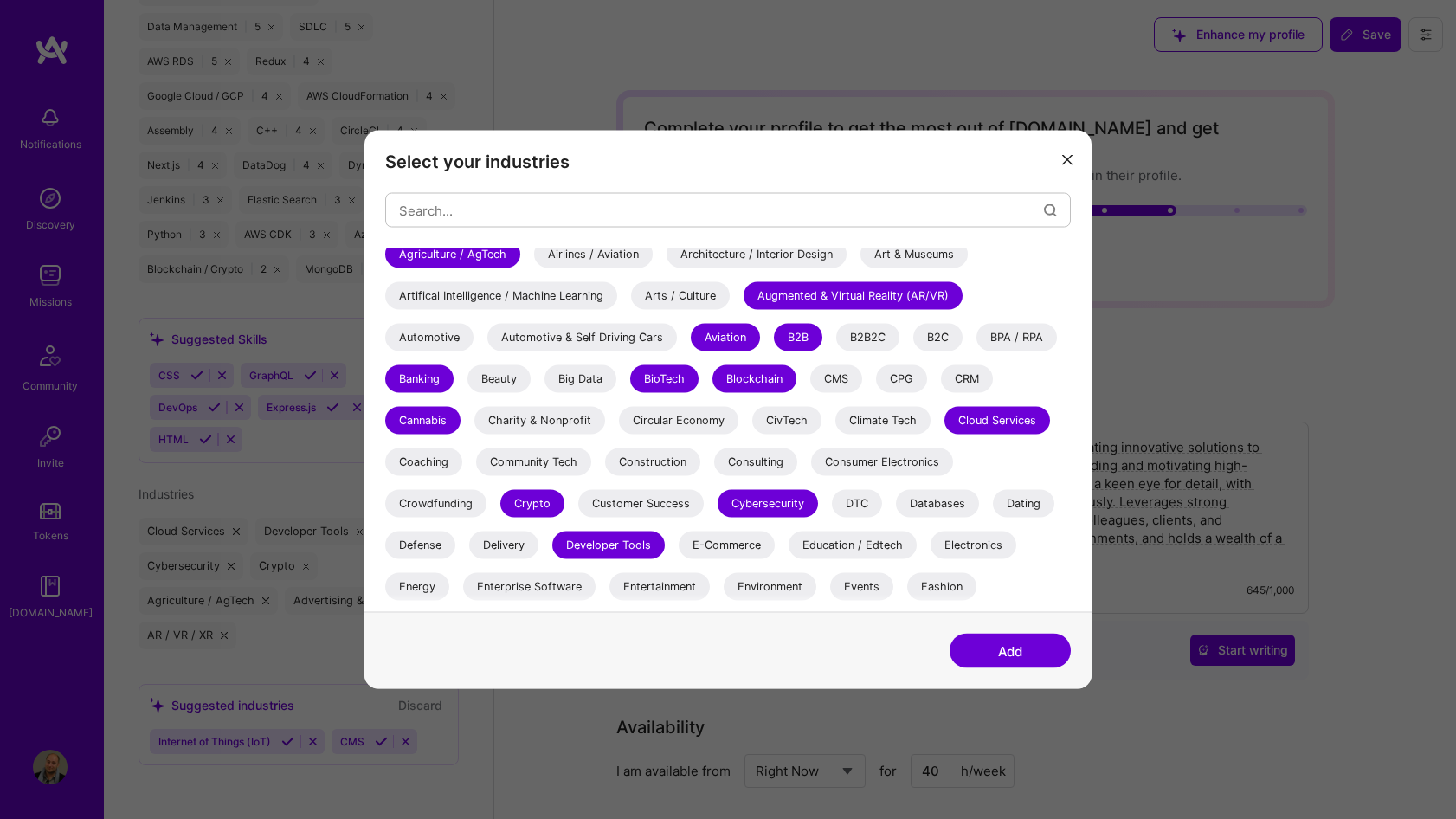
scroll to position [63, 0]
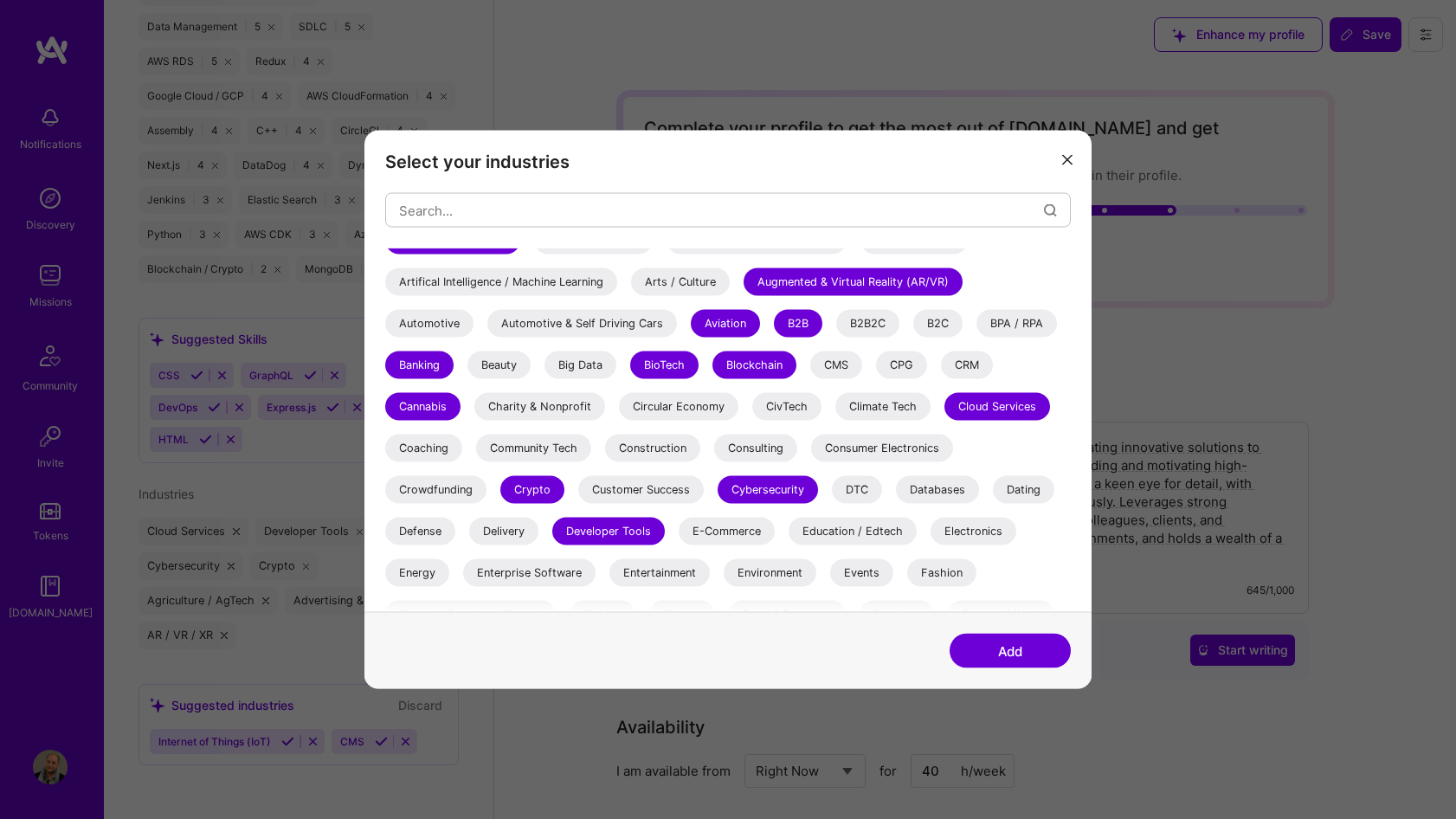
click at [915, 452] on div "Consumer Electronics" at bounding box center [882, 448] width 142 height 28
drag, startPoint x: 730, startPoint y: 439, endPoint x: 707, endPoint y: 444, distance: 23.5
click at [730, 439] on div "Consulting" at bounding box center [756, 448] width 83 height 28
click at [425, 444] on div "Coaching" at bounding box center [423, 448] width 77 height 28
drag, startPoint x: 425, startPoint y: 530, endPoint x: 432, endPoint y: 548, distance: 19.3
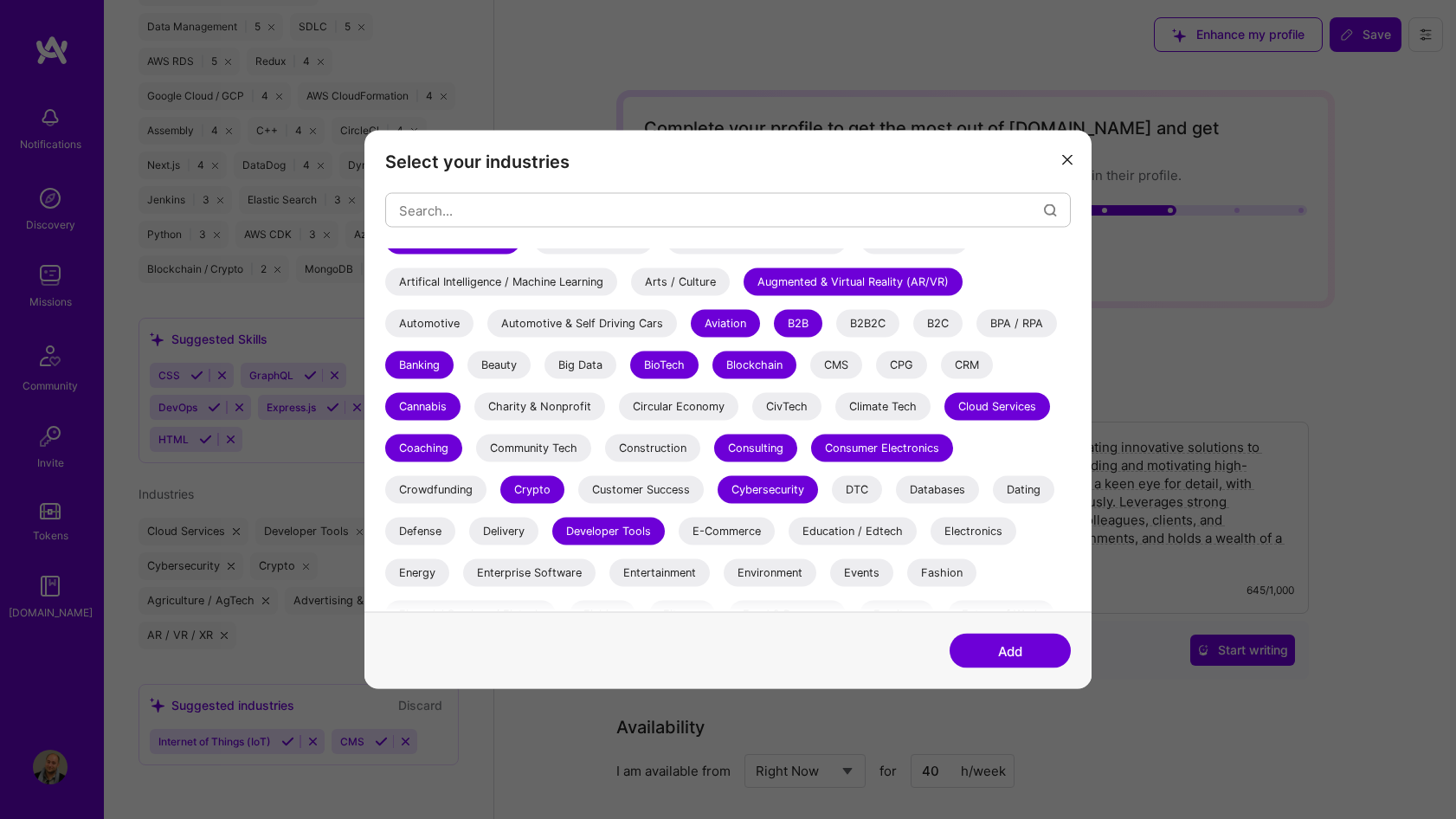
click at [426, 530] on div "Defense" at bounding box center [420, 531] width 70 height 28
click at [434, 576] on div "Energy" at bounding box center [417, 573] width 64 height 28
click at [733, 530] on div "E-Commerce" at bounding box center [727, 531] width 96 height 28
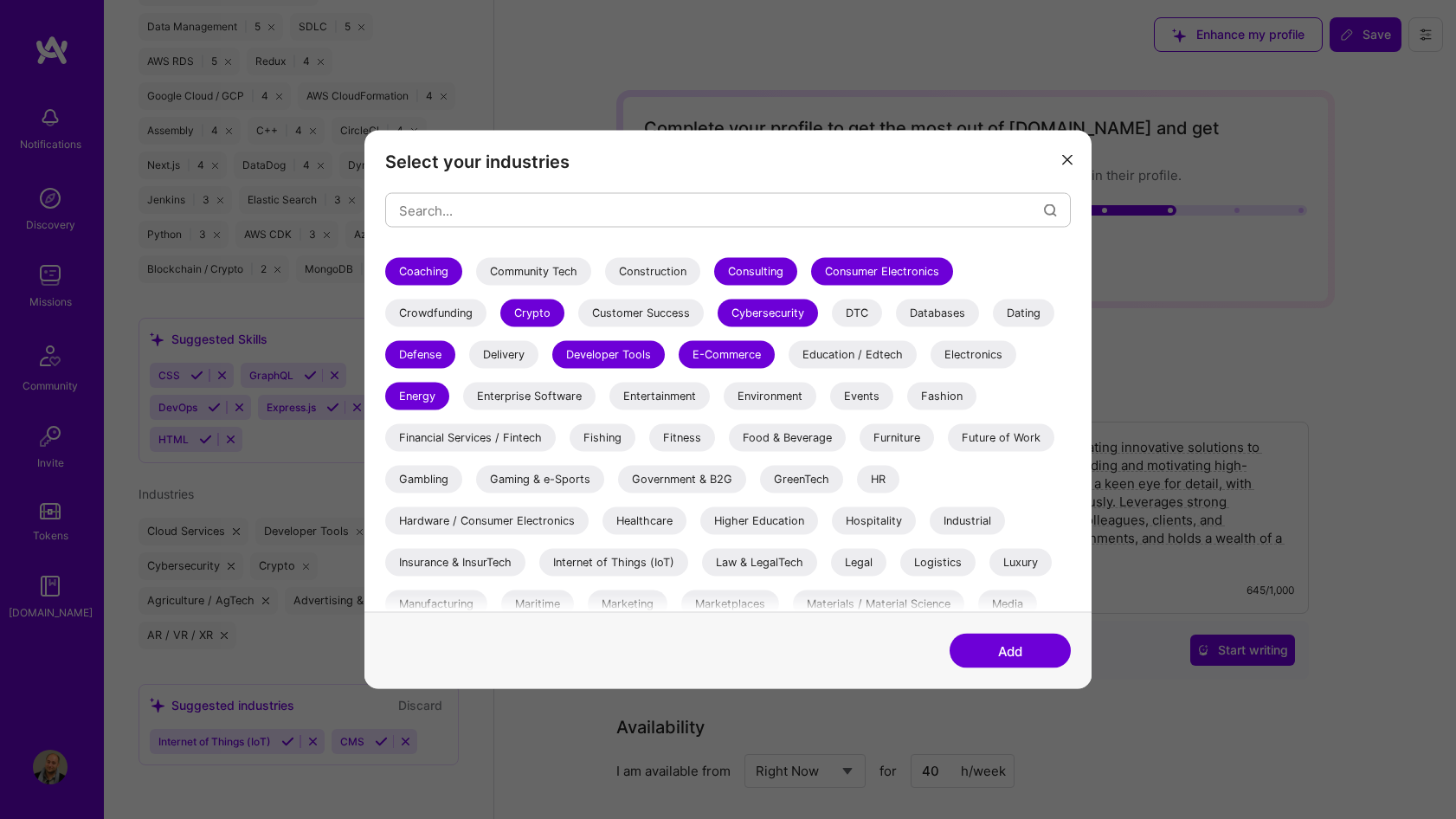
scroll to position [232, 0]
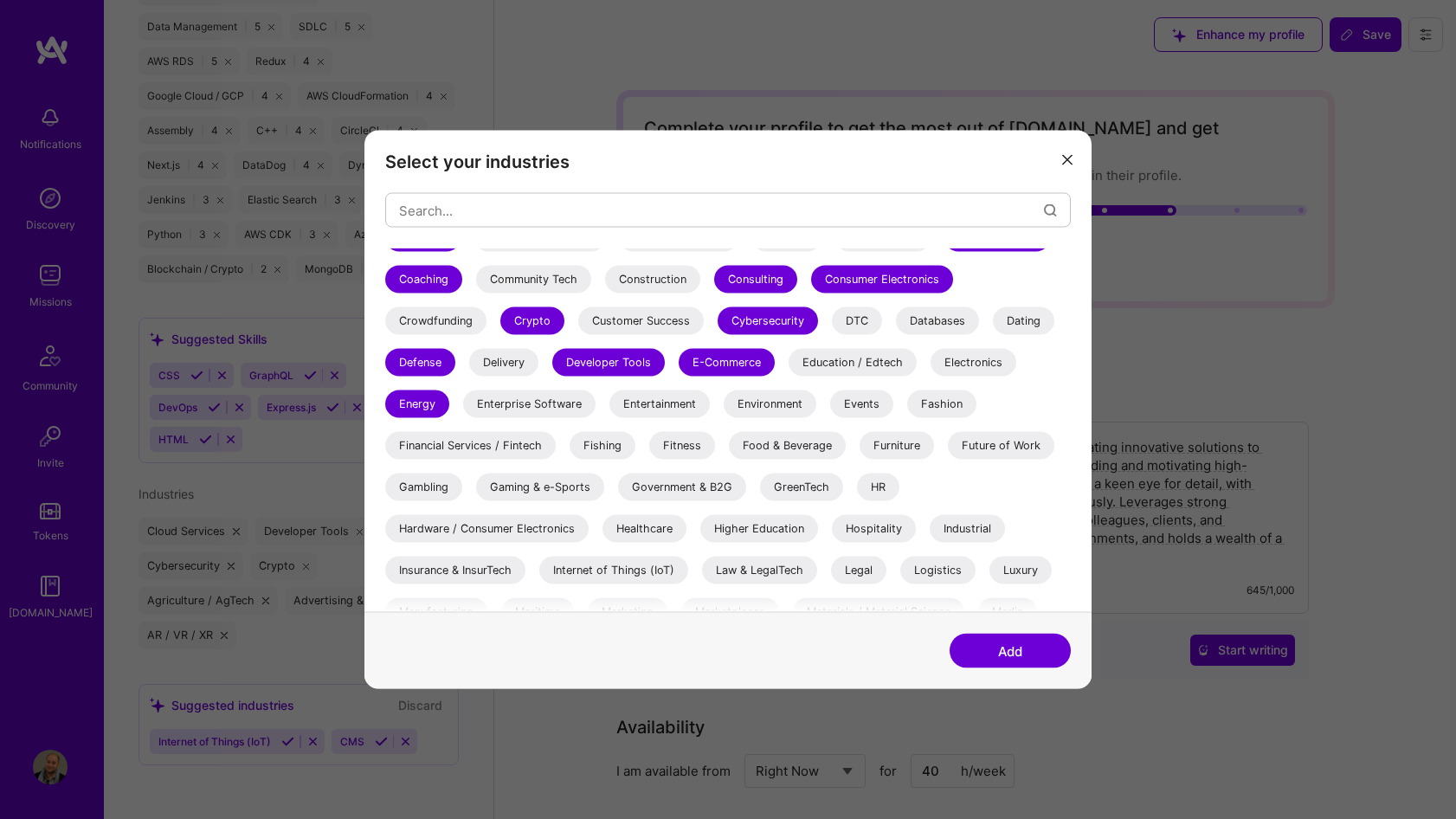
click at [993, 364] on div "Electronics" at bounding box center [974, 363] width 86 height 28
click at [1030, 321] on div "Dating" at bounding box center [1024, 321] width 62 height 28
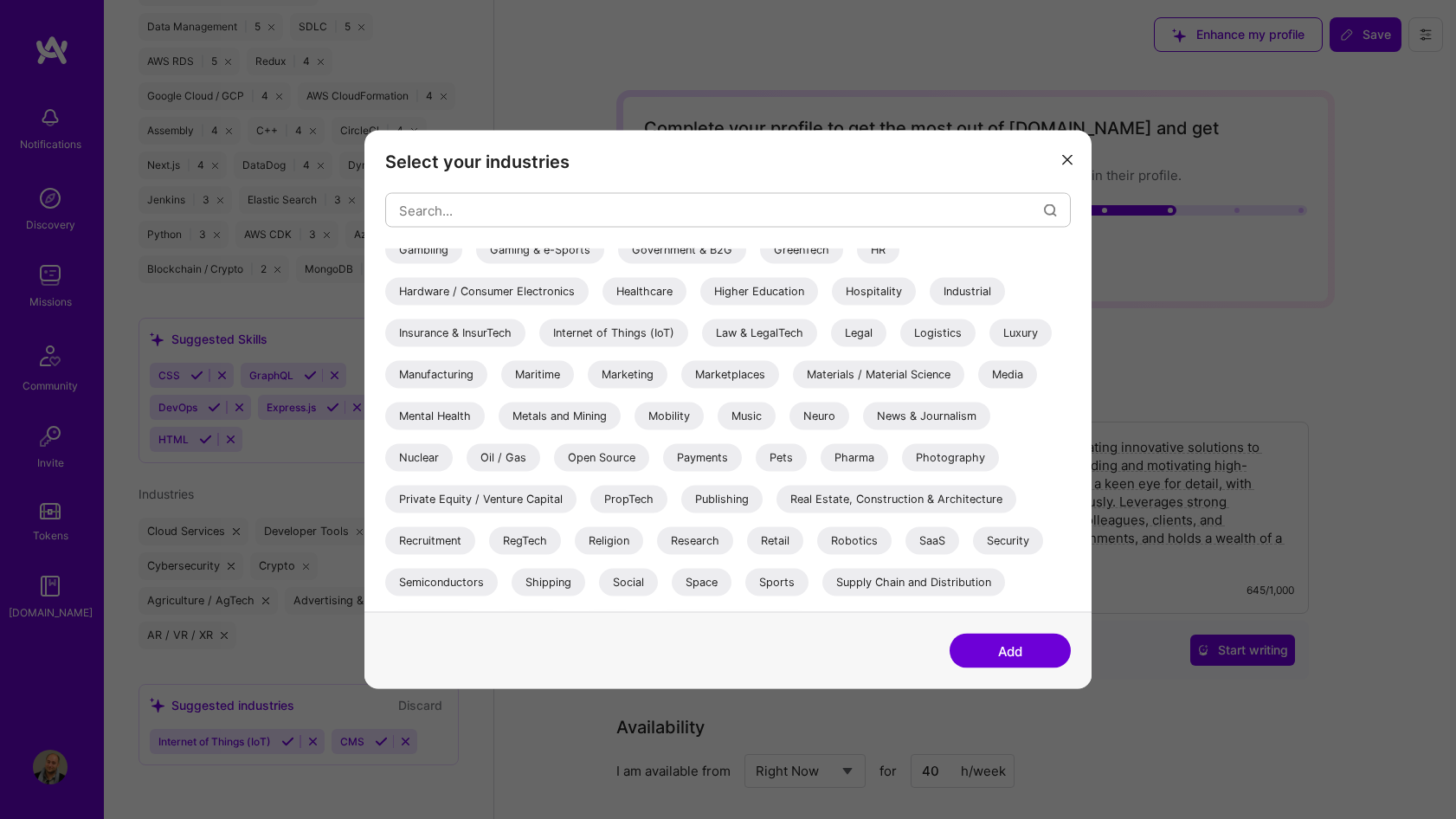
scroll to position [481, 0]
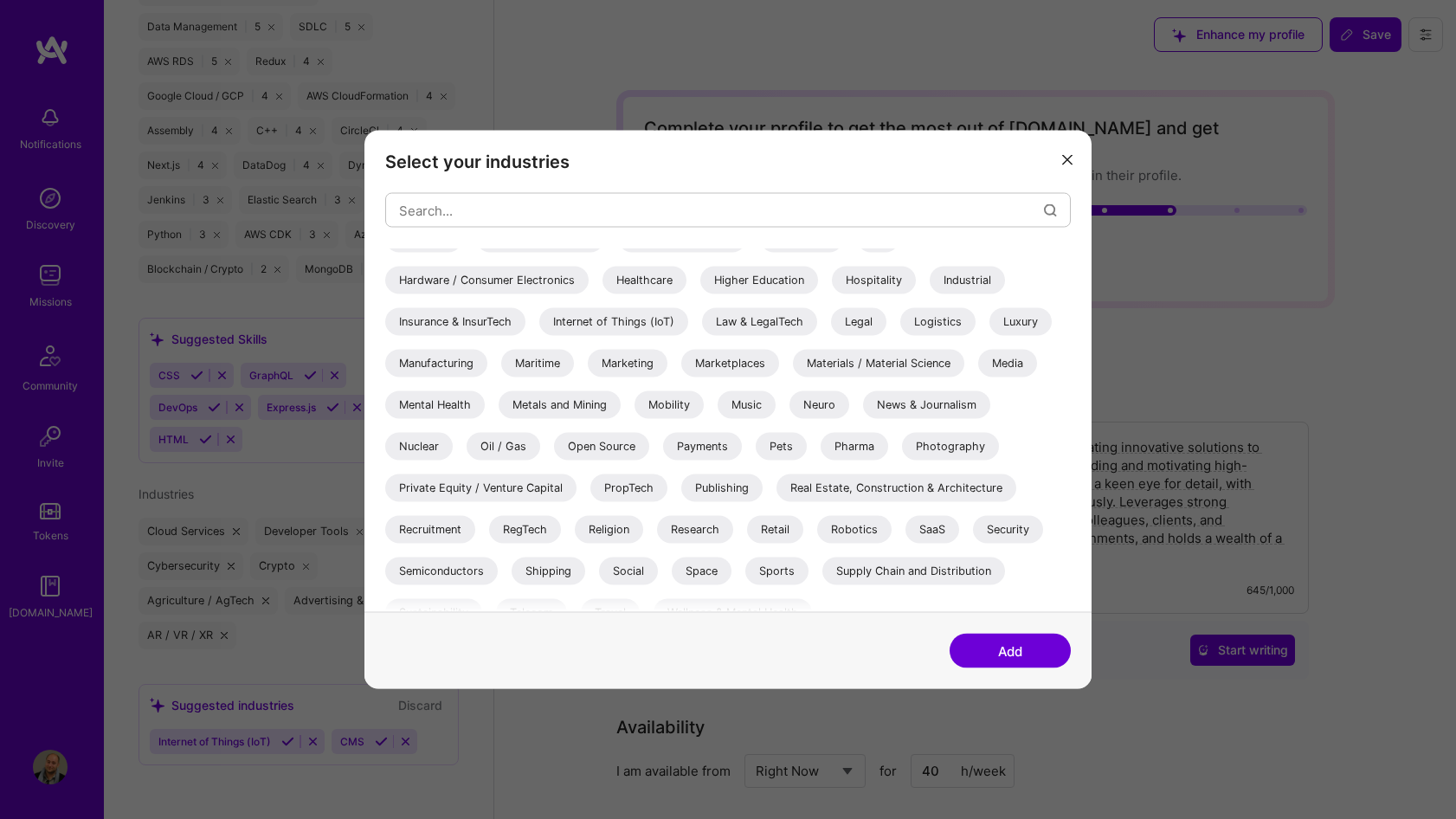
click at [849, 439] on div "Pharma" at bounding box center [854, 447] width 67 height 28
click at [614, 326] on div "Internet of Things (IoT)" at bounding box center [614, 322] width 149 height 28
click at [490, 330] on div "Insurance & InsurTech" at bounding box center [455, 322] width 141 height 28
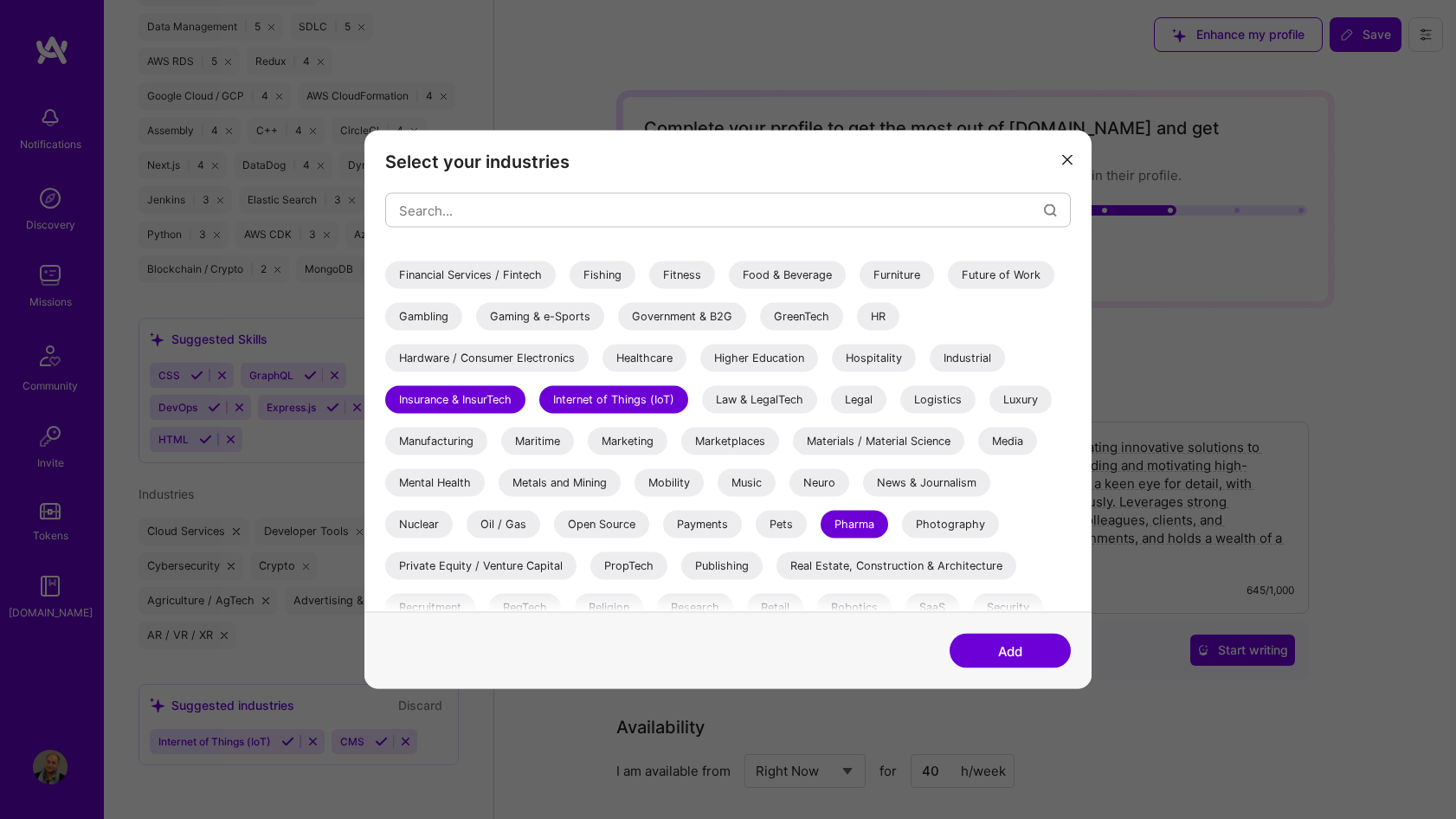
scroll to position [394, 0]
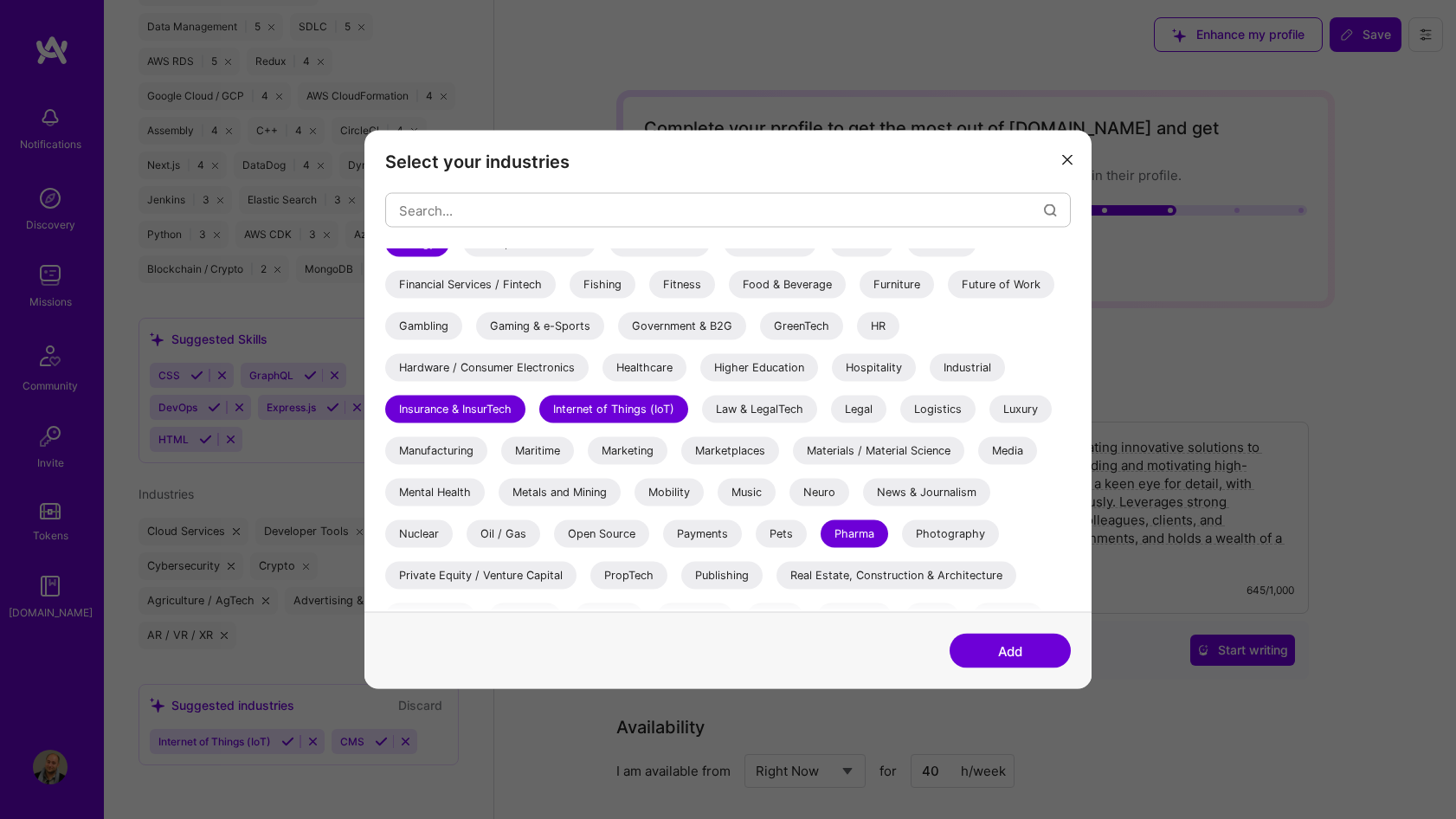
click at [787, 380] on div "Higher Education" at bounding box center [760, 368] width 118 height 28
click at [623, 365] on div "Healthcare" at bounding box center [645, 368] width 84 height 28
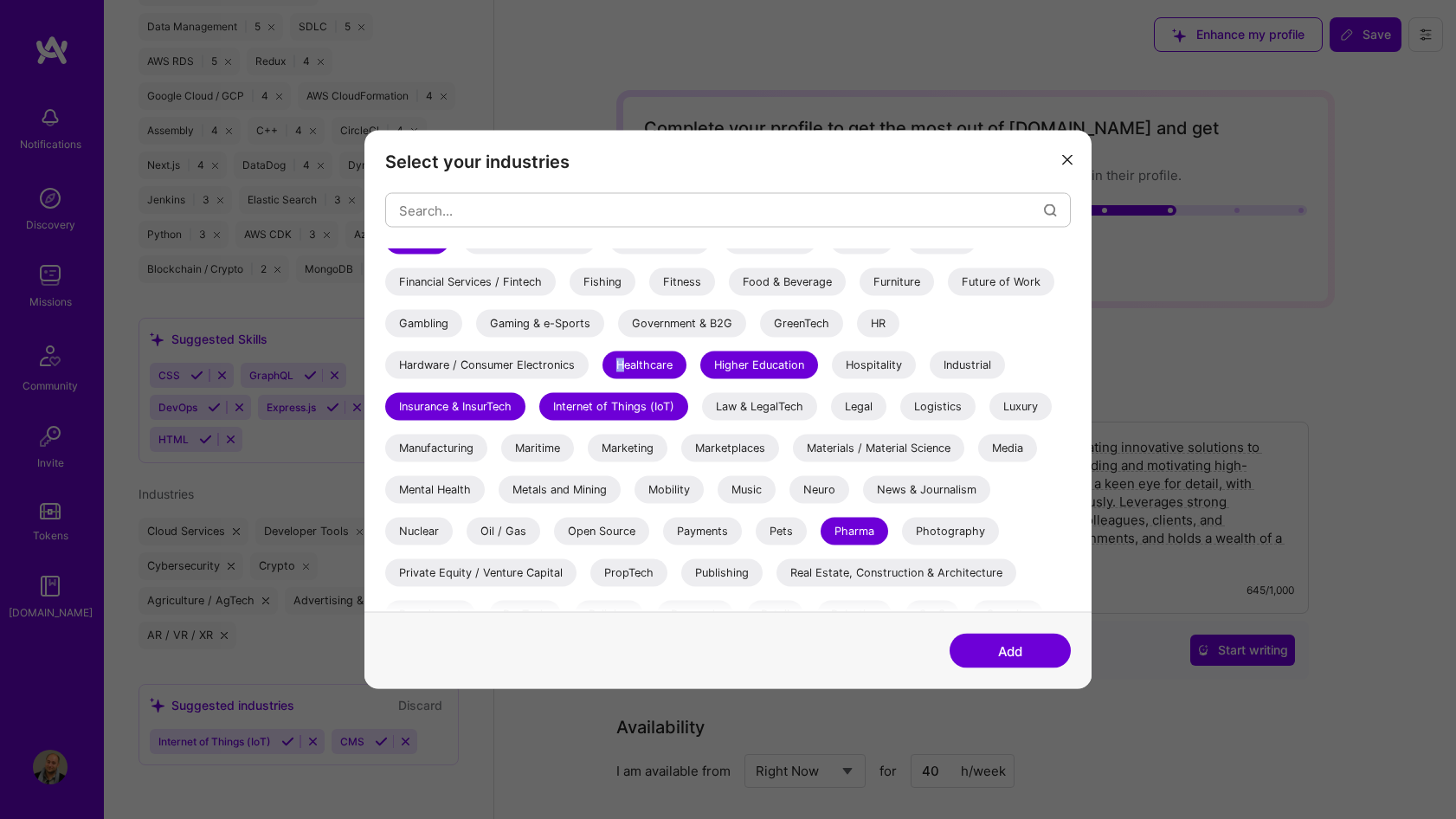
scroll to position [396, 0]
click at [568, 366] on div "Hardware / Consumer Electronics" at bounding box center [487, 365] width 203 height 28
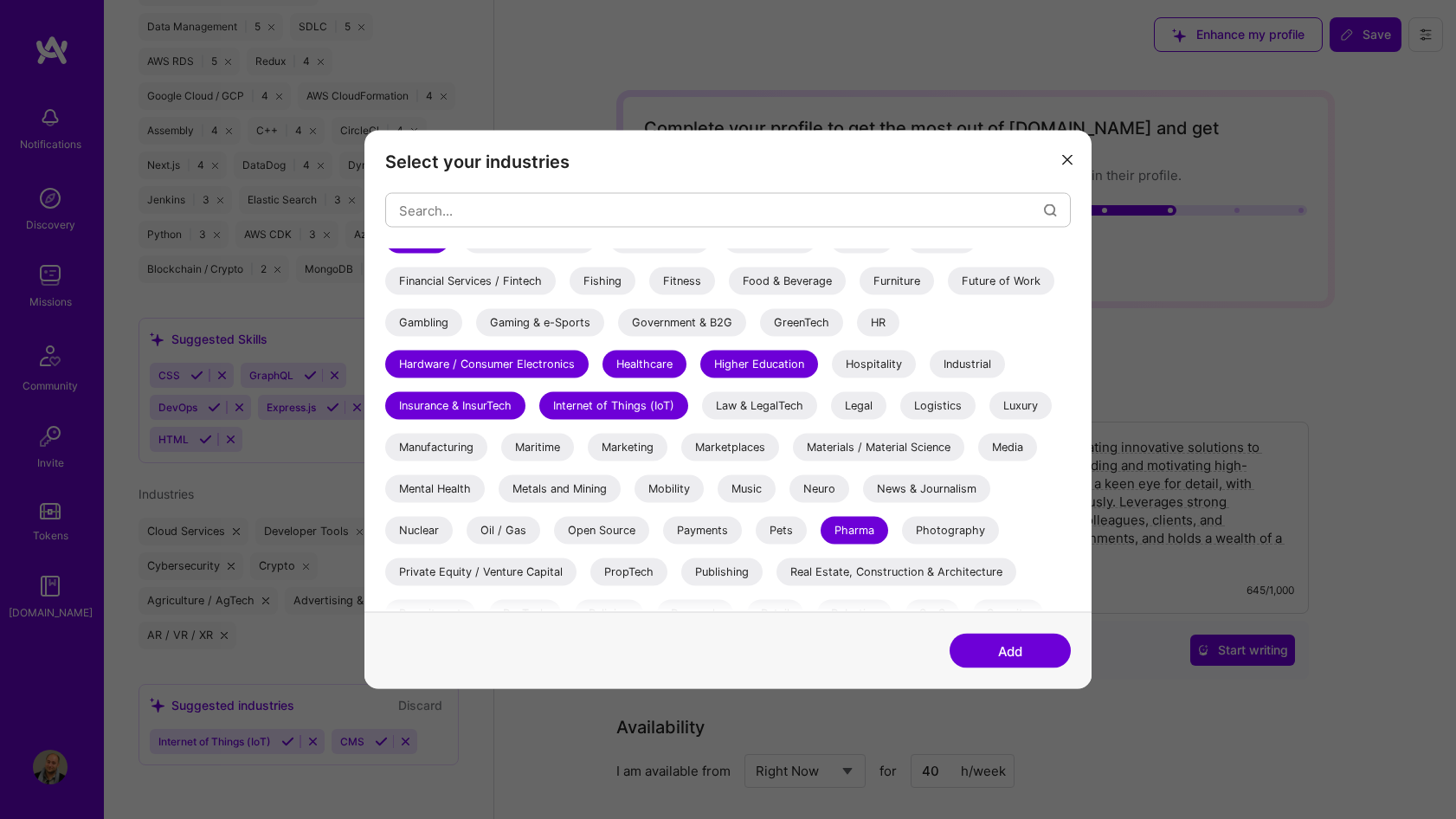
click at [574, 323] on div "Gaming & e-Sports" at bounding box center [539, 323] width 128 height 28
click at [437, 326] on div "Gambling" at bounding box center [423, 323] width 77 height 28
click at [469, 295] on div "Financial Services / Fintech" at bounding box center [471, 281] width 170 height 28
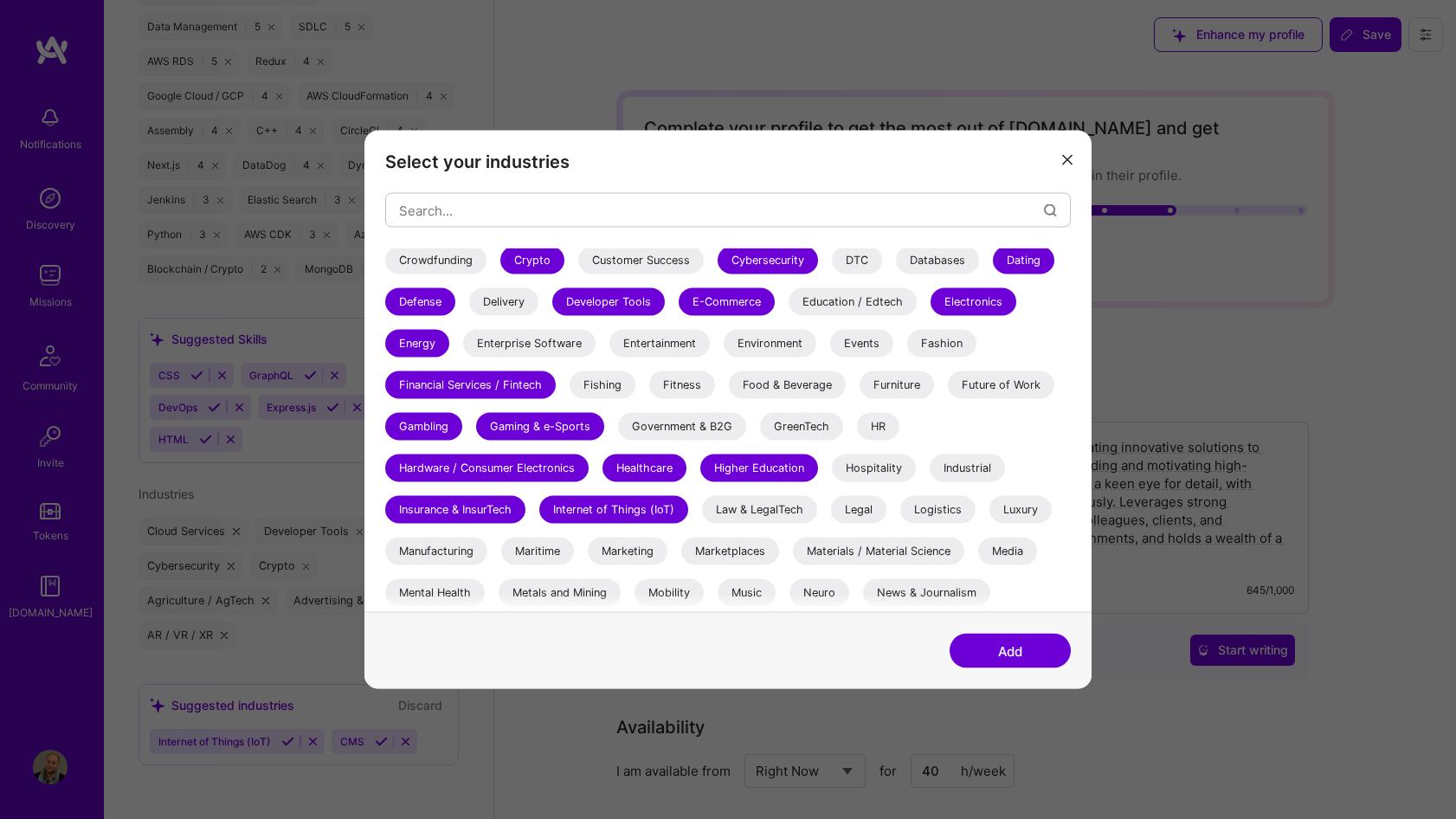
scroll to position [291, 0]
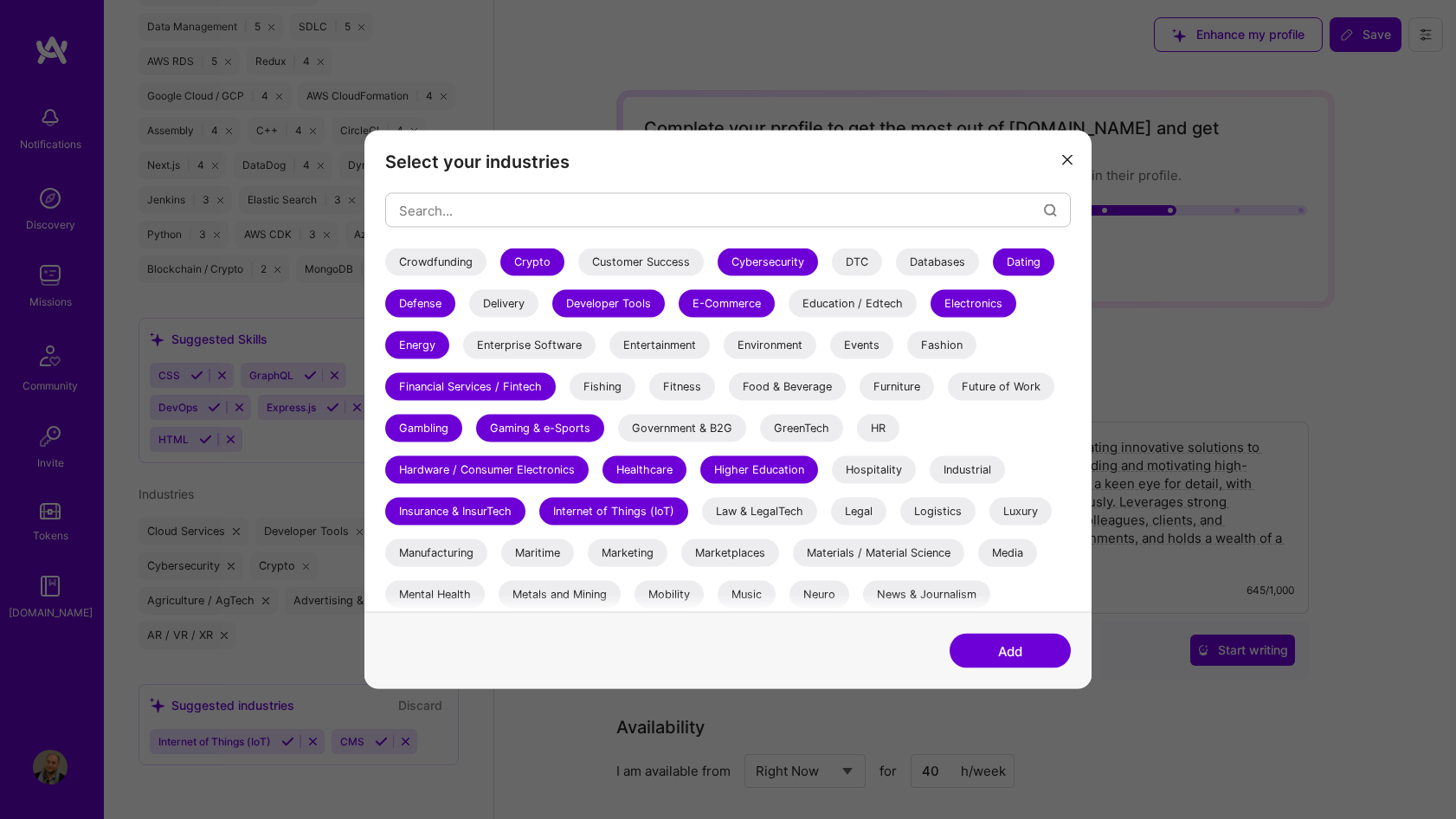
click at [680, 381] on div "Fitness" at bounding box center [682, 387] width 66 height 28
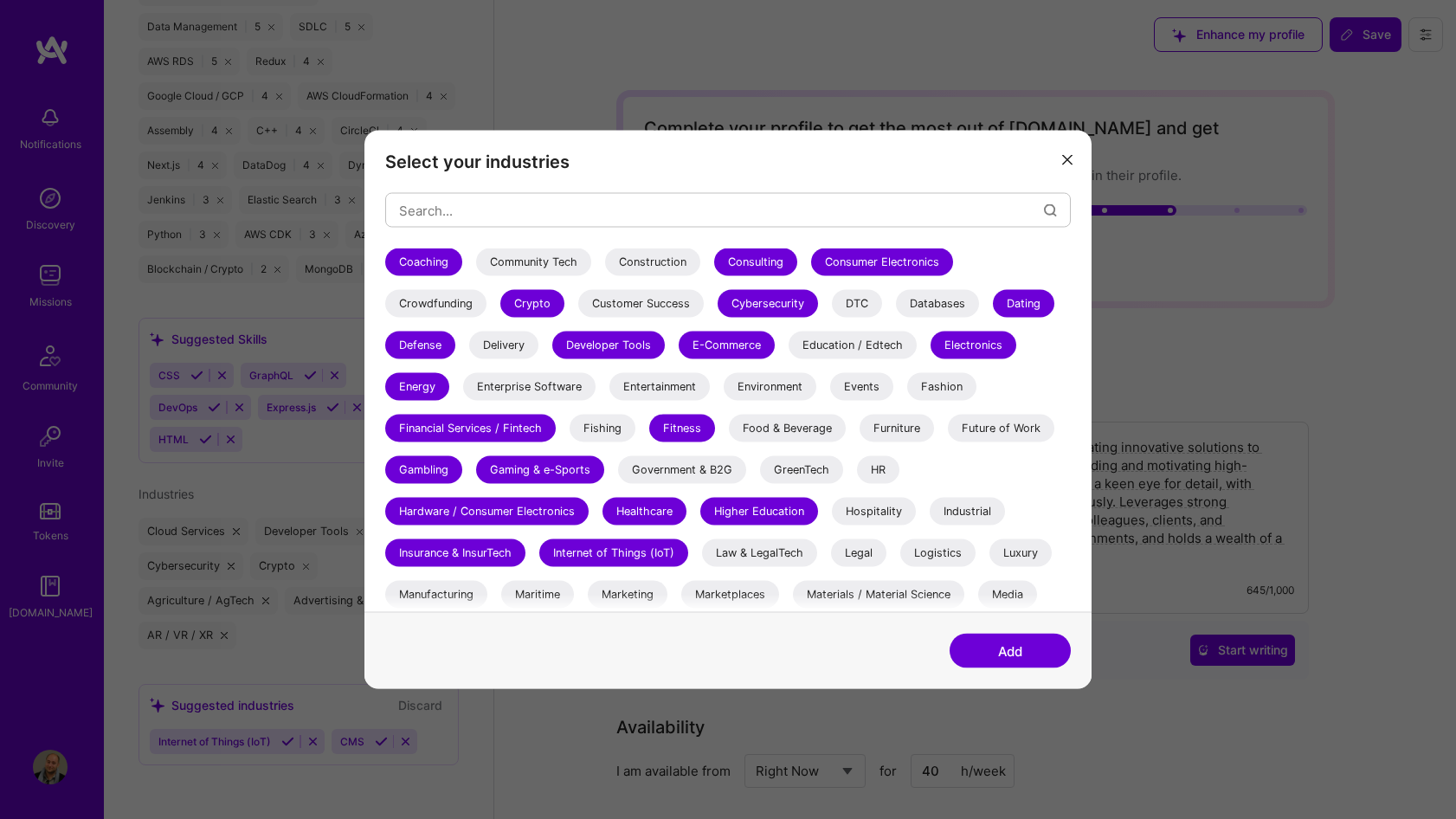
scroll to position [249, 0]
drag, startPoint x: 516, startPoint y: 377, endPoint x: 550, endPoint y: 400, distance: 41.0
click at [516, 377] on div "Enterprise Software" at bounding box center [529, 387] width 132 height 28
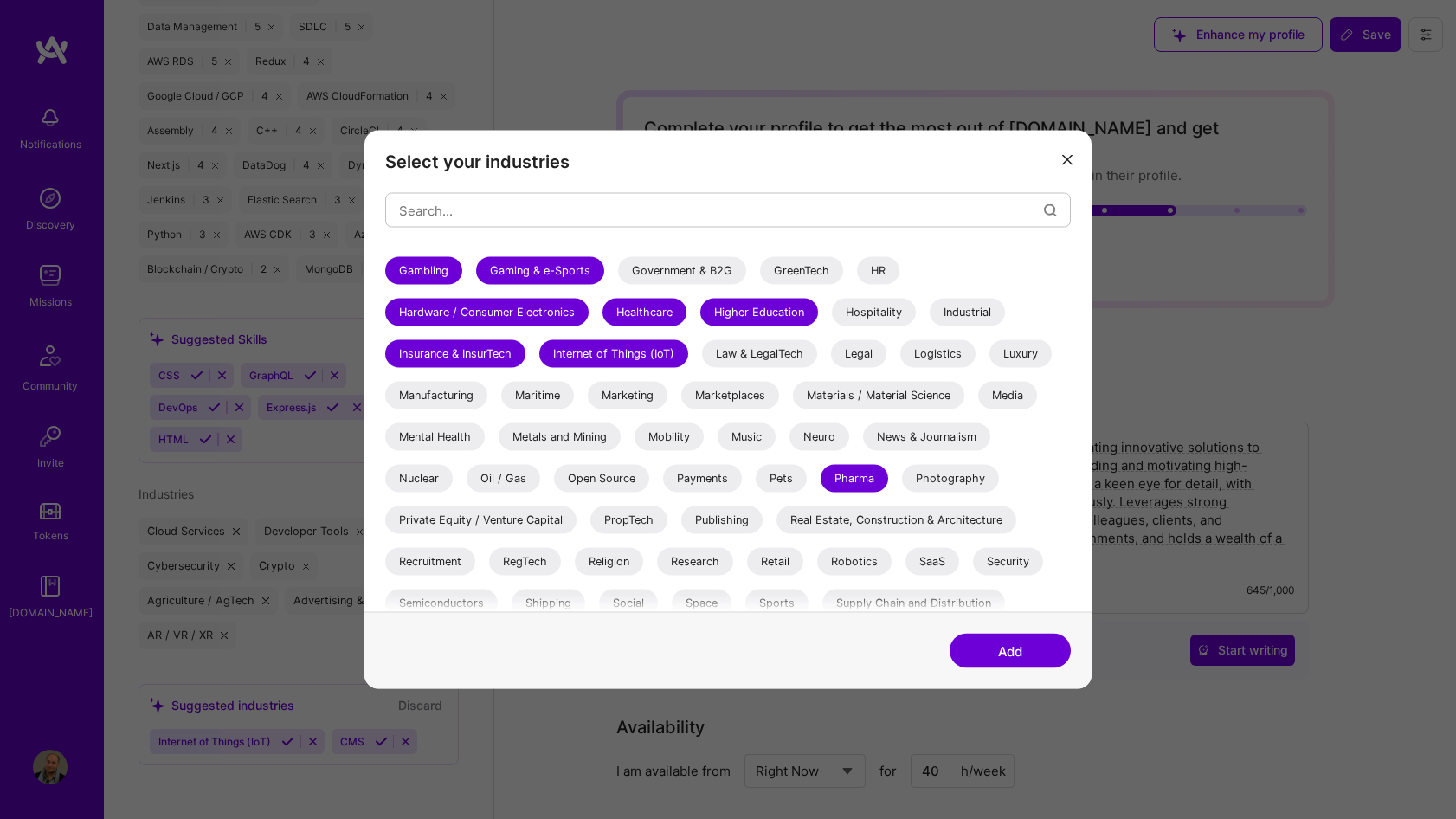
scroll to position [449, 0]
click at [470, 397] on div "Manufacturing" at bounding box center [436, 395] width 102 height 28
click at [601, 470] on div "Open Source" at bounding box center [601, 479] width 95 height 28
click at [726, 479] on div "Payments" at bounding box center [703, 479] width 79 height 28
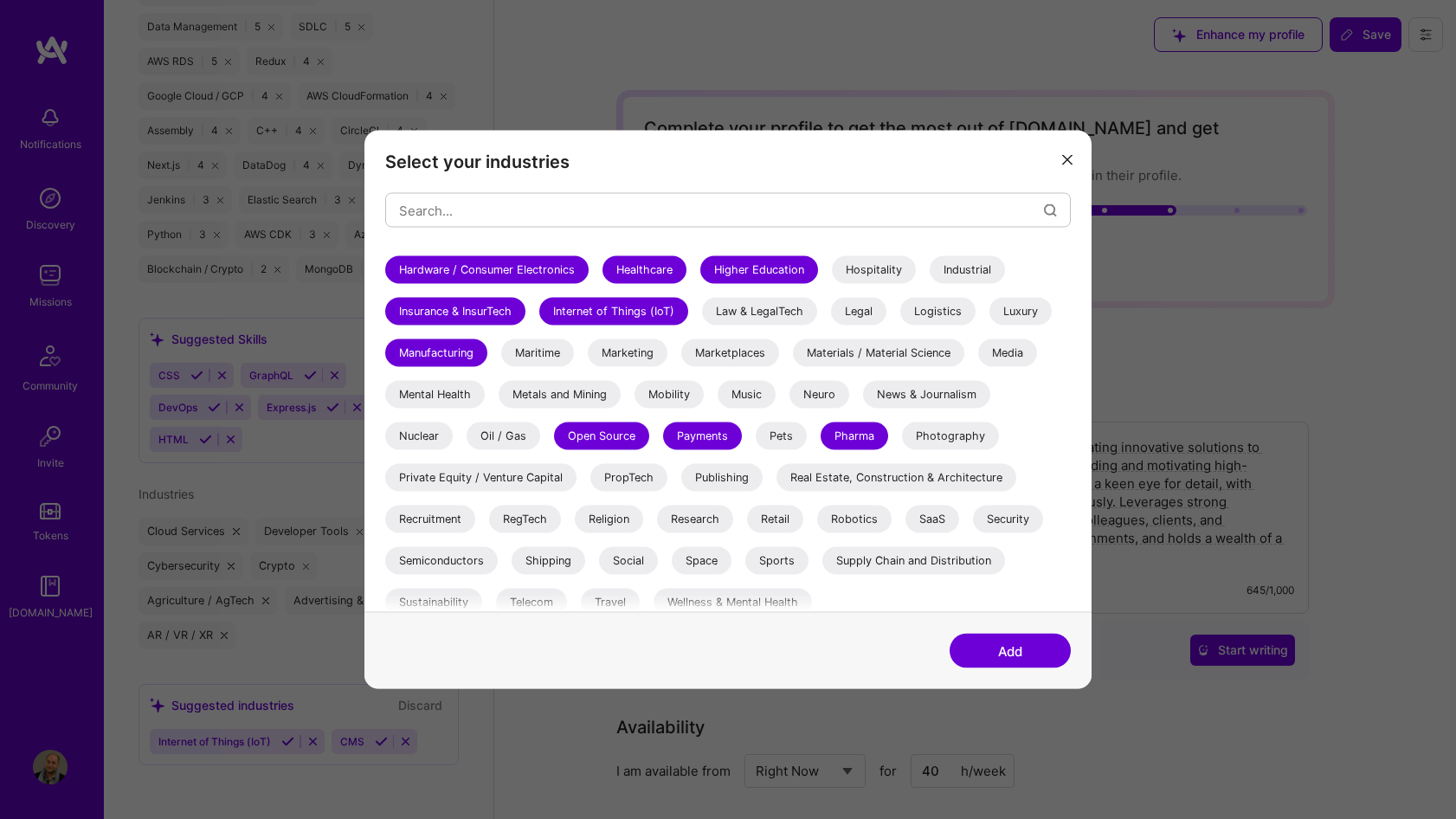
scroll to position [502, 0]
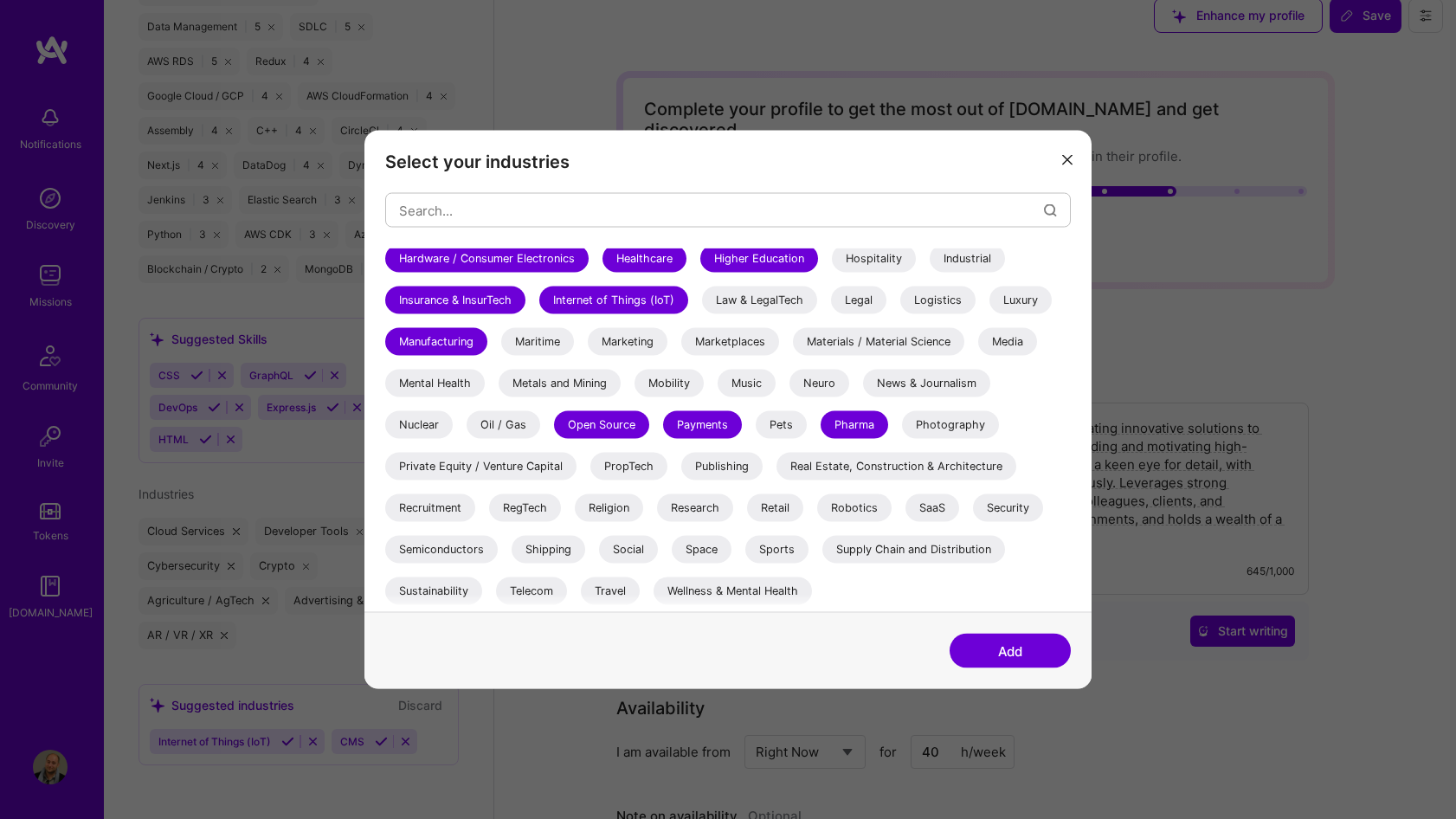
click at [461, 548] on div "Semiconductors" at bounding box center [442, 550] width 112 height 28
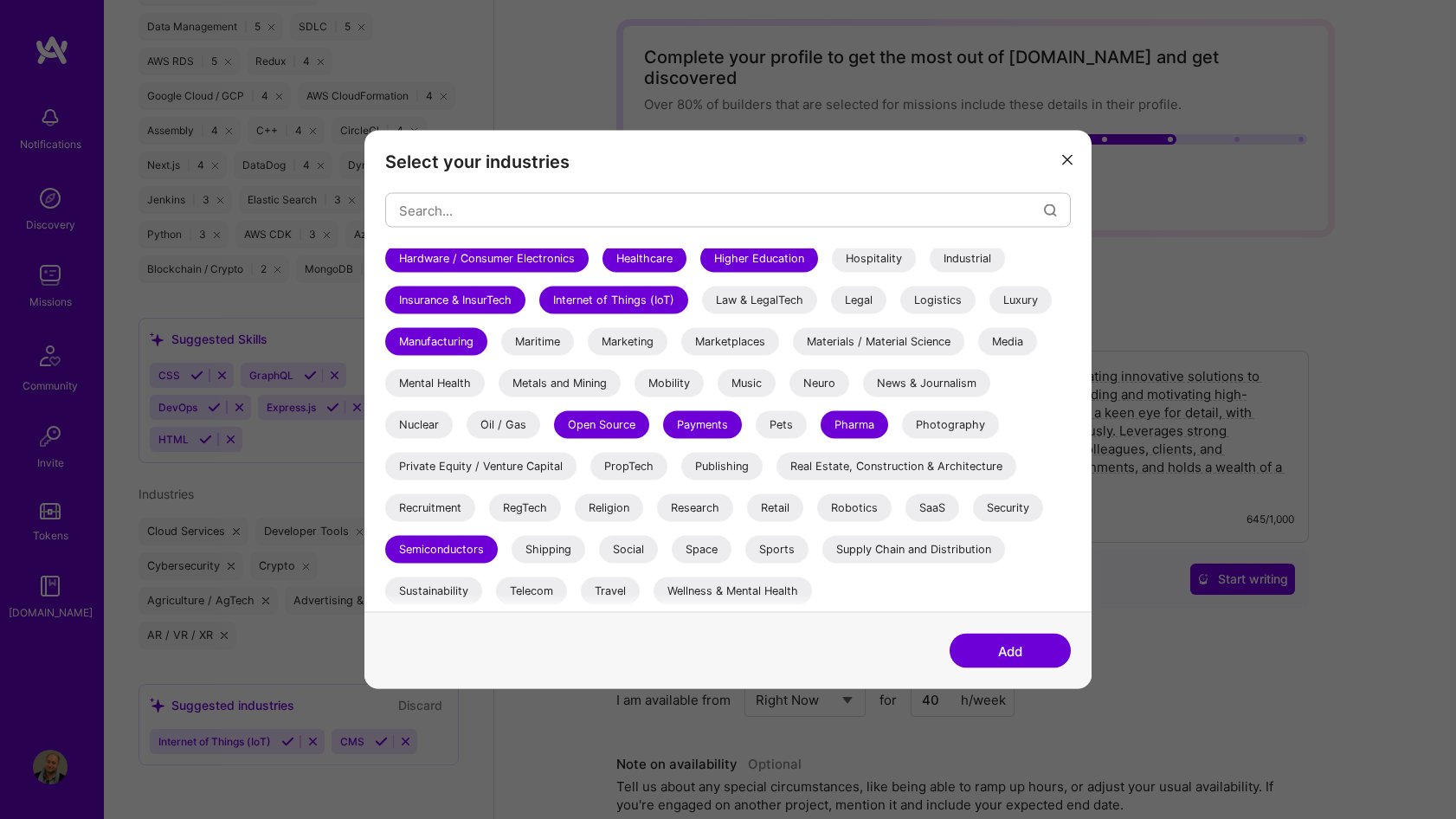
scroll to position [73, 0]
drag, startPoint x: 532, startPoint y: 592, endPoint x: 543, endPoint y: 590, distance: 11.2
click at [532, 592] on div "Telecom" at bounding box center [531, 591] width 71 height 28
click at [607, 588] on div "Travel" at bounding box center [610, 591] width 59 height 28
drag, startPoint x: 734, startPoint y: 582, endPoint x: 774, endPoint y: 574, distance: 40.8
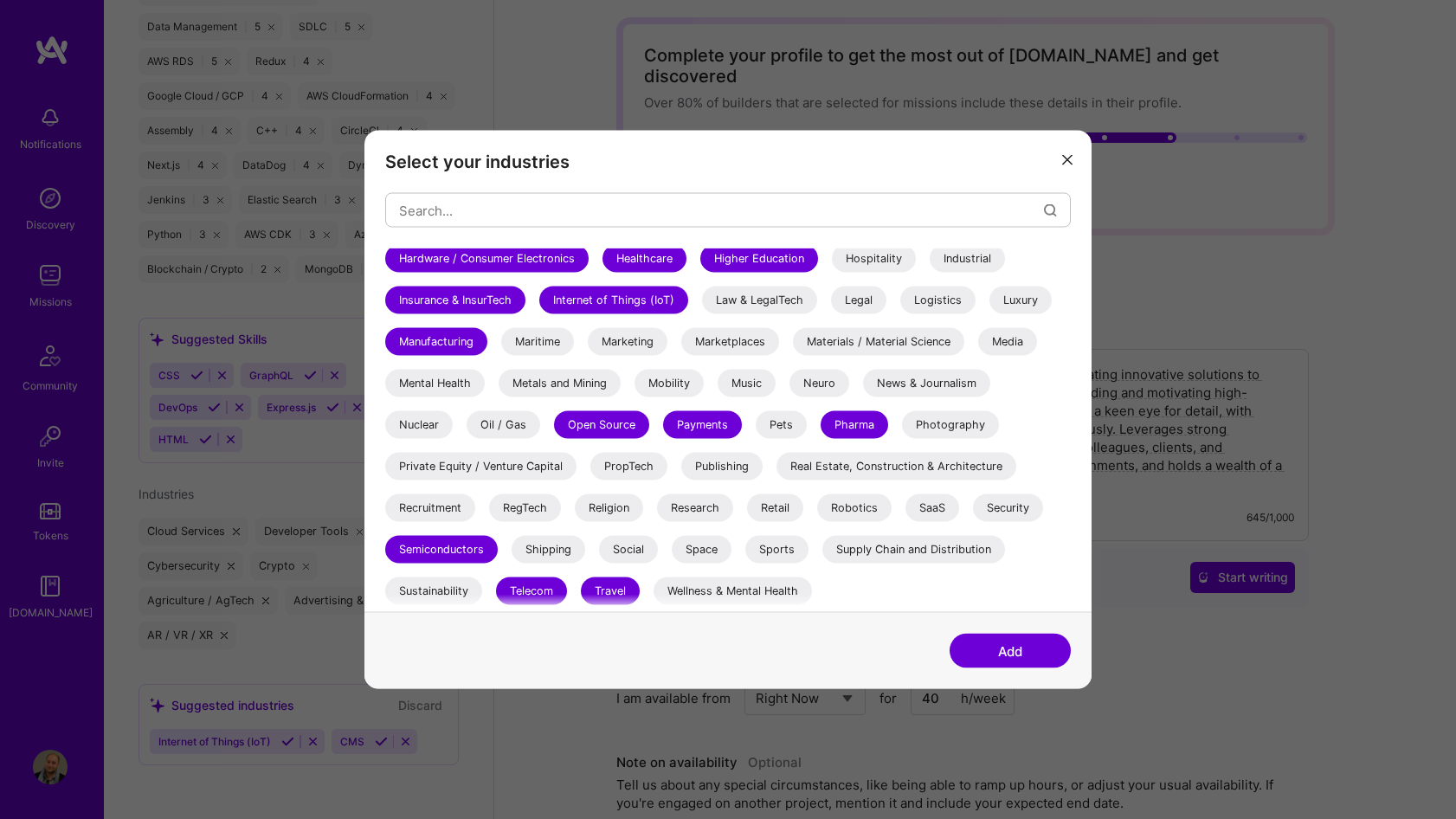
click at [734, 582] on div "Wellness & Mental Health" at bounding box center [733, 591] width 159 height 28
click at [703, 557] on div "Space" at bounding box center [702, 550] width 60 height 28
drag, startPoint x: 874, startPoint y: 509, endPoint x: 889, endPoint y: 510, distance: 15.0
click at [874, 509] on div "Robotics" at bounding box center [855, 508] width 74 height 28
click at [1024, 516] on div "Security" at bounding box center [1007, 508] width 70 height 28
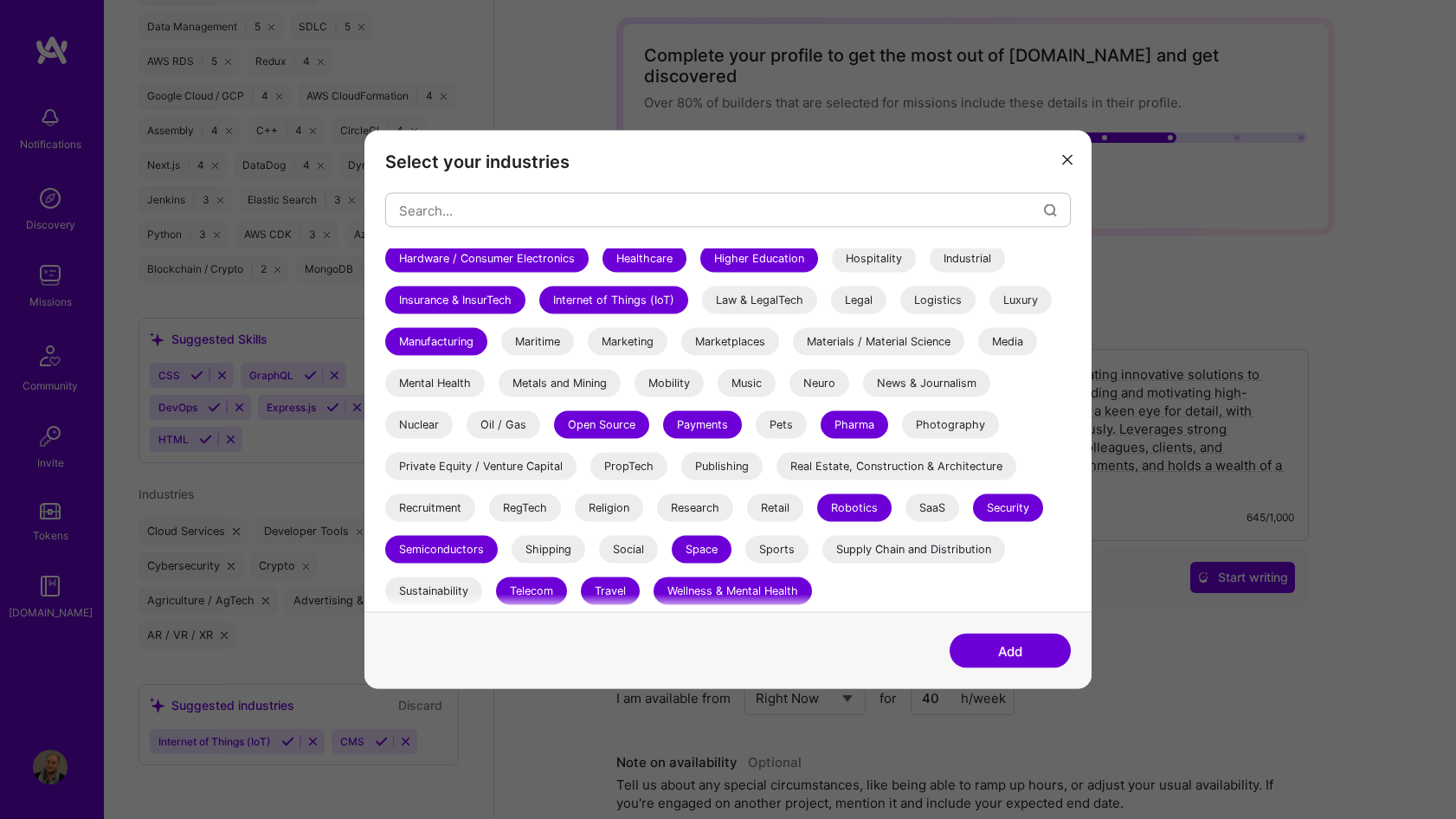
click at [1016, 646] on button "Add" at bounding box center [1011, 651] width 121 height 34
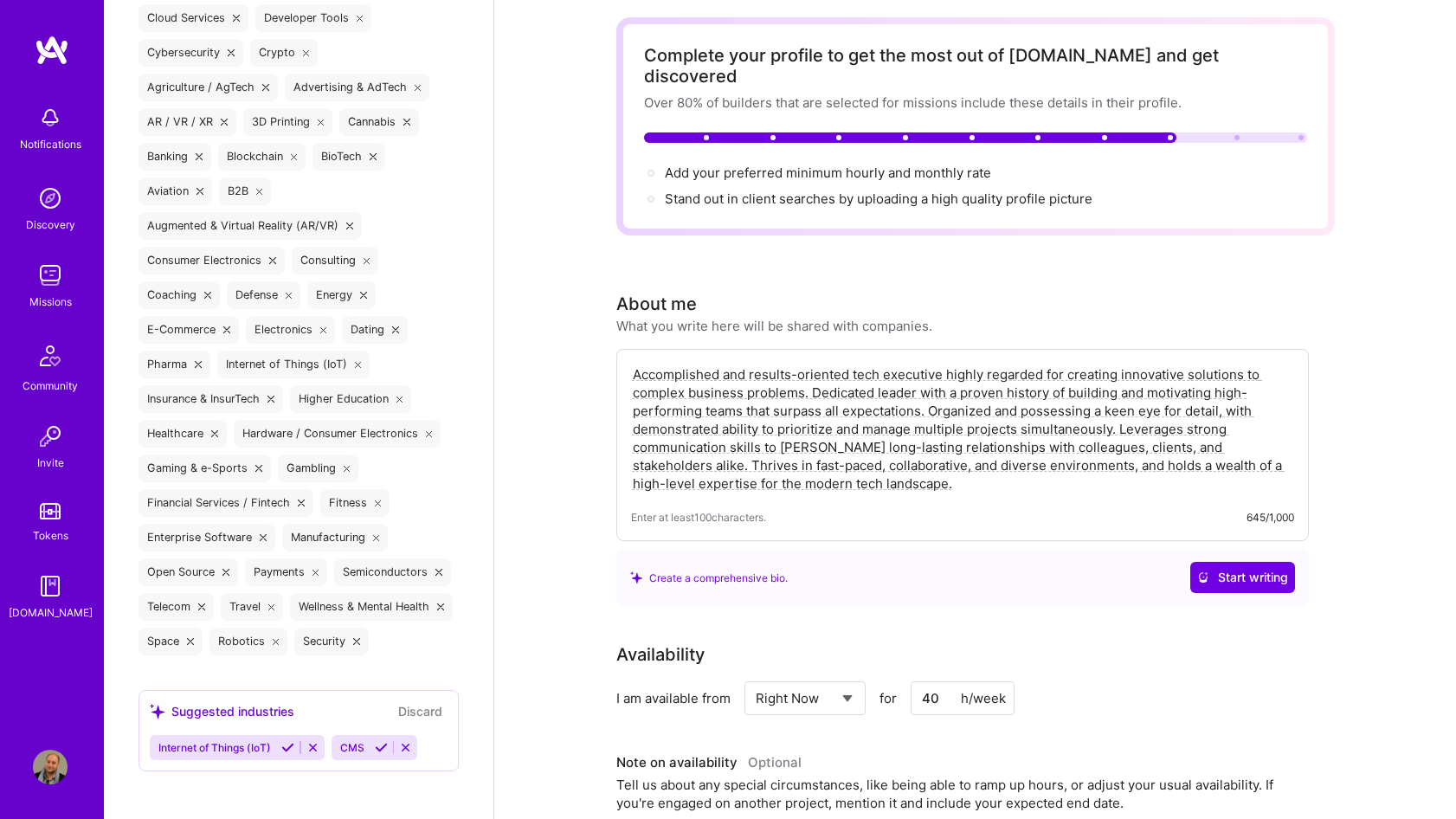
scroll to position [2731, 0]
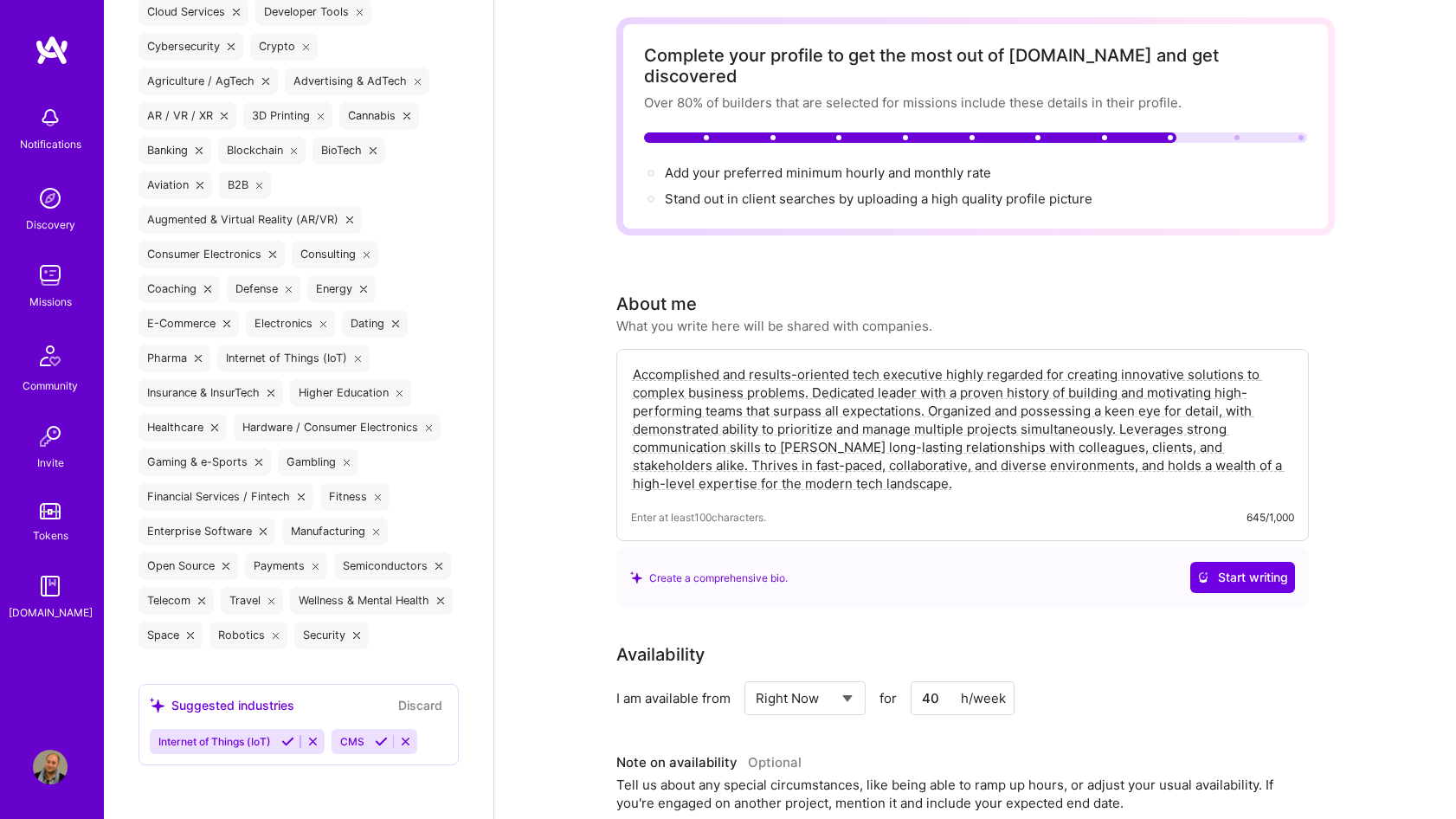
click at [293, 742] on icon at bounding box center [287, 742] width 13 height 13
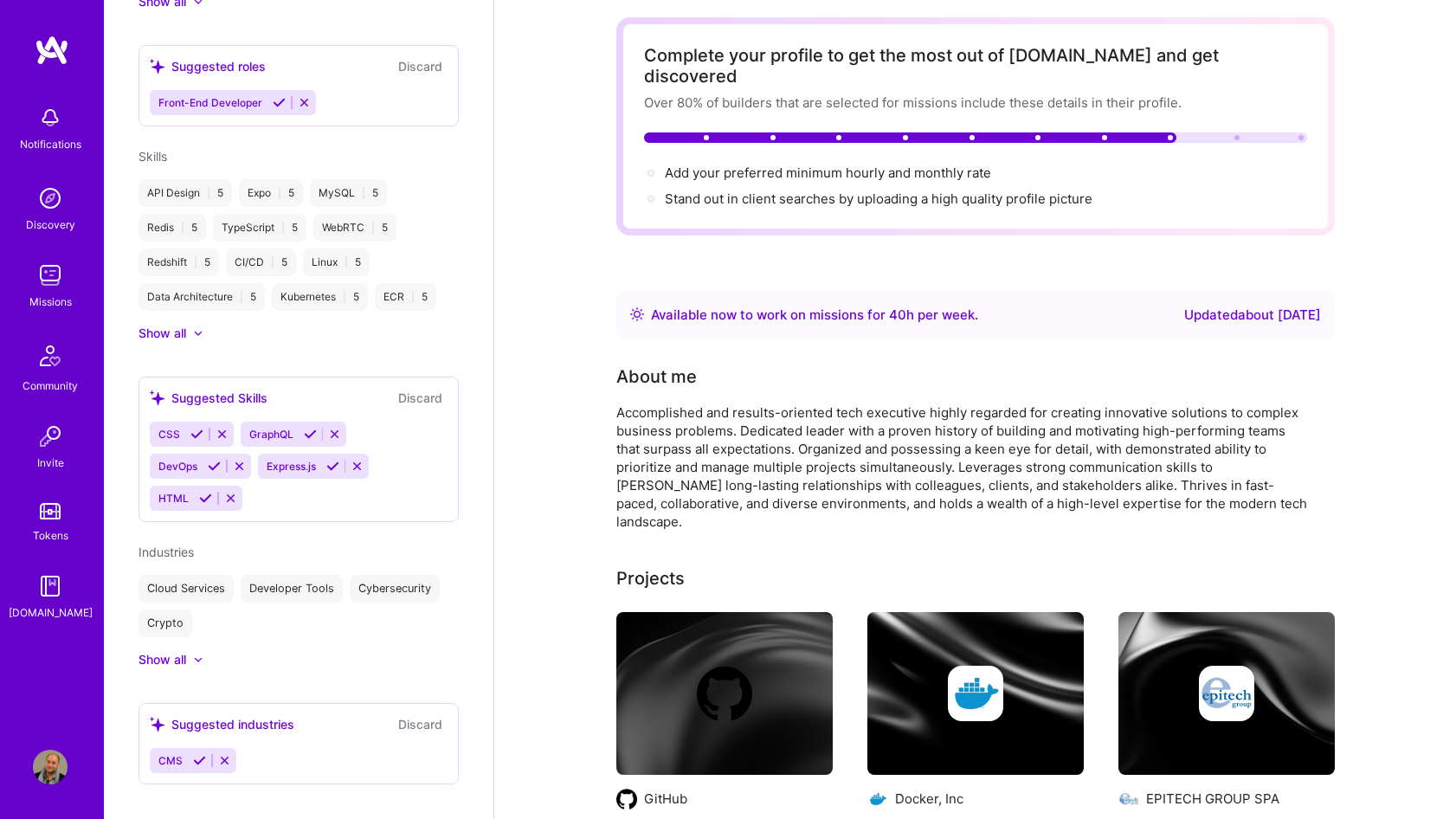
click at [196, 755] on icon at bounding box center [199, 761] width 13 height 13
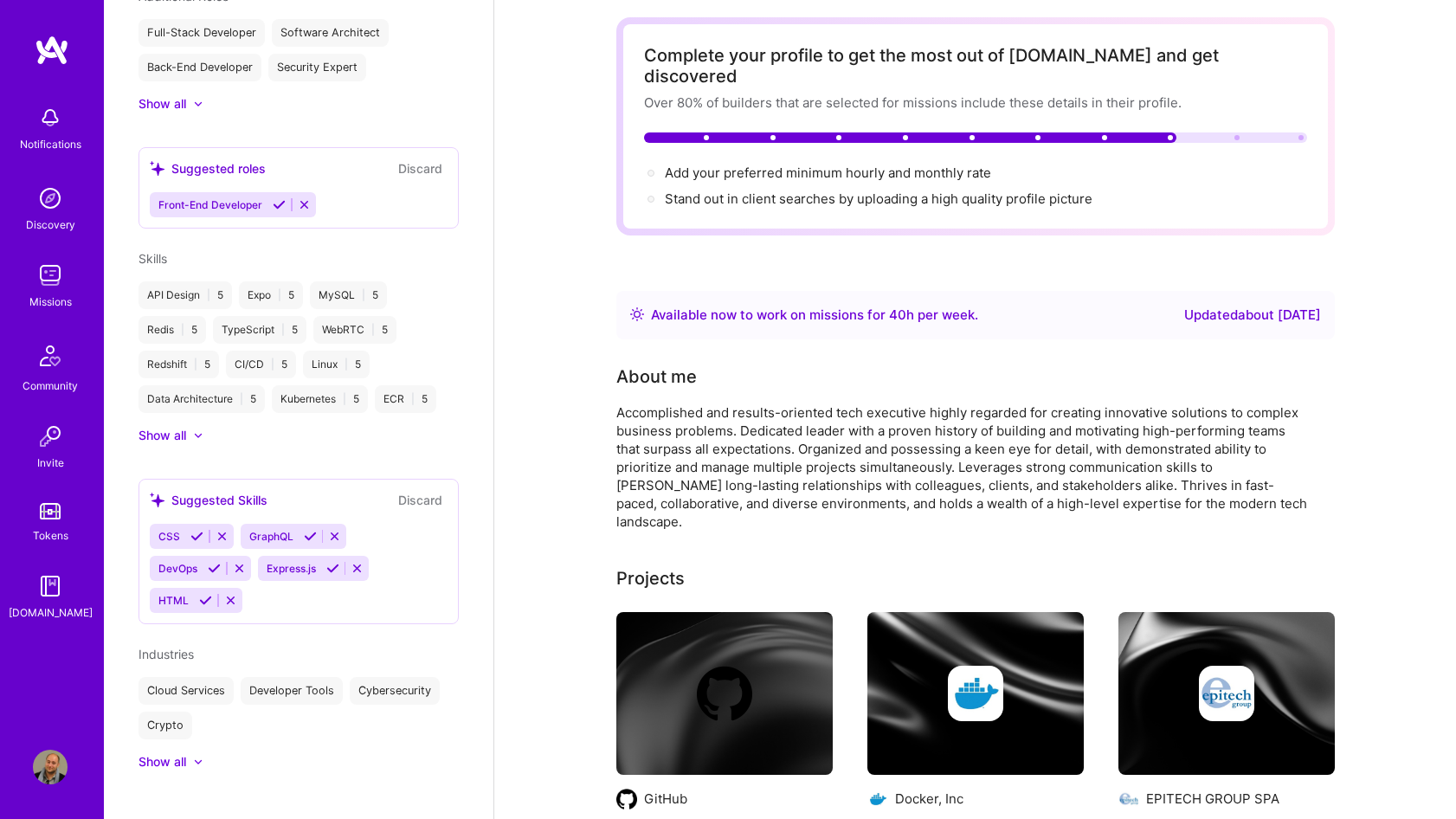
click at [311, 530] on icon at bounding box center [310, 536] width 13 height 13
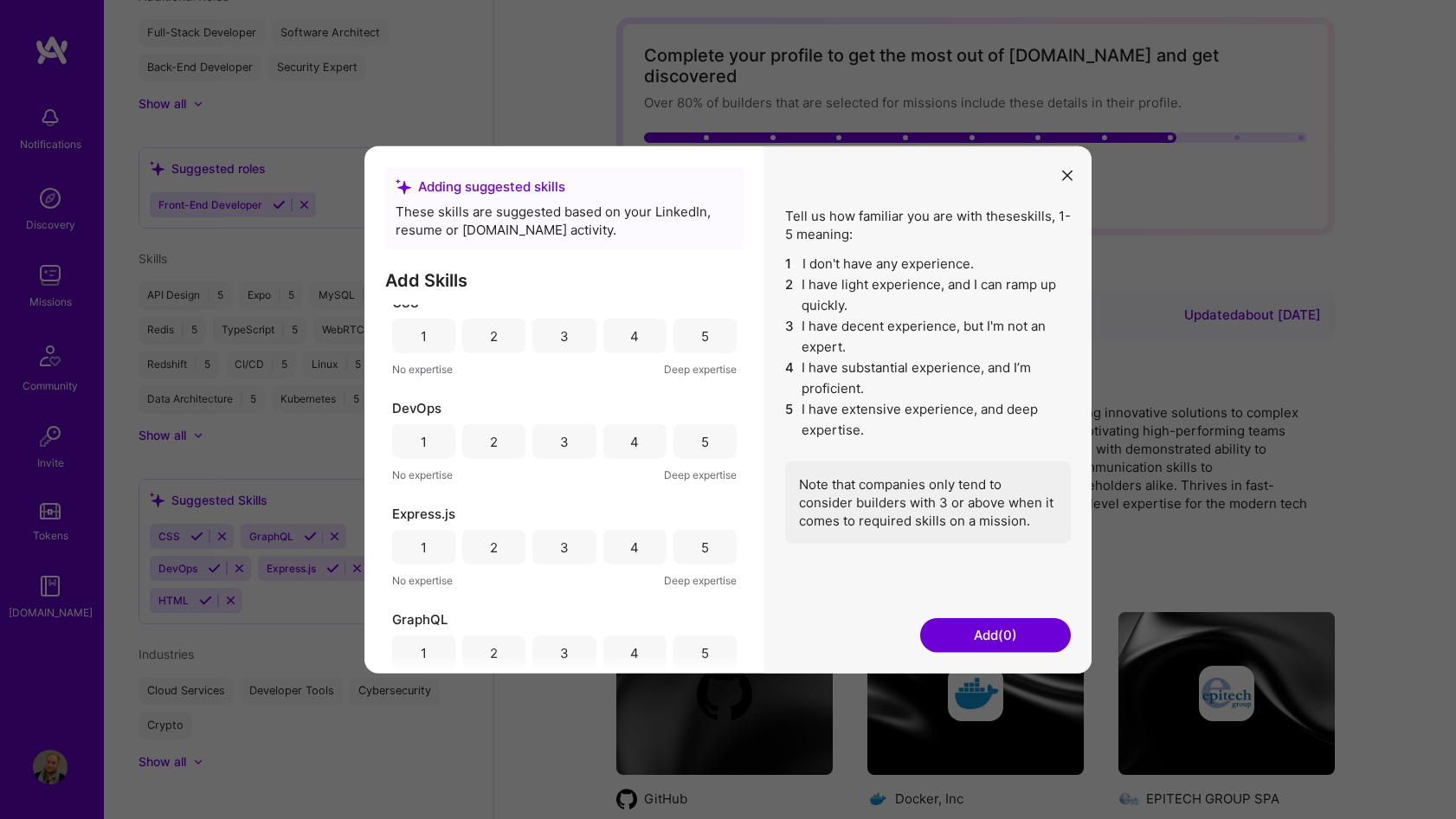
scroll to position [0, 0]
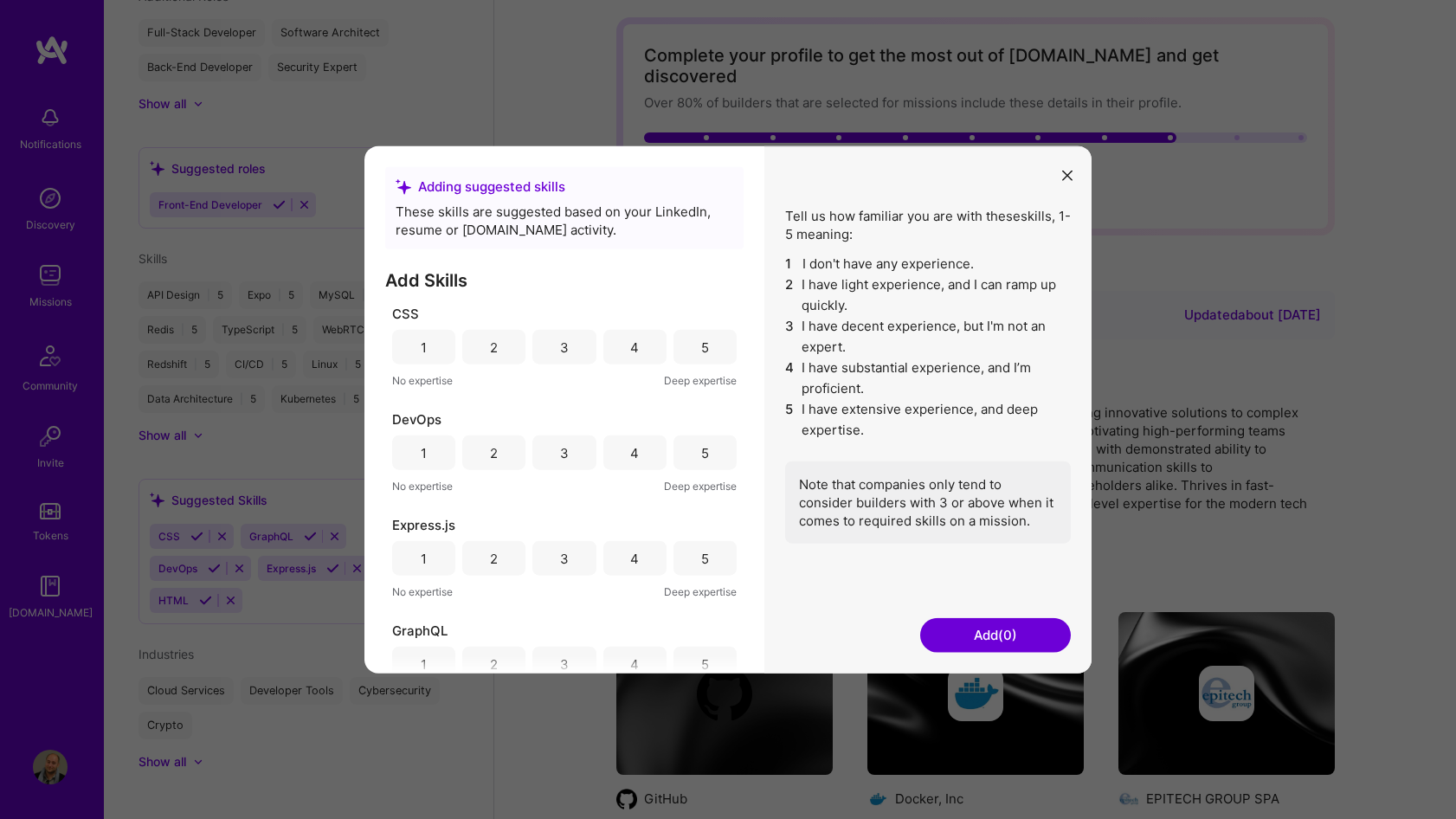
click at [567, 349] on div "3" at bounding box center [564, 347] width 63 height 34
drag, startPoint x: 688, startPoint y: 447, endPoint x: 689, endPoint y: 462, distance: 15.0
click at [688, 449] on div "5" at bounding box center [705, 453] width 63 height 34
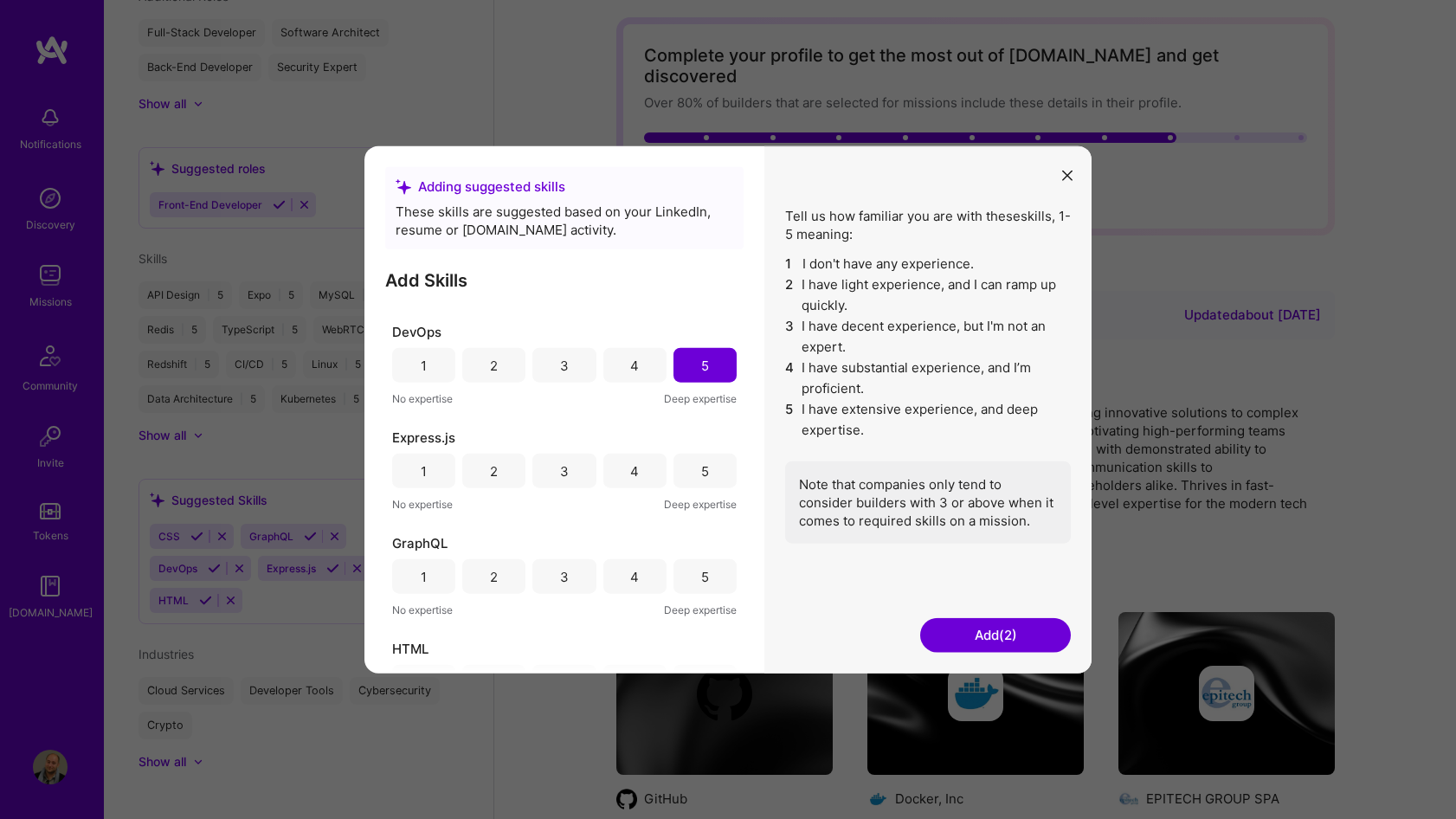
scroll to position [95, 0]
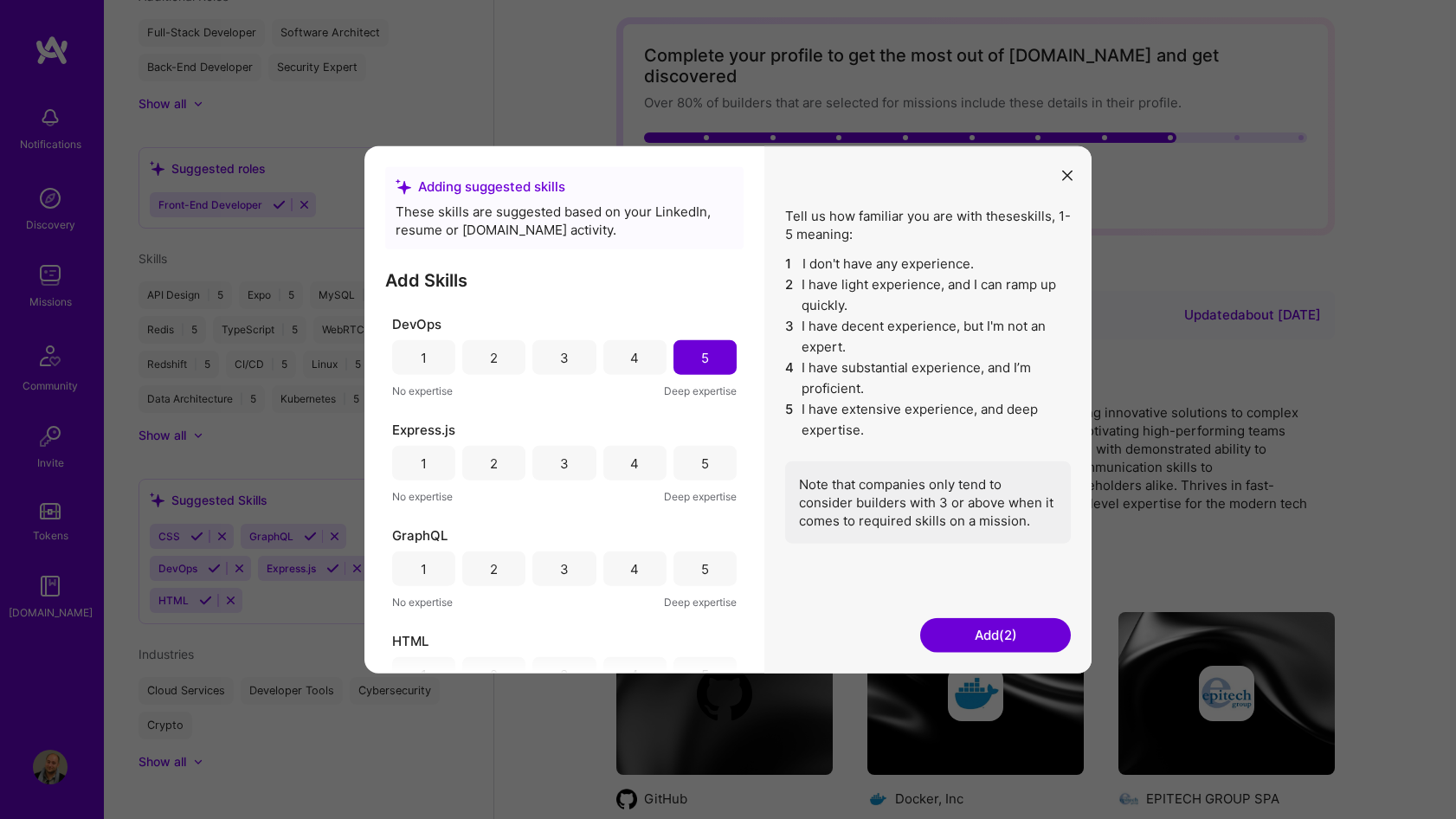
click at [542, 457] on div "3" at bounding box center [564, 463] width 63 height 34
drag, startPoint x: 577, startPoint y: 564, endPoint x: 561, endPoint y: 577, distance: 20.6
click at [576, 565] on div "3" at bounding box center [564, 569] width 63 height 34
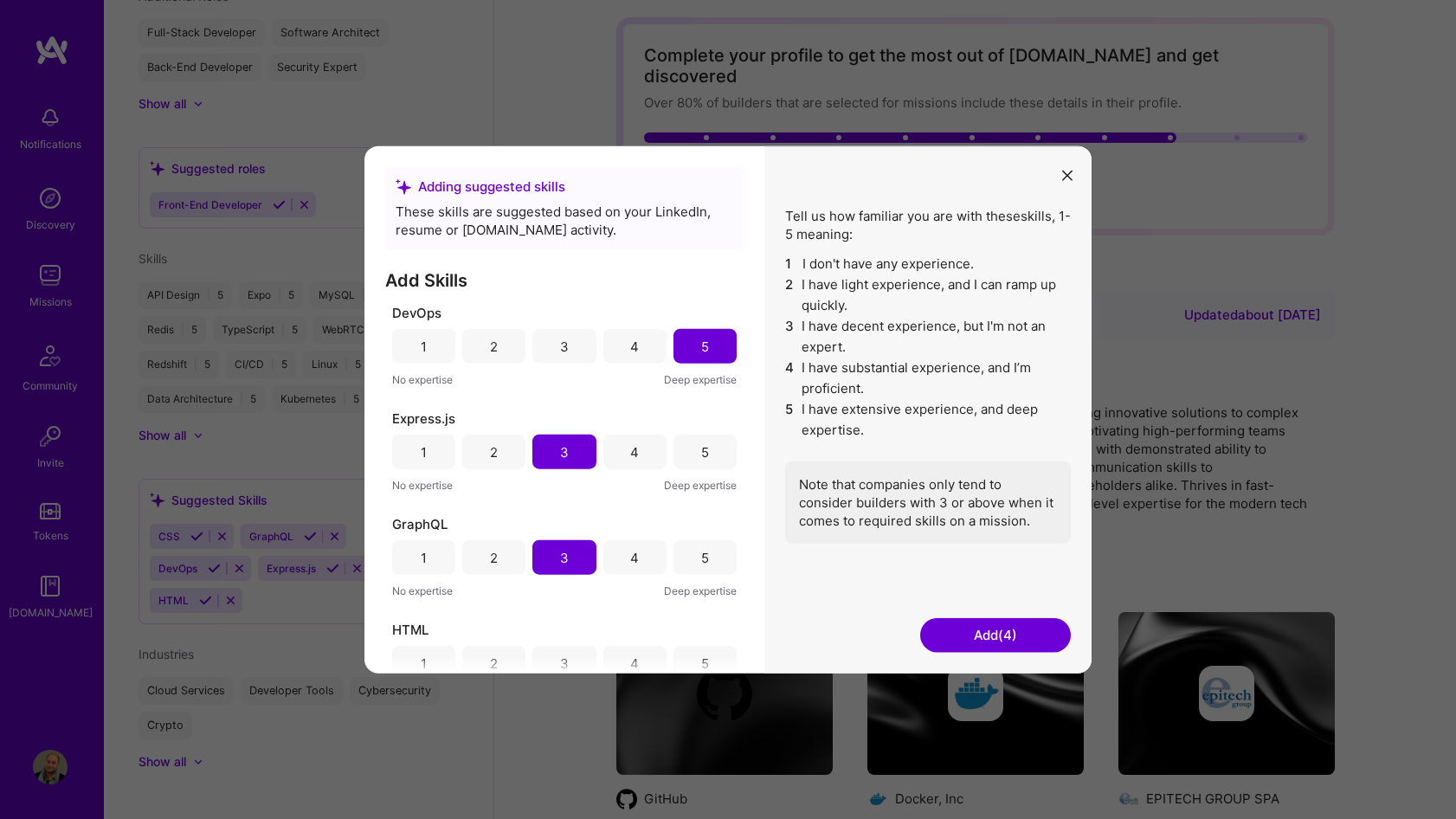
scroll to position [139, 0]
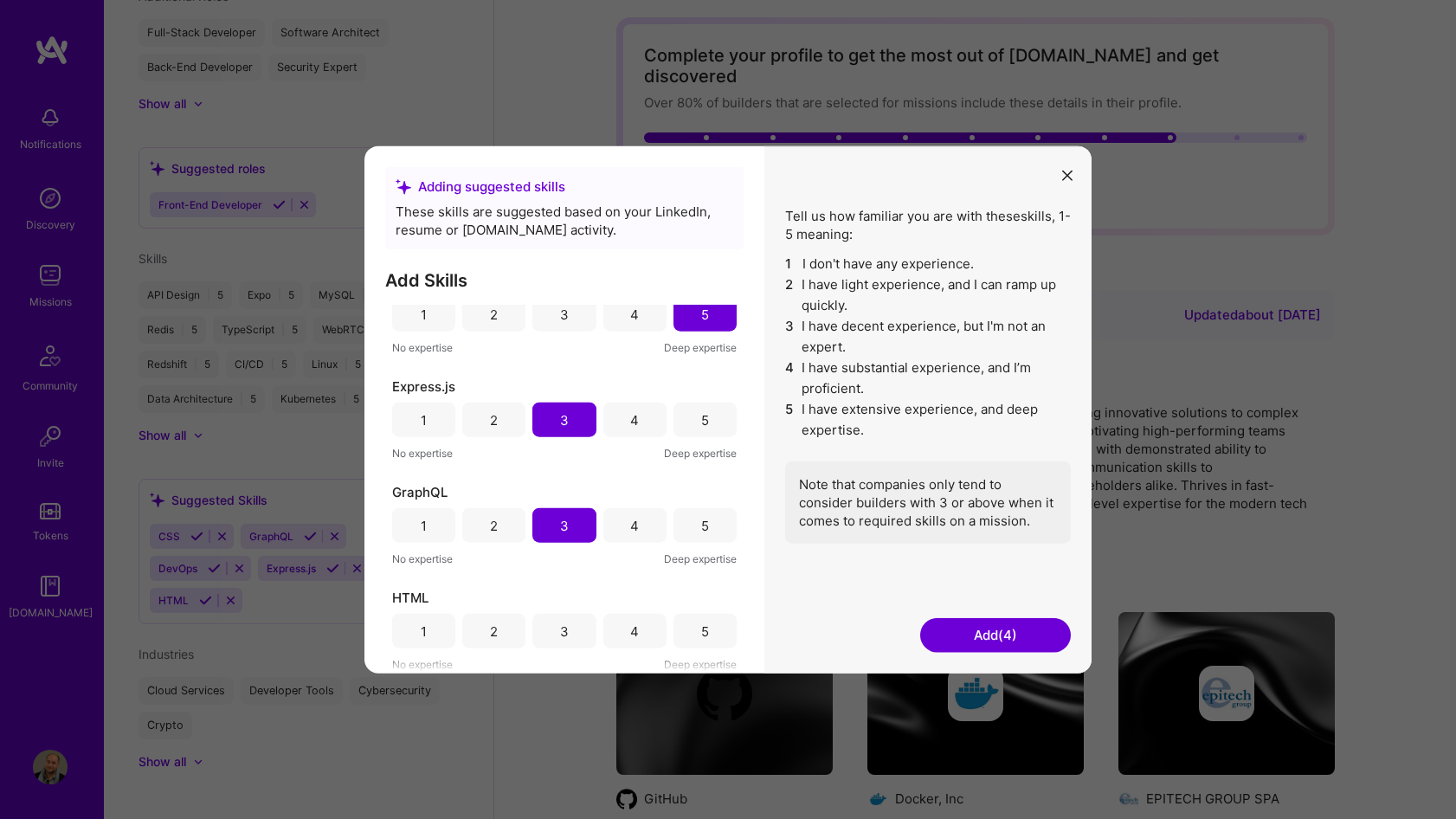
drag, startPoint x: 619, startPoint y: 638, endPoint x: 611, endPoint y: 642, distance: 8.9
click at [618, 637] on div "4" at bounding box center [636, 631] width 63 height 34
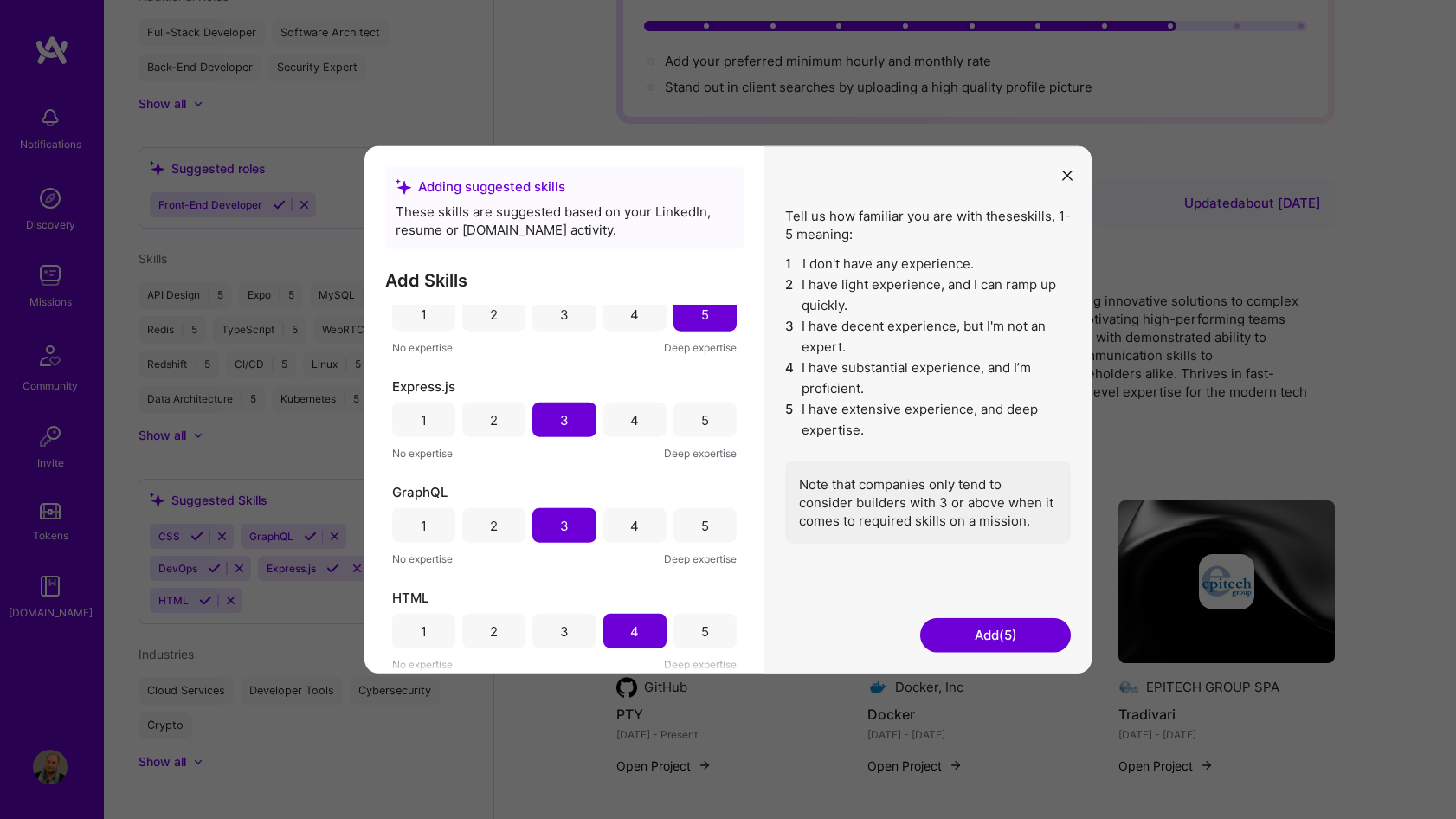
scroll to position [393, 0]
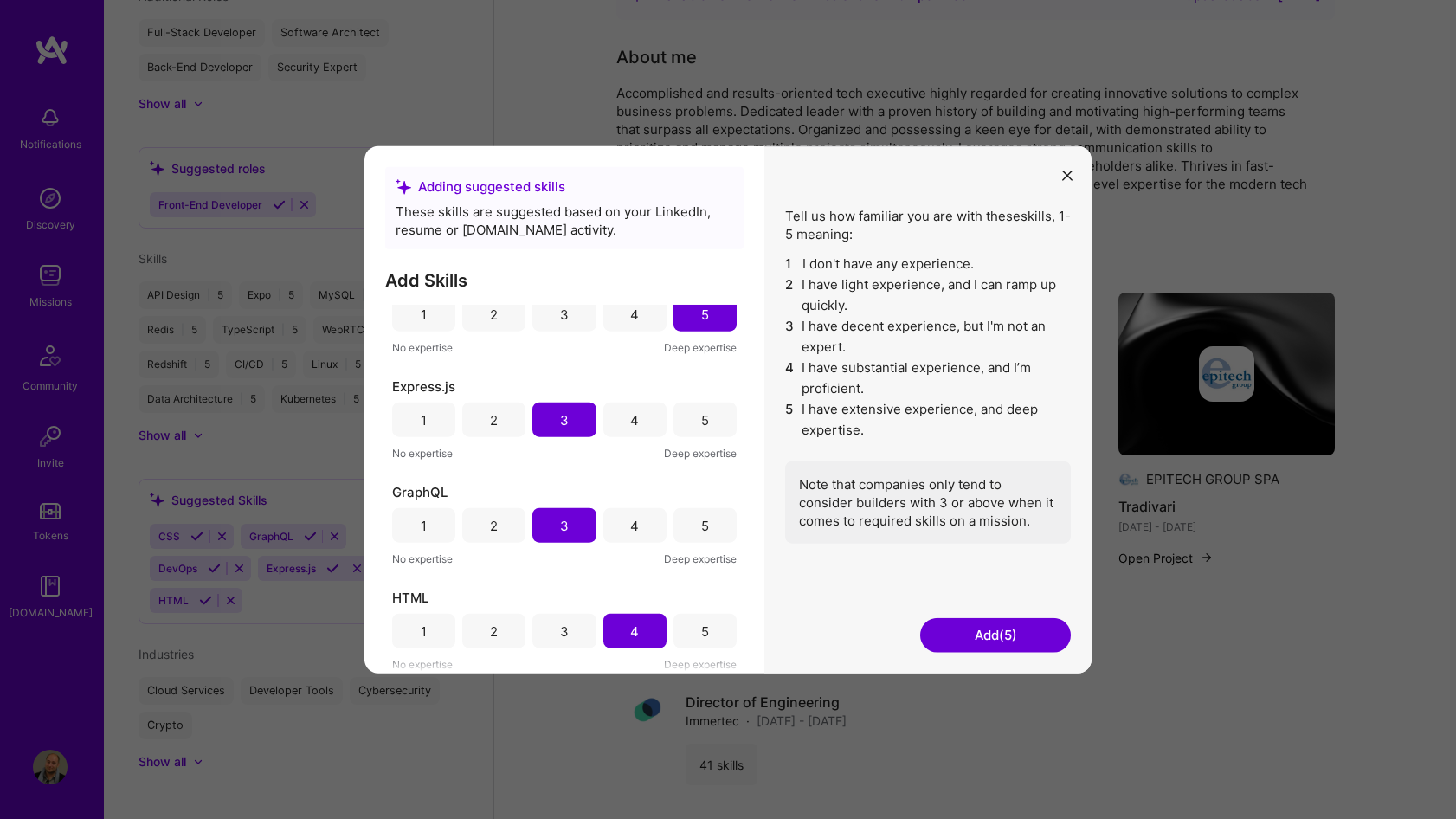
click at [978, 629] on button "Add (5)" at bounding box center [995, 635] width 150 height 34
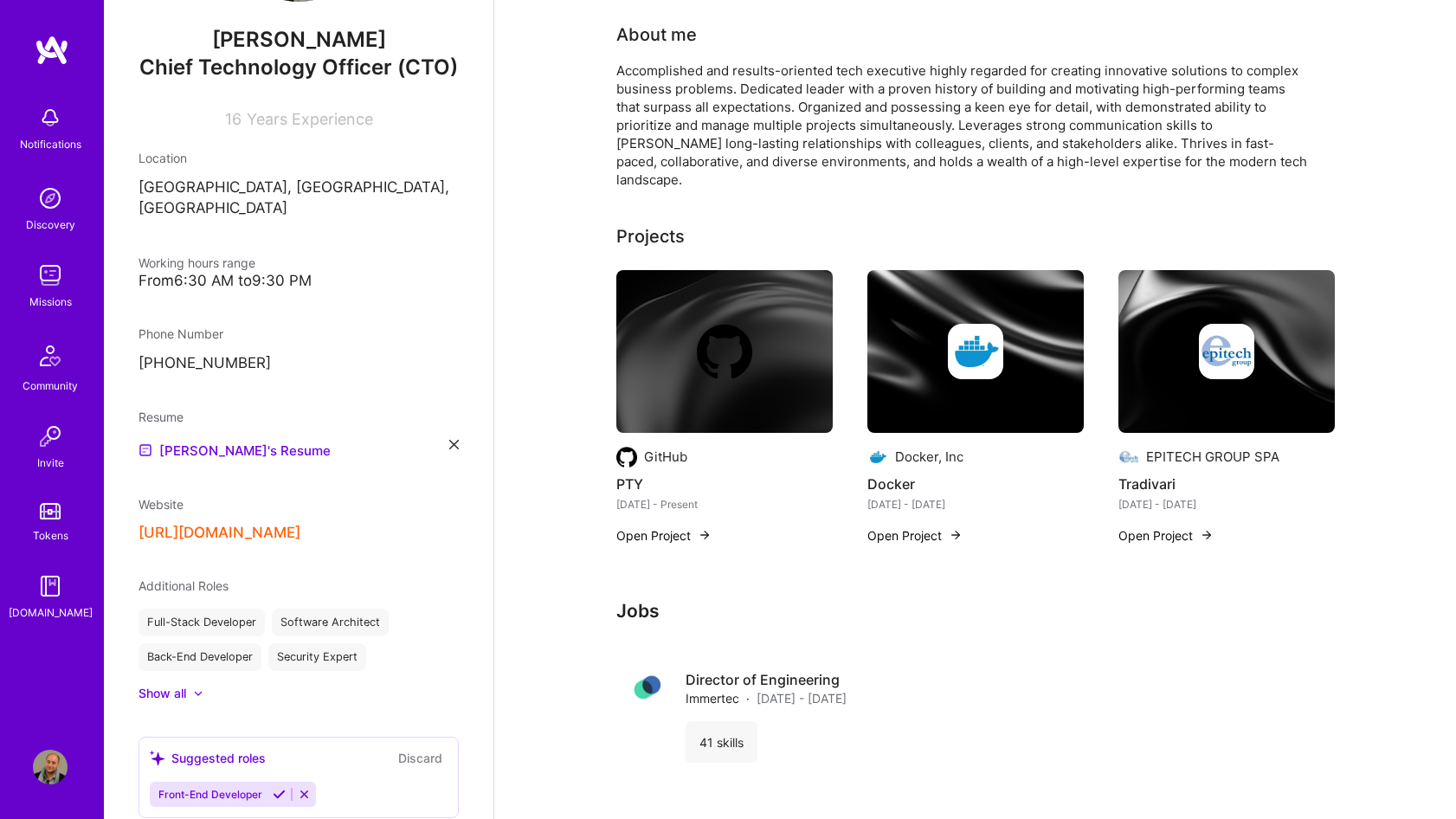
scroll to position [87, 0]
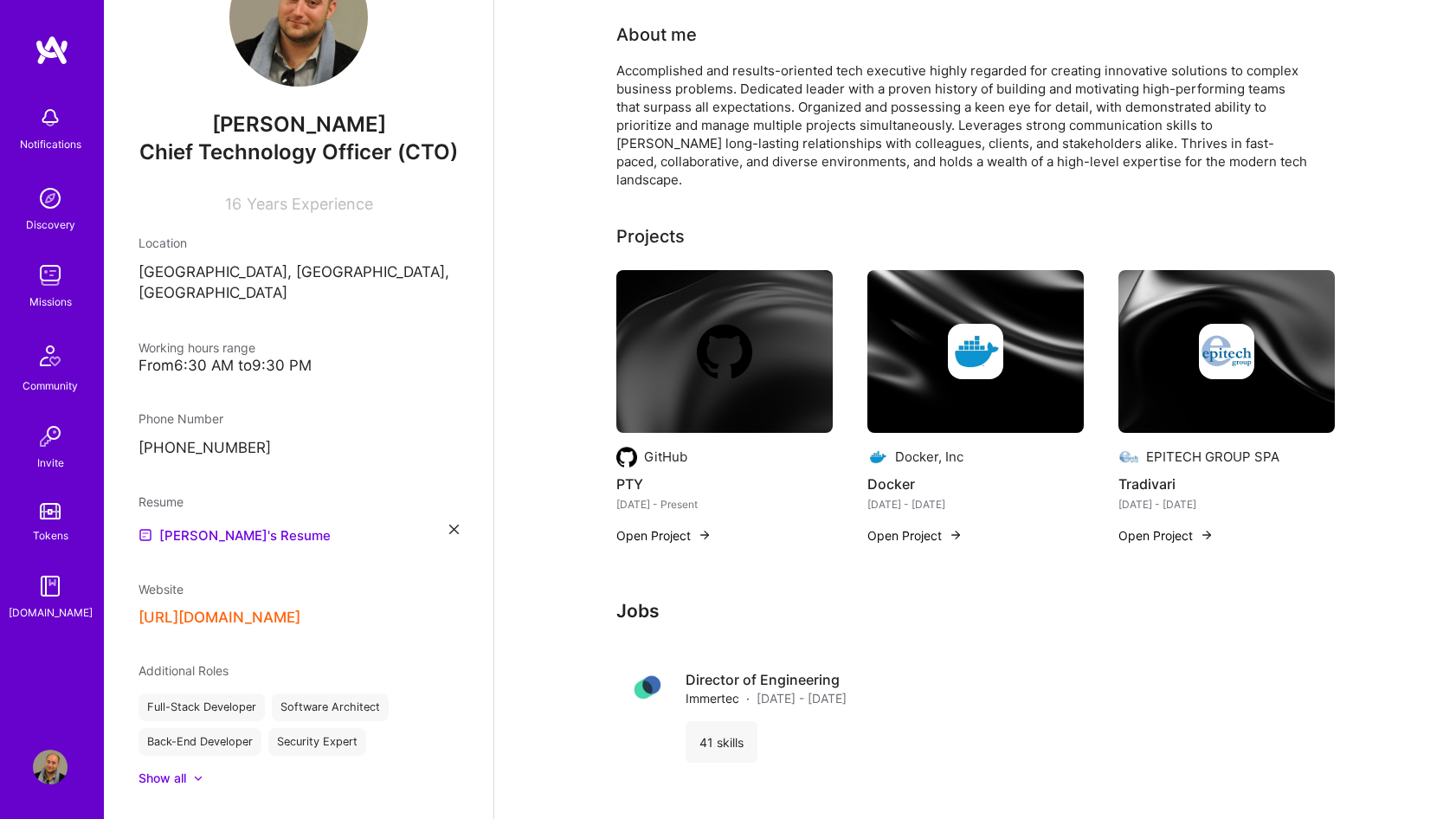
click at [53, 57] on img at bounding box center [52, 50] width 34 height 31
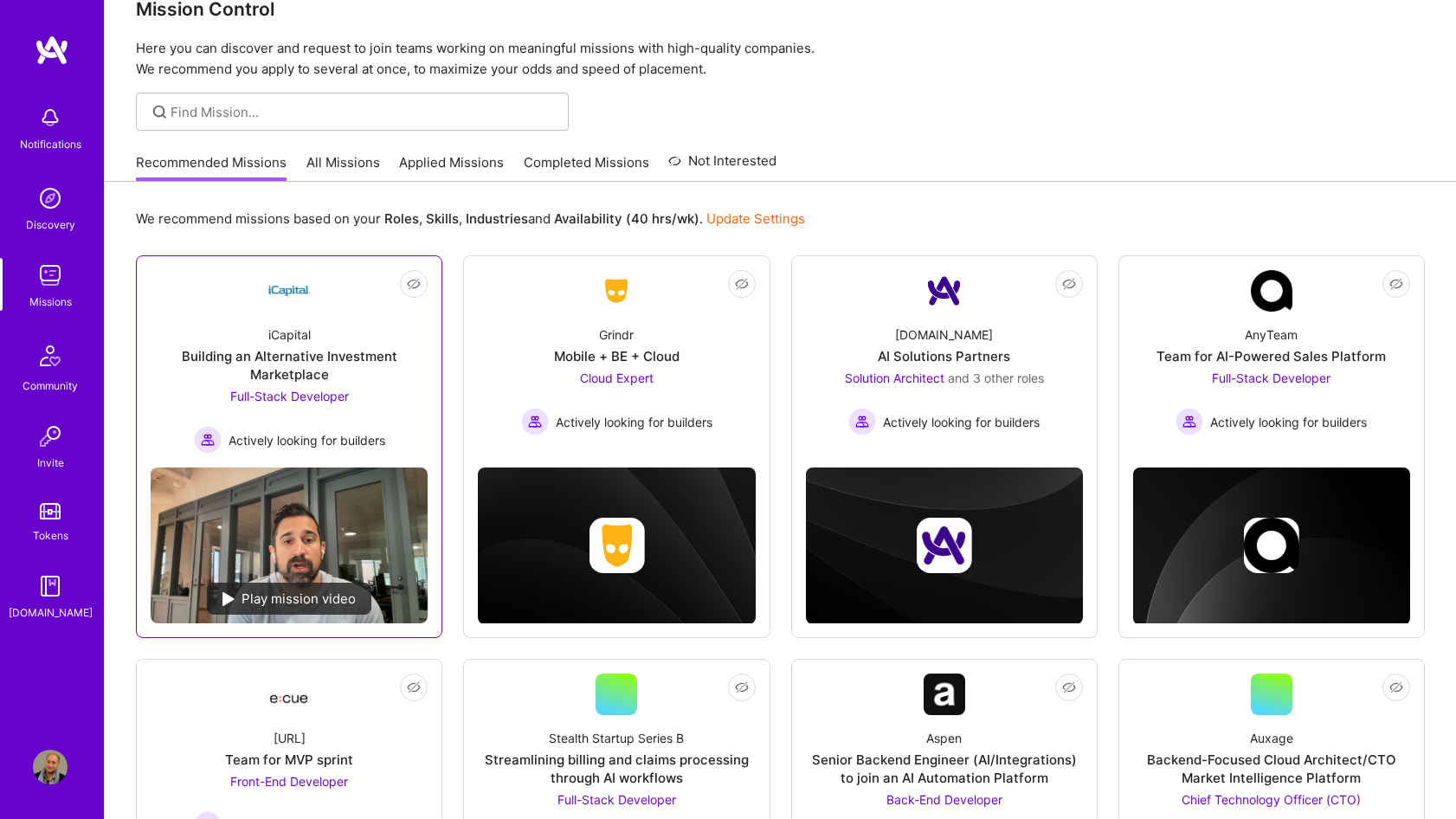
scroll to position [25, 0]
